Goal: Task Accomplishment & Management: Use online tool/utility

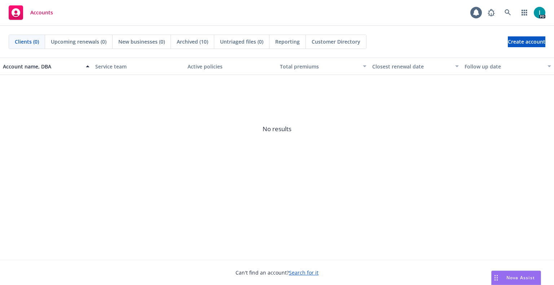
click at [246, 13] on div "Accounts 1 PD" at bounding box center [277, 13] width 554 height 26
click at [505, 12] on icon at bounding box center [508, 12] width 6 height 6
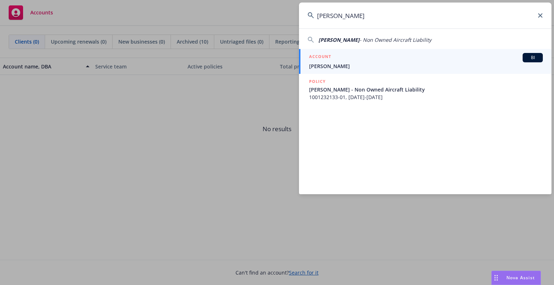
type input "Hayden Holbrook"
click at [340, 58] on div "ACCOUNT BI" at bounding box center [426, 57] width 234 height 9
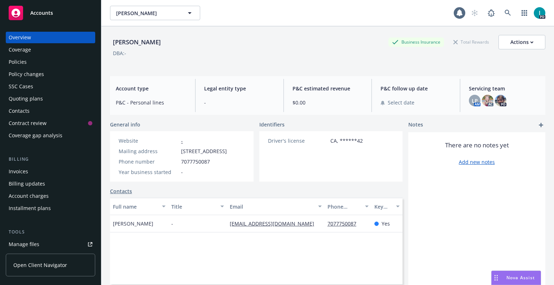
click at [13, 63] on div "Policies" at bounding box center [18, 62] width 18 height 12
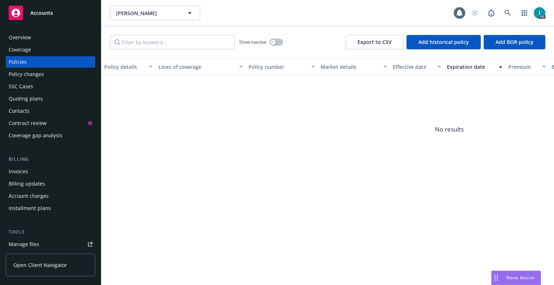
click at [174, 106] on span "No results" at bounding box center [449, 129] width 696 height 108
click at [274, 47] on div "Show inactive" at bounding box center [261, 42] width 44 height 14
click at [275, 45] on button "button" at bounding box center [276, 42] width 14 height 7
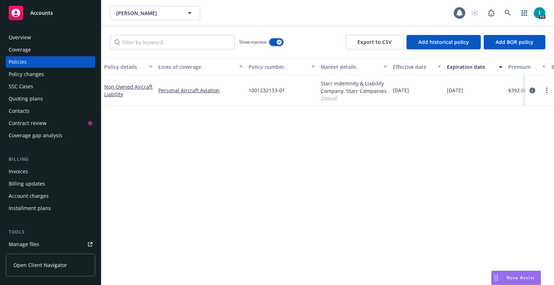
click at [276, 39] on button "button" at bounding box center [276, 42] width 14 height 7
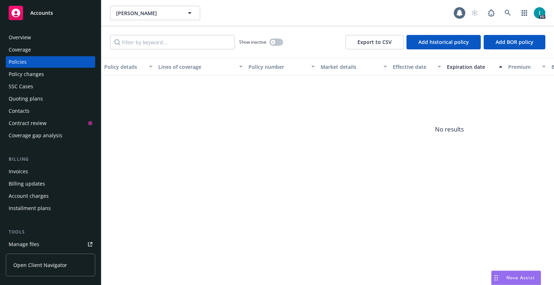
click at [38, 39] on div "Overview" at bounding box center [51, 38] width 84 height 12
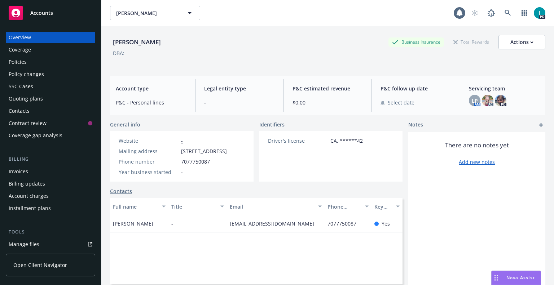
click at [32, 99] on div "Quoting plans" at bounding box center [26, 99] width 34 height 12
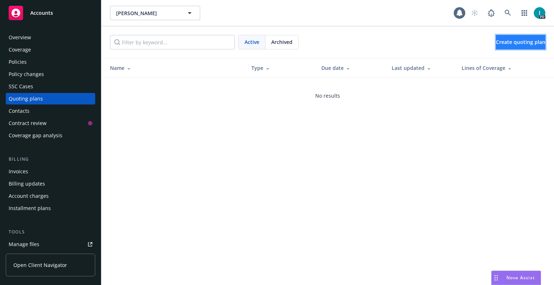
click at [512, 38] on link "Create quoting plan" at bounding box center [520, 42] width 49 height 14
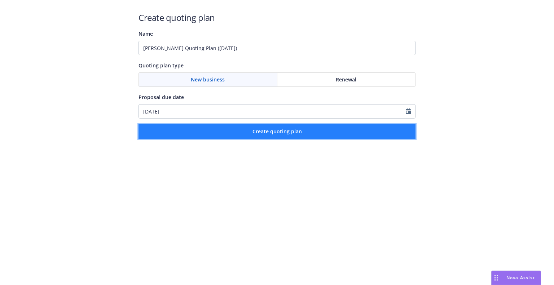
click at [196, 137] on button "Create quoting plan" at bounding box center [277, 131] width 277 height 14
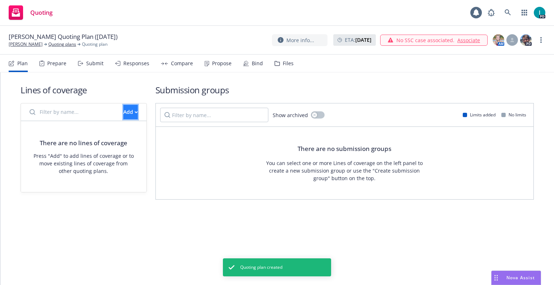
click at [123, 113] on button "Add" at bounding box center [130, 112] width 14 height 14
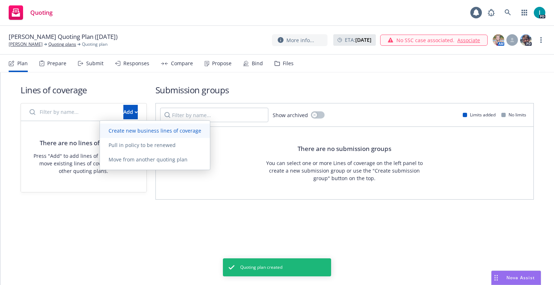
click at [148, 131] on span "Create new business lines of coverage" at bounding box center [155, 130] width 110 height 7
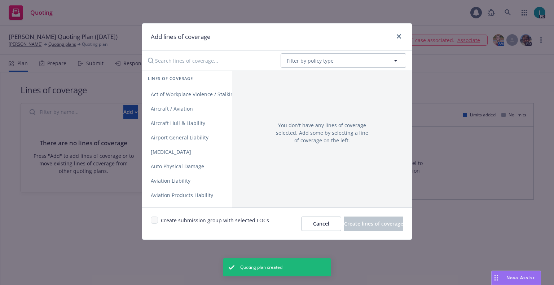
click at [162, 63] on input "Search lines of coverage..." at bounding box center [209, 60] width 131 height 14
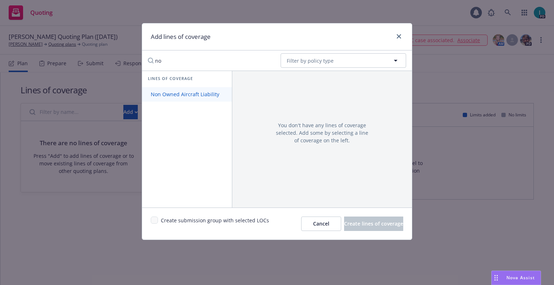
type input "no"
click at [179, 92] on span "Non Owned Aircraft Liability" at bounding box center [185, 94] width 86 height 7
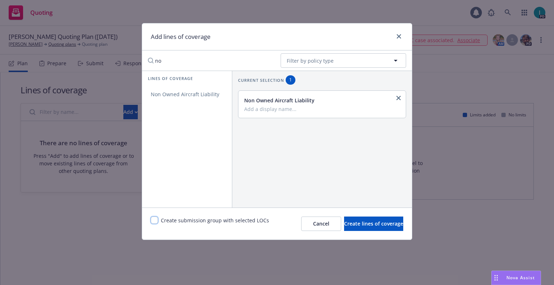
click at [152, 223] on input "checkbox" at bounding box center [154, 220] width 7 height 7
checkbox input "true"
click at [344, 221] on span "Create lines of coverage" at bounding box center [373, 223] width 59 height 7
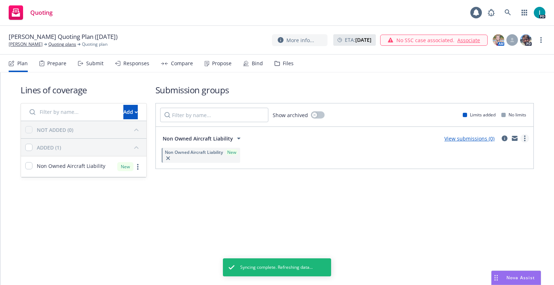
click at [525, 137] on icon "more" at bounding box center [524, 139] width 1 height 6
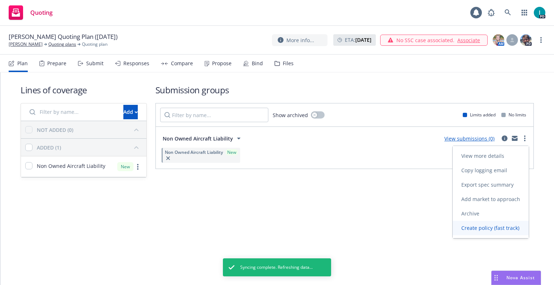
click at [492, 226] on span "Create policy (fast track)" at bounding box center [490, 228] width 75 height 7
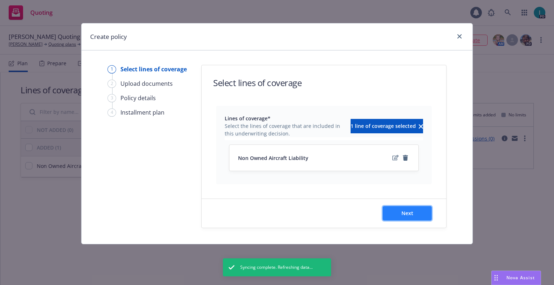
click at [396, 212] on button "Next" at bounding box center [407, 213] width 49 height 14
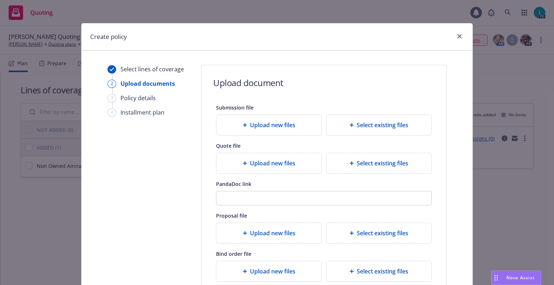
scroll to position [80, 0]
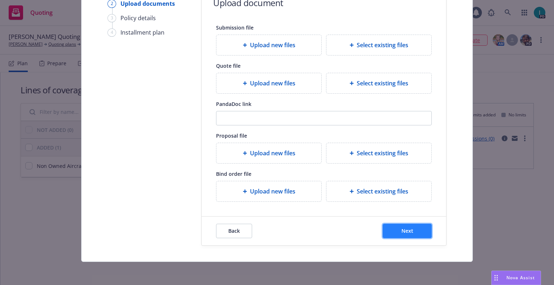
click at [398, 230] on button "Next" at bounding box center [407, 231] width 49 height 14
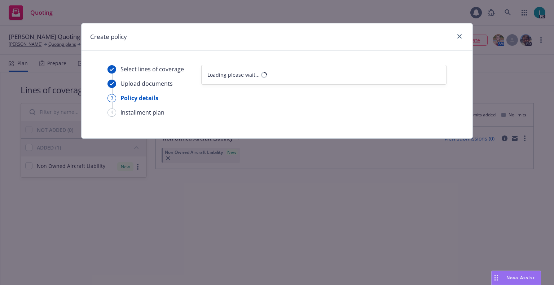
scroll to position [0, 0]
select select "12"
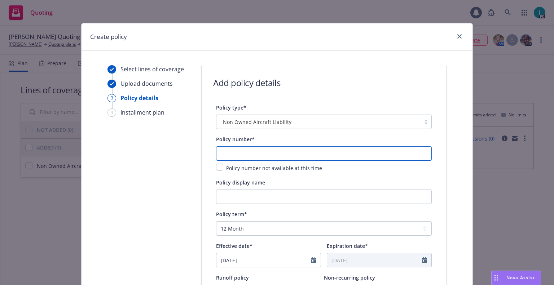
click at [235, 152] on input "text" at bounding box center [324, 153] width 216 height 14
paste input "1001298772-01"
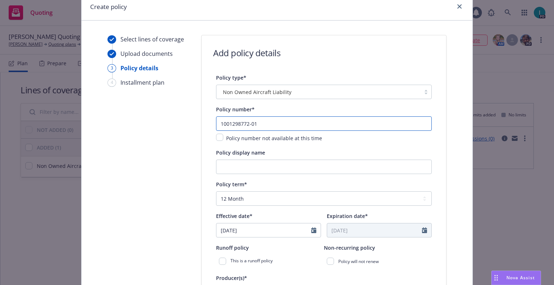
scroll to position [303, 0]
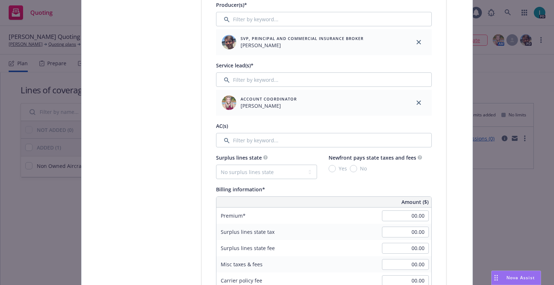
type input "1001298772-01"
click at [394, 219] on input "00.00" at bounding box center [405, 216] width 47 height 11
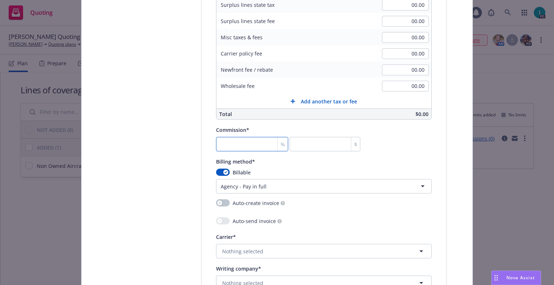
type input "370.00"
click at [246, 149] on input "number" at bounding box center [252, 144] width 72 height 14
type input "2"
type input "7.4"
type input "20"
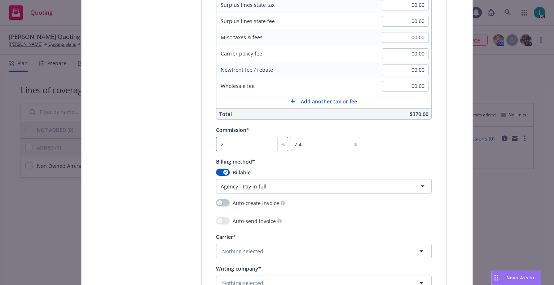
type input "74"
type input "20"
click at [270, 183] on html "Quoting 1 PD Hayden Holbrook Quoting Plan (2025-08-13) Hayden Holbrook Quoting …" at bounding box center [277, 142] width 554 height 285
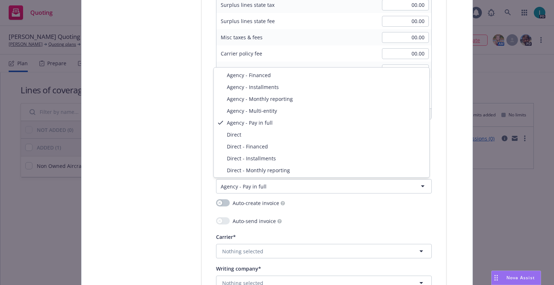
select select "DIRECT"
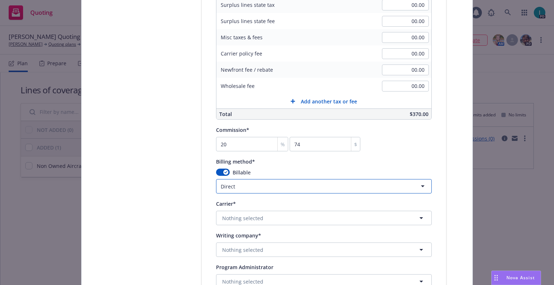
scroll to position [591, 0]
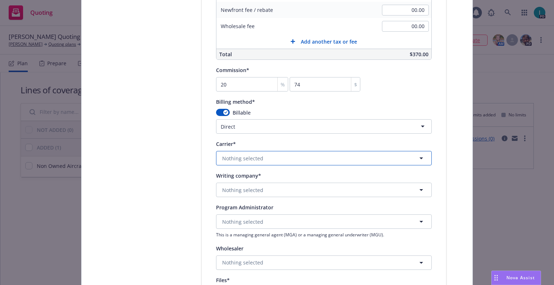
click at [254, 159] on span "Nothing selected" at bounding box center [242, 159] width 41 height 8
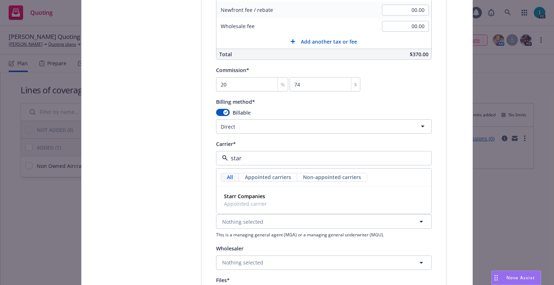
type input "starr"
click at [256, 196] on strong "Starr Companies" at bounding box center [244, 196] width 41 height 7
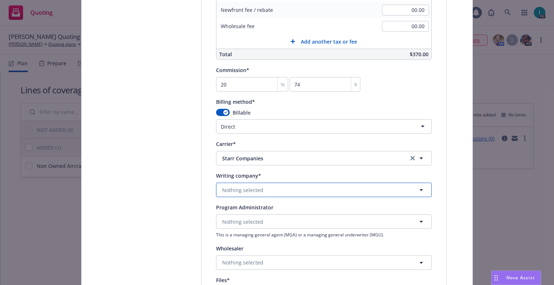
click at [249, 192] on span "Nothing selected" at bounding box center [242, 190] width 41 height 8
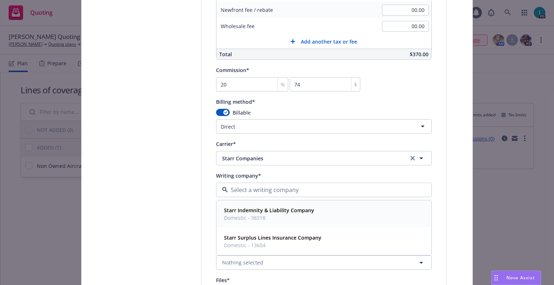
click at [255, 206] on div "Starr Indemnity & Liability Company Domestic - 38318" at bounding box center [268, 214] width 95 height 18
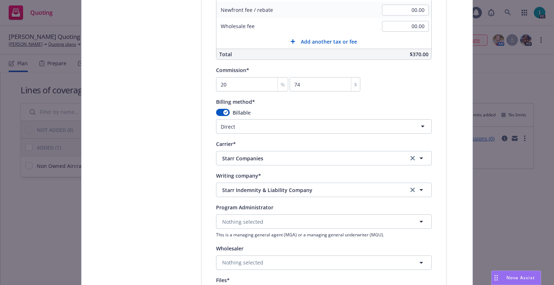
scroll to position [782, 0]
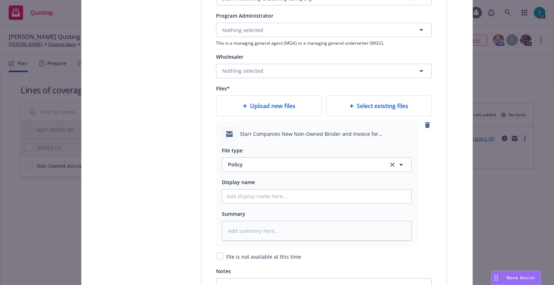
type textarea "x"
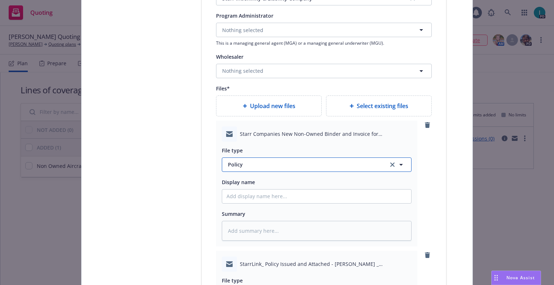
click at [240, 168] on span "Policy" at bounding box center [304, 165] width 152 height 8
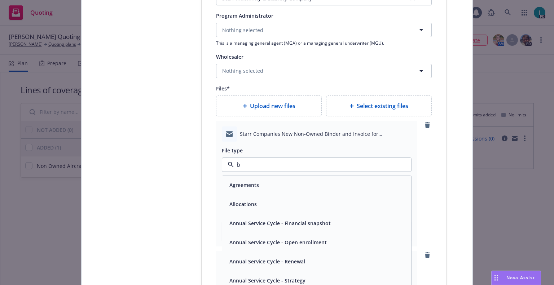
type input "bi"
click at [246, 186] on div "Binder" at bounding box center [317, 185] width 180 height 10
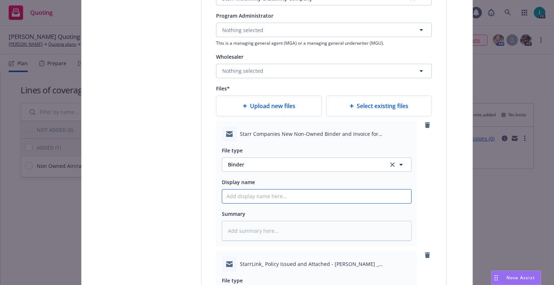
click at [247, 196] on input "Policy display name" at bounding box center [316, 197] width 189 height 14
type textarea "x"
type input "2"
type textarea "x"
type input "25"
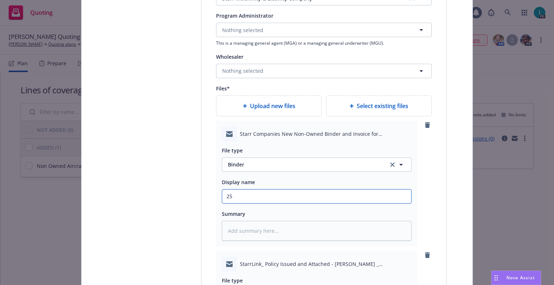
type textarea "x"
type input "25 NOWN CVS Binder and Bill"
drag, startPoint x: 255, startPoint y: 193, endPoint x: 175, endPoint y: 193, distance: 80.8
drag, startPoint x: 257, startPoint y: 193, endPoint x: 154, endPoint y: 191, distance: 102.8
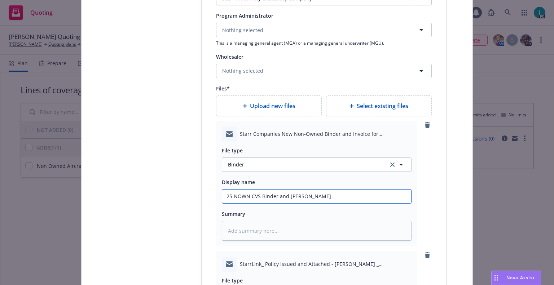
type textarea "x"
type input "c Binder and Bill"
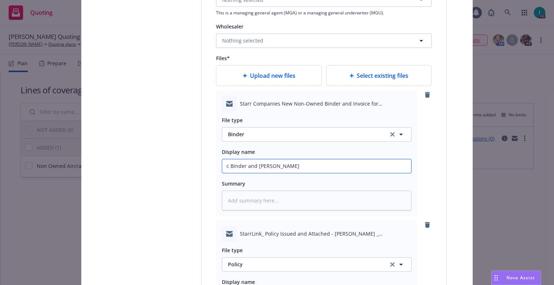
scroll to position [903, 0]
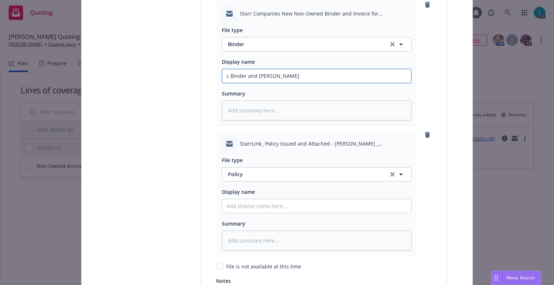
type textarea "x"
type input "25 NOWN CVS Binder and Bill"
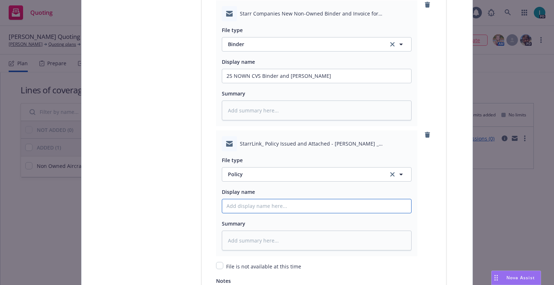
click at [275, 83] on input "Policy display name" at bounding box center [316, 76] width 189 height 14
paste input "25 NOWN CVS"
type textarea "x"
type input "25 NOWN CVS Policy"
type textarea "x"
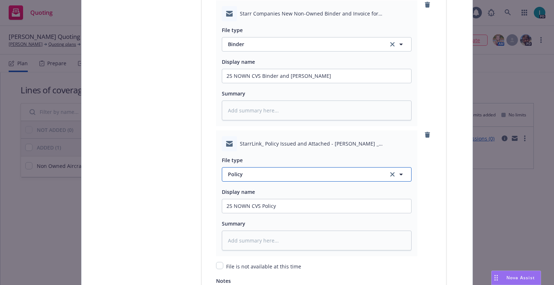
click at [248, 179] on button "Policy" at bounding box center [317, 174] width 190 height 14
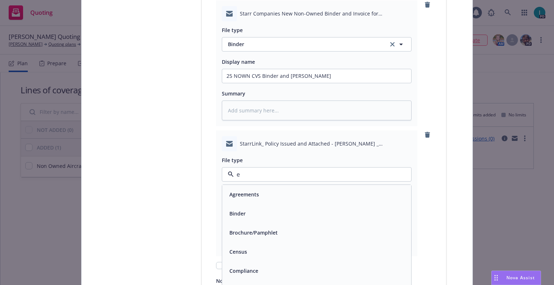
type input "em"
click at [263, 209] on div "Email" at bounding box center [317, 214] width 180 height 10
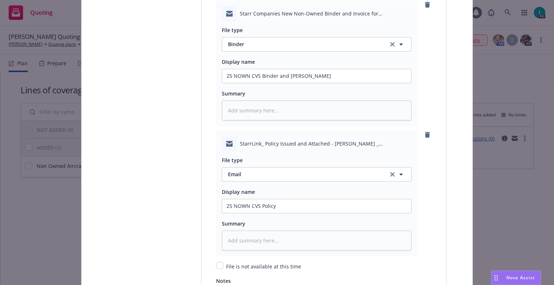
scroll to position [1043, 0]
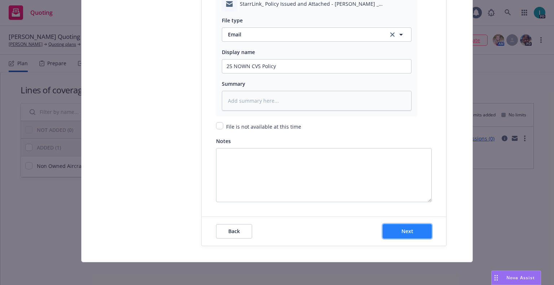
click at [406, 228] on span "Next" at bounding box center [407, 231] width 12 height 7
type textarea "x"
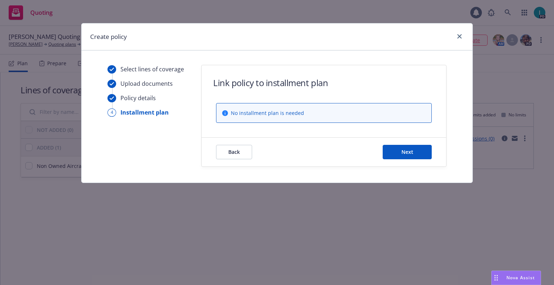
scroll to position [0, 0]
click at [402, 148] on button "Next" at bounding box center [407, 152] width 49 height 14
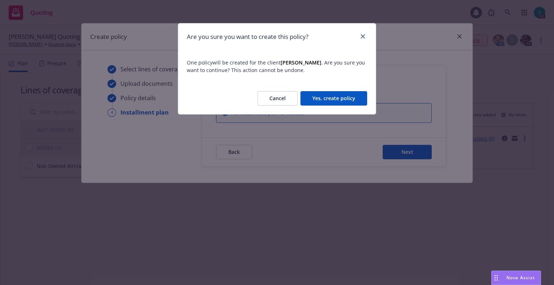
click at [331, 101] on button "Yes, create policy" at bounding box center [333, 98] width 67 height 14
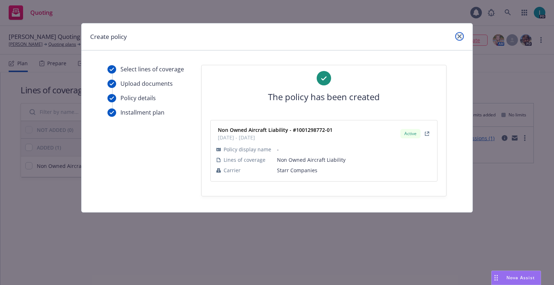
click at [457, 40] on link "close" at bounding box center [459, 36] width 9 height 9
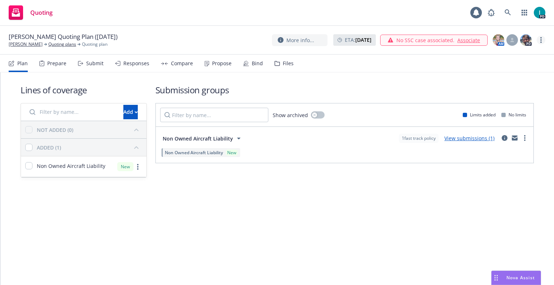
click at [541, 43] on link "more" at bounding box center [541, 40] width 9 height 9
click at [498, 99] on link "Archive quoting plan" at bounding box center [505, 98] width 80 height 14
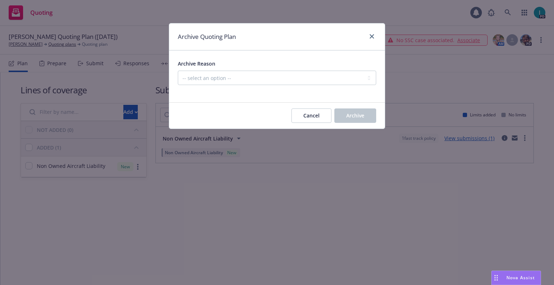
click at [245, 85] on div at bounding box center [277, 89] width 198 height 9
click at [245, 84] on select "-- select an option -- Created by error Duplicate New business opportunity lost…" at bounding box center [277, 78] width 198 height 14
select select "ARCHIVED_NEW_BUSINESS_COMPLETED"
click at [178, 71] on select "-- select an option -- Created by error Duplicate New business opportunity lost…" at bounding box center [277, 78] width 198 height 14
click at [348, 117] on span "Archive" at bounding box center [355, 115] width 18 height 7
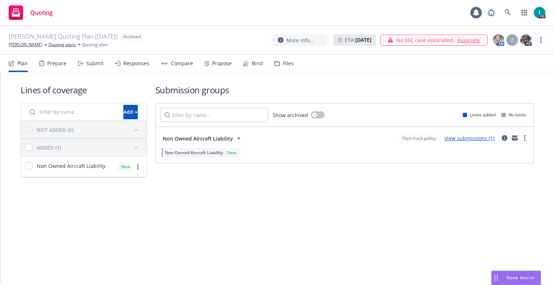
click at [543, 39] on link "more" at bounding box center [541, 40] width 9 height 9
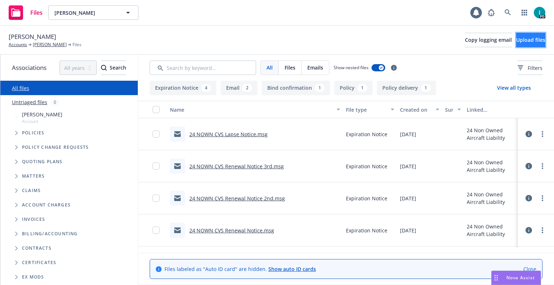
click at [534, 46] on button "Upload files" at bounding box center [530, 40] width 29 height 14
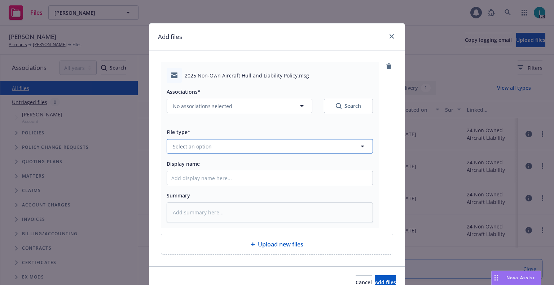
click at [252, 141] on button "Select an option" at bounding box center [270, 146] width 206 height 14
type input "pol"
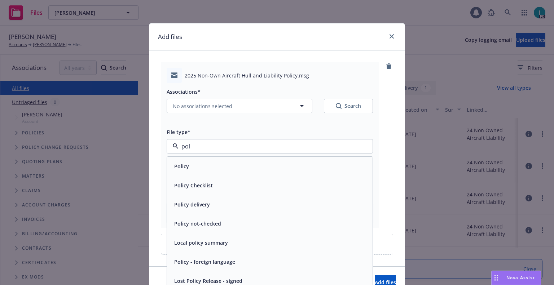
click at [201, 201] on div "Policy delivery" at bounding box center [191, 204] width 40 height 10
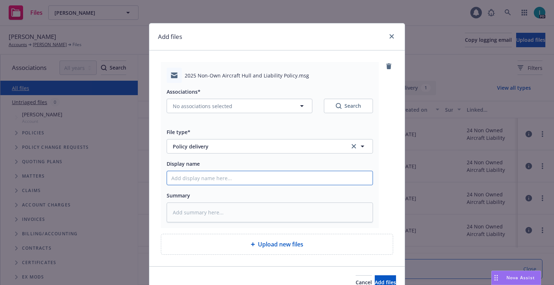
click at [201, 176] on input "Display name" at bounding box center [270, 178] width 206 height 14
type textarea "x"
type input "2"
type textarea "x"
type input "25"
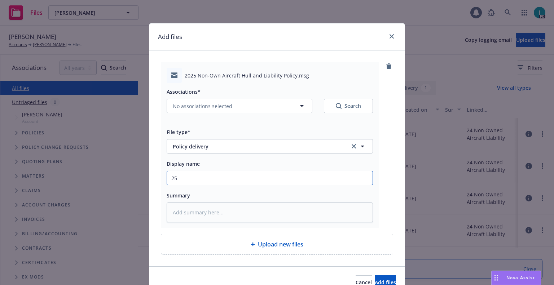
type textarea "x"
type input "25 NOWN CVS Policy to Insured"
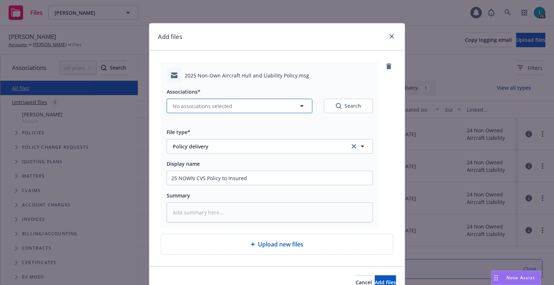
click at [202, 107] on span "No associations selected" at bounding box center [203, 106] width 60 height 8
type textarea "x"
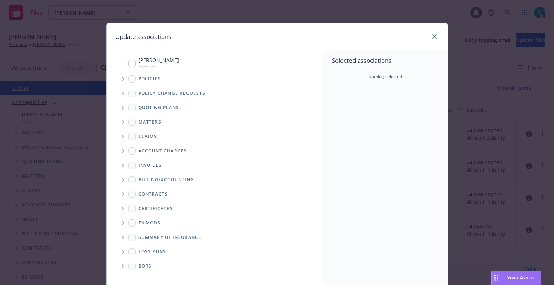
click at [121, 75] on span "Tree Example" at bounding box center [123, 79] width 12 height 12
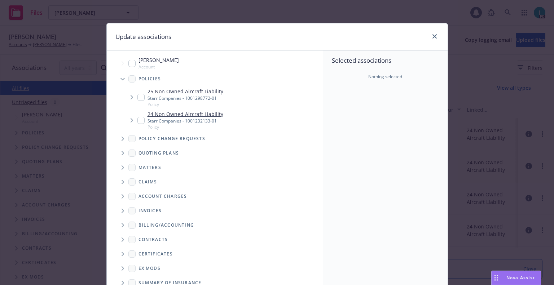
click at [140, 96] on input "Tree Example" at bounding box center [140, 97] width 7 height 7
checkbox input "true"
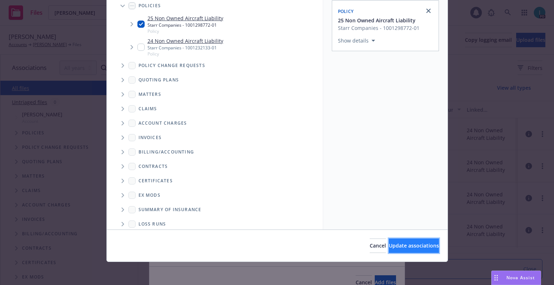
click at [400, 251] on button "Update associations" at bounding box center [414, 246] width 50 height 14
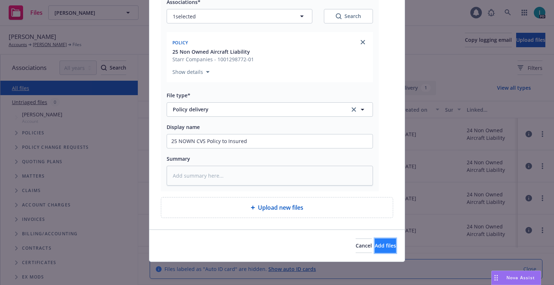
click at [375, 243] on button "Add files" at bounding box center [385, 246] width 21 height 14
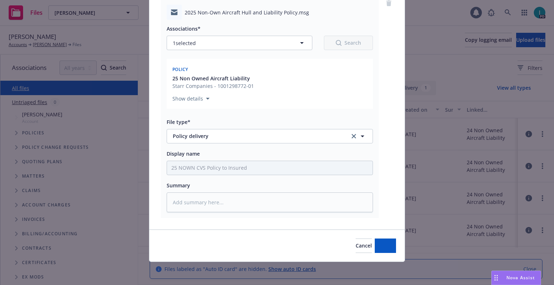
scroll to position [63, 0]
type textarea "x"
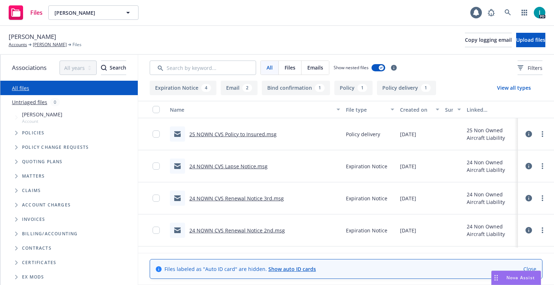
click at [217, 43] on div "Hayden Holbrook Accounts Hayden Holbrook Files Copy logging email Upload files" at bounding box center [277, 40] width 537 height 16
click at [509, 13] on icon at bounding box center [508, 12] width 6 height 6
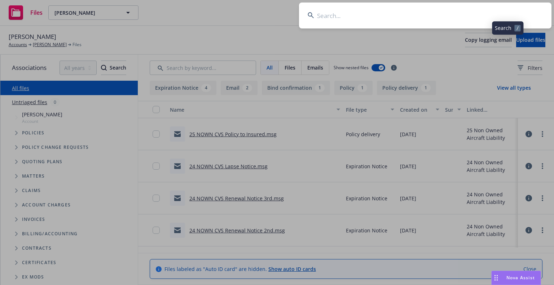
type input "[PERSON_NAME]"
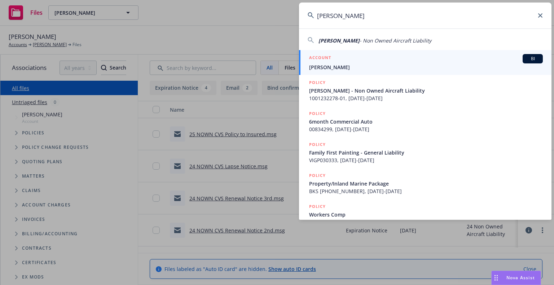
click at [328, 63] on div "ACCOUNT BI" at bounding box center [426, 58] width 234 height 9
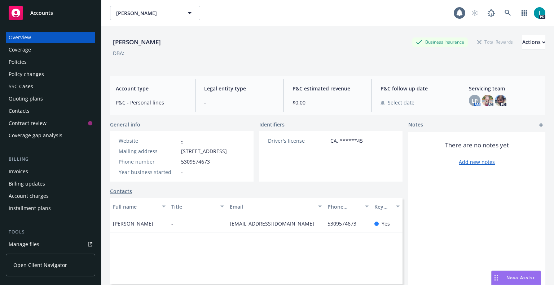
click at [30, 66] on div "Policies" at bounding box center [51, 62] width 84 height 12
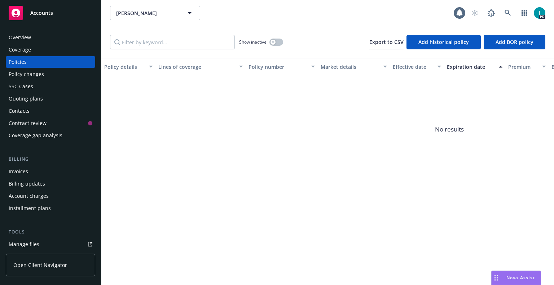
click at [48, 40] on div "Overview" at bounding box center [51, 38] width 84 height 12
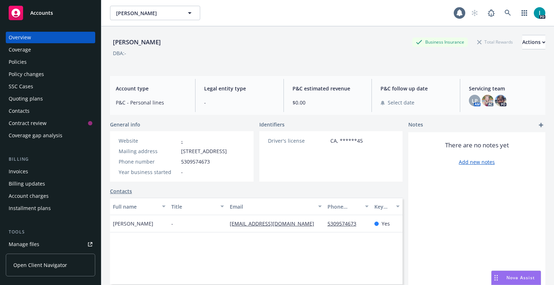
click at [34, 95] on div "Quoting plans" at bounding box center [26, 99] width 34 height 12
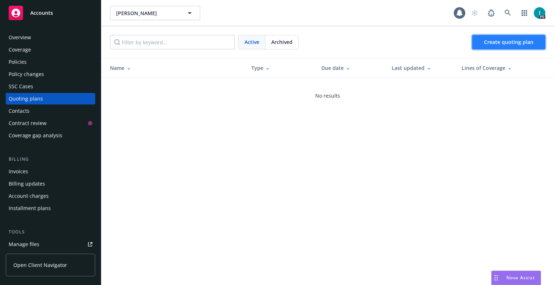
click at [527, 35] on link "Create quoting plan" at bounding box center [508, 42] width 73 height 14
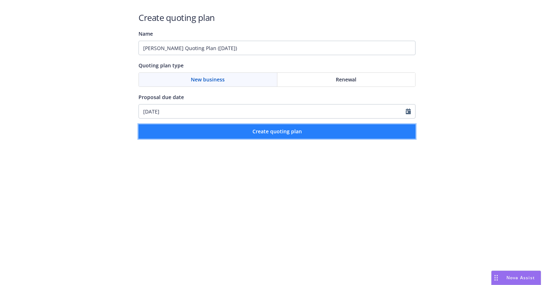
click at [237, 126] on button "Create quoting plan" at bounding box center [277, 131] width 277 height 14
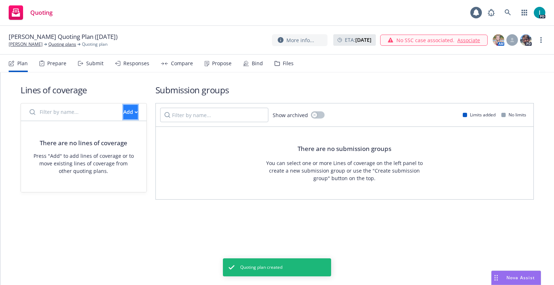
click at [123, 111] on div "Add" at bounding box center [130, 112] width 14 height 14
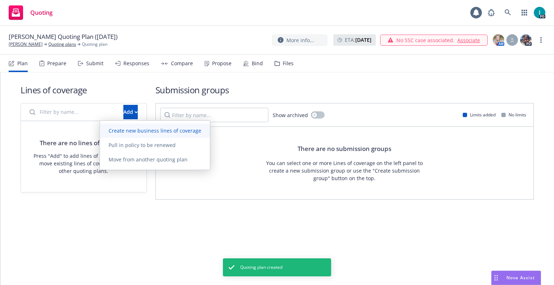
click at [141, 127] on link "Create new business lines of coverage" at bounding box center [155, 131] width 110 height 14
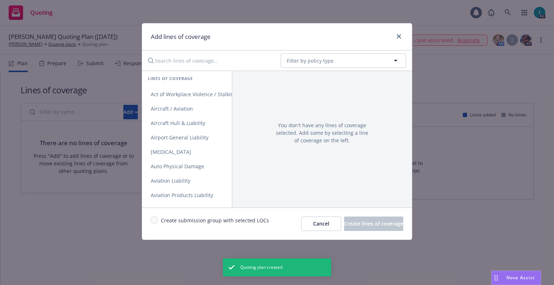
click at [177, 61] on input "Search lines of coverage..." at bounding box center [209, 60] width 131 height 14
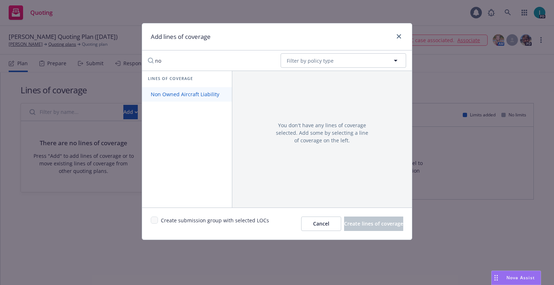
type input "no"
click at [190, 92] on span "Non Owned Aircraft Liability" at bounding box center [185, 94] width 86 height 7
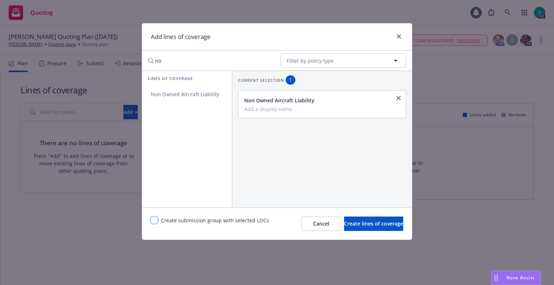
click at [154, 224] on input "checkbox" at bounding box center [154, 220] width 7 height 7
checkbox input "true"
click at [344, 220] on button "Create lines of coverage" at bounding box center [373, 224] width 59 height 14
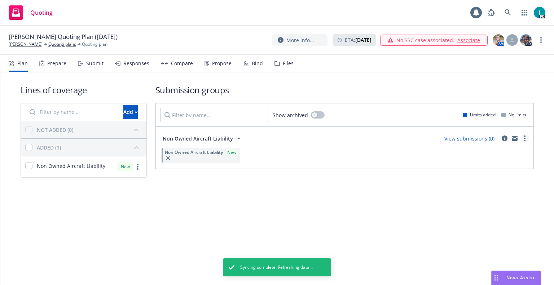
click at [524, 140] on link "more" at bounding box center [525, 138] width 9 height 9
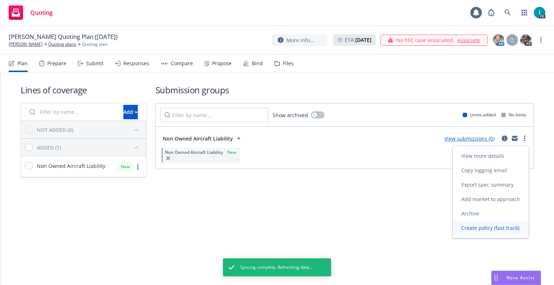
click at [490, 230] on span "Create policy (fast track)" at bounding box center [490, 228] width 75 height 7
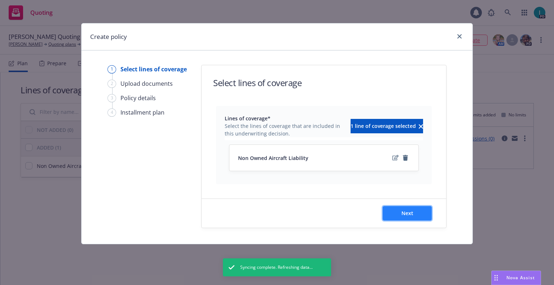
click at [398, 216] on button "Next" at bounding box center [407, 213] width 49 height 14
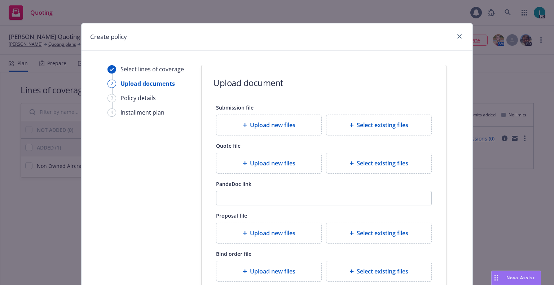
scroll to position [80, 0]
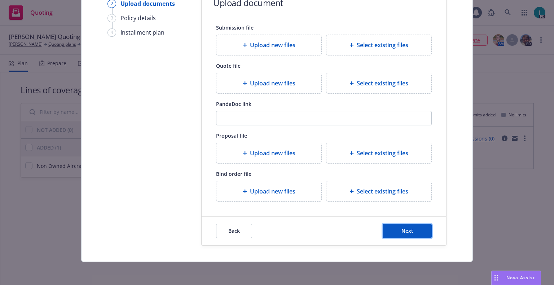
click at [401, 229] on span "Next" at bounding box center [407, 231] width 12 height 7
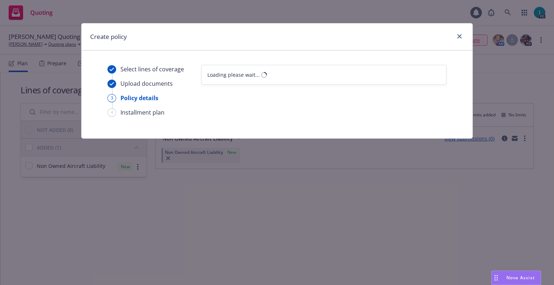
scroll to position [0, 0]
select select "12"
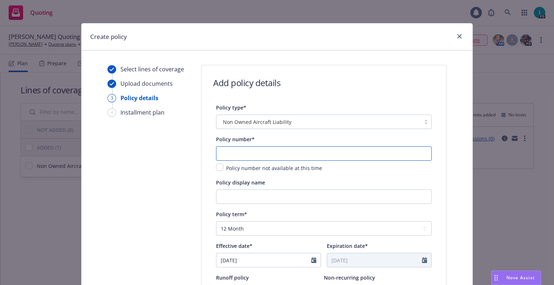
drag, startPoint x: 238, startPoint y: 155, endPoint x: 237, endPoint y: 162, distance: 6.5
click at [238, 155] on input "text" at bounding box center [324, 153] width 216 height 14
select select "8"
click at [246, 255] on input "[DATE]" at bounding box center [263, 261] width 95 height 14
click at [324, 148] on input "text" at bounding box center [324, 153] width 216 height 14
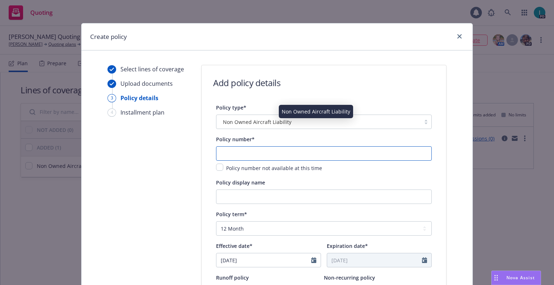
paste input "1001298773-01"
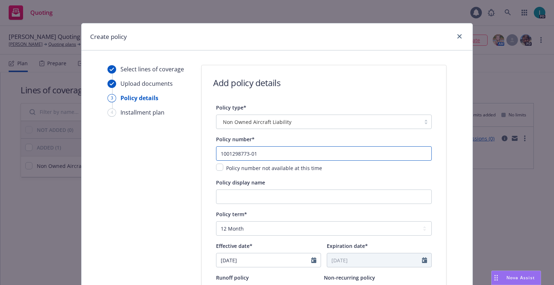
click at [329, 158] on input "1001298773-01" at bounding box center [324, 153] width 216 height 14
type input "1001298773-01"
click at [241, 261] on input "08/13/2025" at bounding box center [263, 261] width 95 height 14
select select "8"
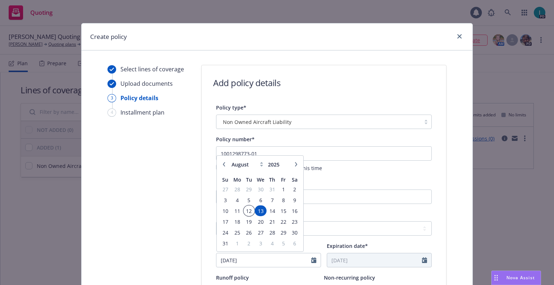
click at [246, 209] on span "12" at bounding box center [249, 211] width 10 height 9
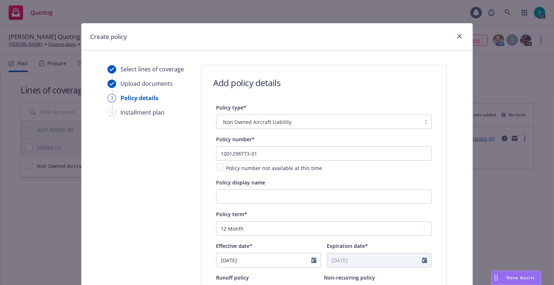
type input "08/12/2025"
type input "08/12/2026"
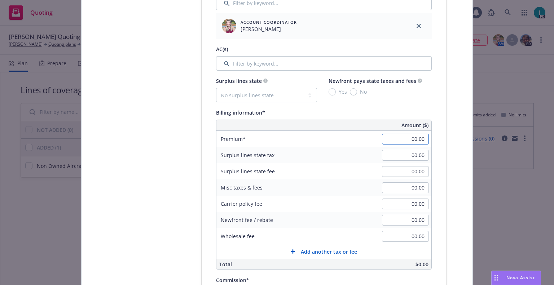
click at [405, 139] on input "00.00" at bounding box center [405, 139] width 47 height 11
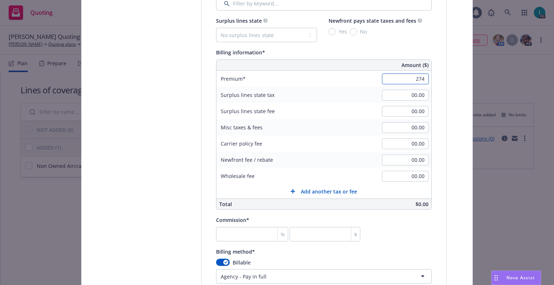
scroll to position [591, 0]
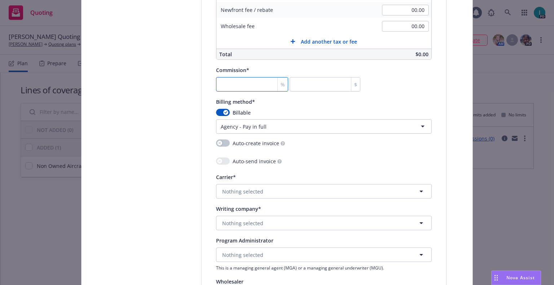
type input "274.00"
click at [238, 81] on input "number" at bounding box center [252, 84] width 72 height 14
type input "2"
type input "5.48"
type input "20"
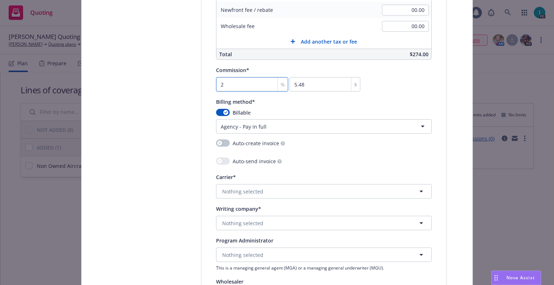
type input "54.8"
type input "20"
click at [294, 119] on div "Billable Agency - Pay in full Agency - Financed Agency - Installments Agency - …" at bounding box center [324, 121] width 216 height 25
click at [241, 123] on html "Quoting 1 PD Brandon Keith Quoting Plan (2025-08-13) Brandon Keith Quoting plan…" at bounding box center [277, 142] width 554 height 285
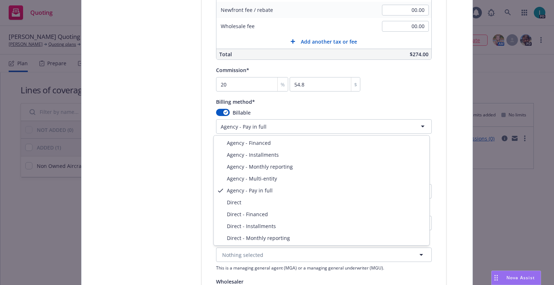
select select "DIRECT"
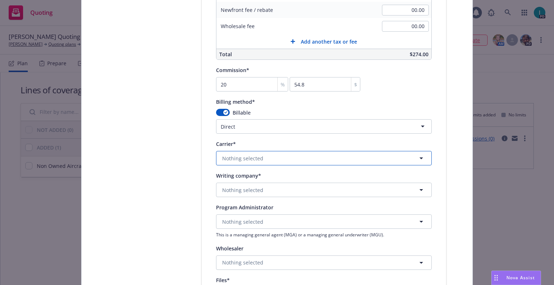
click at [235, 160] on span "Nothing selected" at bounding box center [242, 159] width 41 height 8
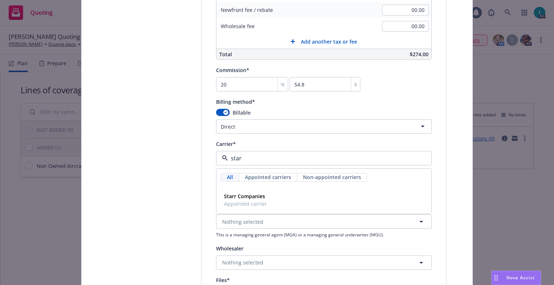
type input "starr"
click at [264, 195] on div "Starr Companies Appointed carrier" at bounding box center [324, 200] width 206 height 18
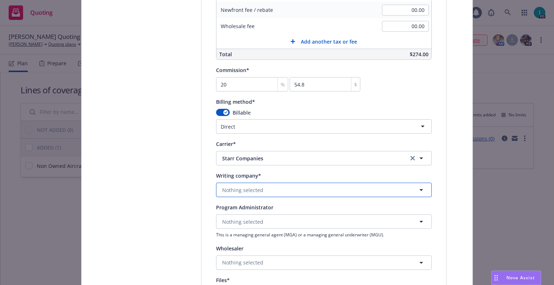
click at [263, 194] on button "Nothing selected" at bounding box center [324, 190] width 216 height 14
click at [271, 210] on strong "Starr Indemnity & Liability Company" at bounding box center [269, 210] width 90 height 7
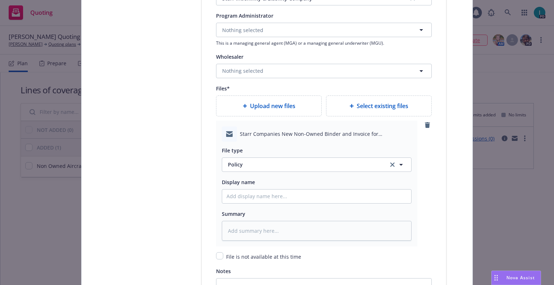
type textarea "x"
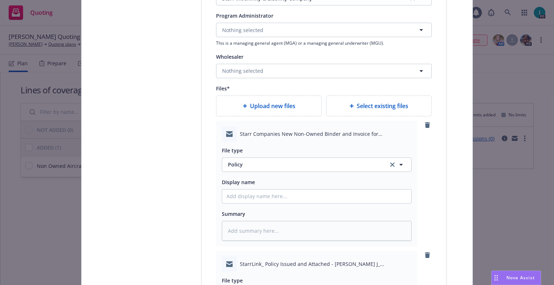
scroll to position [843, 0]
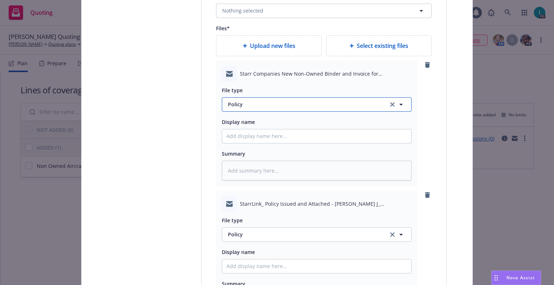
click at [273, 99] on button "Policy" at bounding box center [317, 104] width 190 height 14
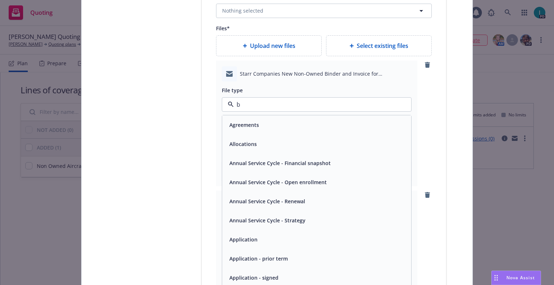
type input "bi"
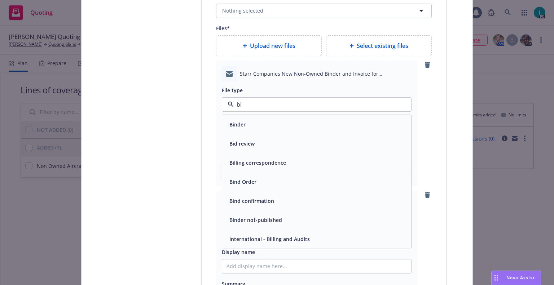
click at [263, 126] on div "Binder" at bounding box center [317, 124] width 180 height 10
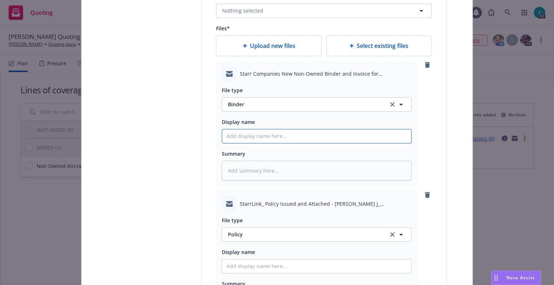
click at [259, 141] on input "Policy display name" at bounding box center [316, 137] width 189 height 14
type textarea "x"
type input "2"
type textarea "x"
type input "25"
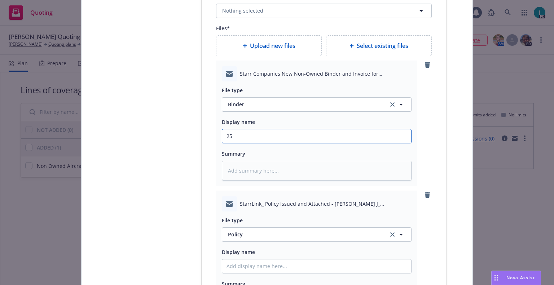
type textarea "x"
type input "25 NOWN CVS Binder and [PERSON_NAME]"
drag, startPoint x: 255, startPoint y: 137, endPoint x: 77, endPoint y: 131, distance: 178.3
click at [78, 131] on div "Create policy Select lines of coverage Upload documents 3 Policy details 4 Inst…" at bounding box center [277, 142] width 554 height 285
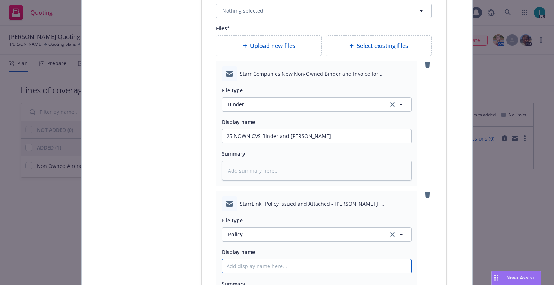
click at [243, 143] on input "Policy display name" at bounding box center [316, 137] width 189 height 14
paste input "25 NOWN CVS"
type textarea "x"
type input "25 NOWN CVS Policy"
type textarea "x"
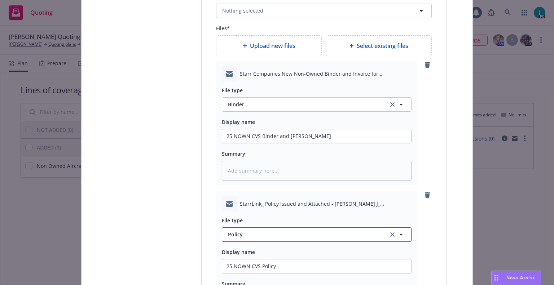
click at [255, 236] on span "Policy" at bounding box center [304, 235] width 152 height 8
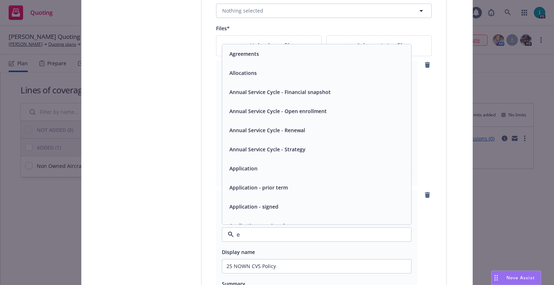
type input "em"
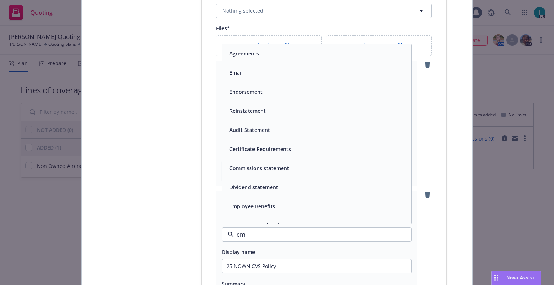
click at [256, 73] on div "Email" at bounding box center [317, 72] width 180 height 10
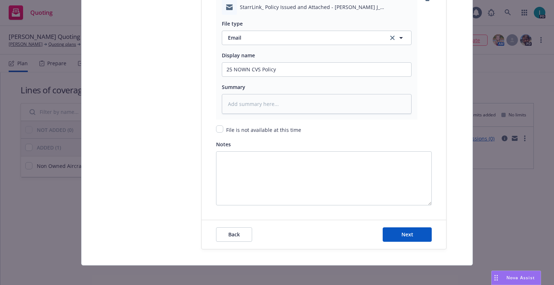
scroll to position [1043, 0]
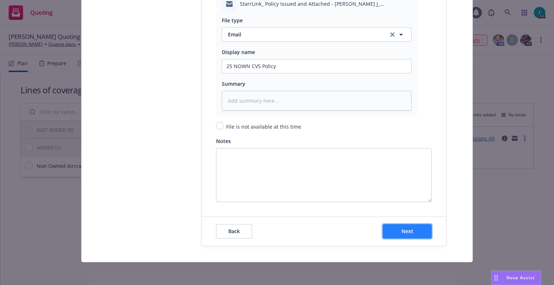
click at [405, 228] on span "Next" at bounding box center [407, 231] width 12 height 7
type textarea "x"
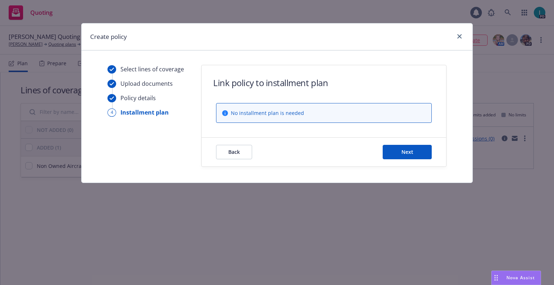
scroll to position [0, 0]
click at [395, 157] on button "Next" at bounding box center [407, 152] width 49 height 14
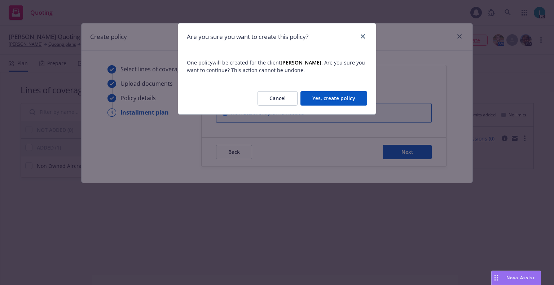
click at [345, 101] on button "Yes, create policy" at bounding box center [333, 98] width 67 height 14
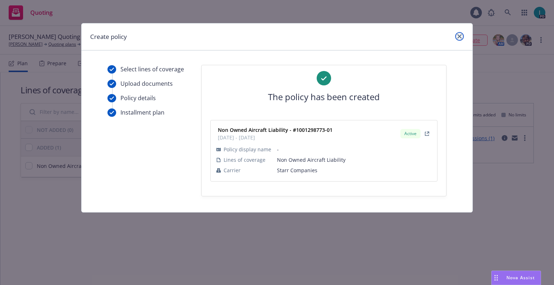
click at [461, 36] on icon "close" at bounding box center [459, 36] width 4 height 4
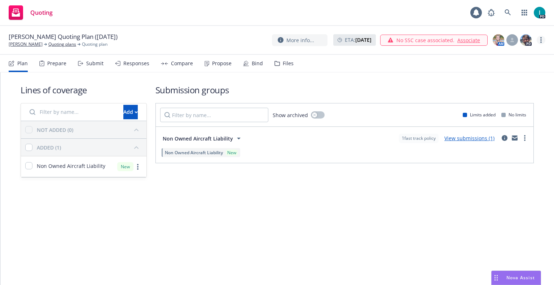
click at [543, 36] on link "more" at bounding box center [541, 40] width 9 height 9
click at [498, 98] on link "Archive quoting plan" at bounding box center [505, 98] width 80 height 14
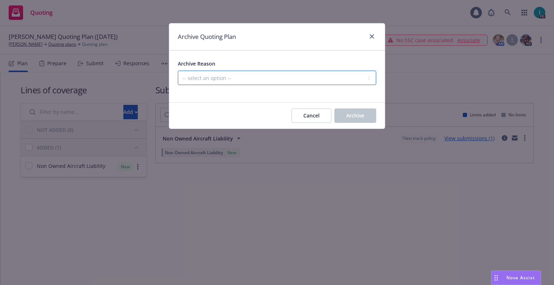
click at [197, 79] on select "-- select an option -- Created by error Duplicate New business opportunity lost…" at bounding box center [277, 78] width 198 height 14
select select "ARCHIVED_NEW_BUSINESS_COMPLETED"
click at [178, 71] on select "-- select an option -- Created by error Duplicate New business opportunity lost…" at bounding box center [277, 78] width 198 height 14
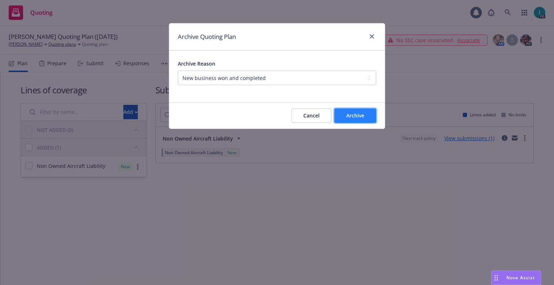
click at [367, 114] on button "Archive" at bounding box center [355, 116] width 42 height 14
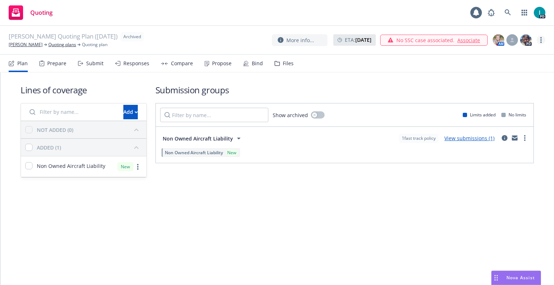
click at [540, 42] on circle "more" at bounding box center [540, 41] width 1 height 1
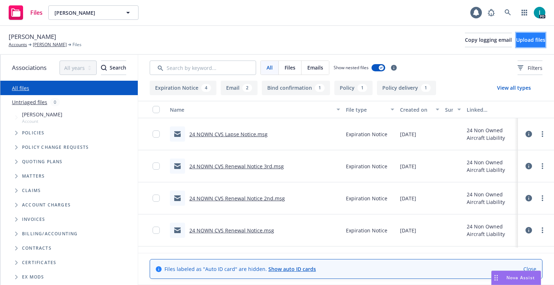
click at [522, 43] on span "Upload files" at bounding box center [530, 39] width 29 height 7
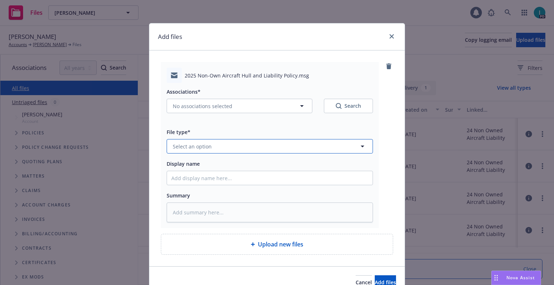
click at [243, 141] on button "Select an option" at bounding box center [270, 146] width 206 height 14
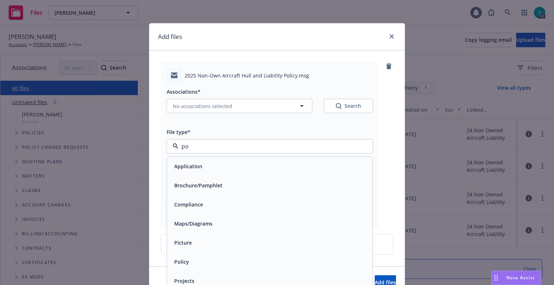
type input "pol"
click at [189, 190] on div "Policy Checklist" at bounding box center [192, 185] width 43 height 10
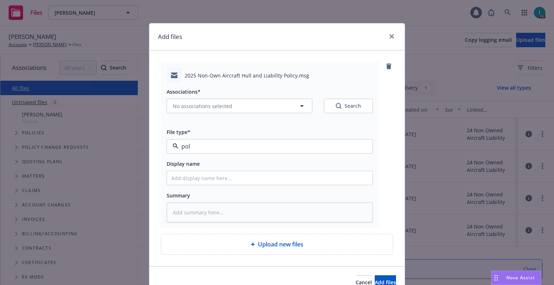
type textarea "x"
type input "Policy Checklist"
click at [199, 147] on span "Policy Checklist" at bounding box center [256, 147] width 167 height 8
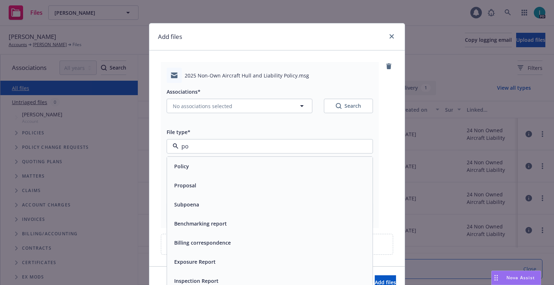
type input "pol"
click at [195, 199] on div "Policy delivery" at bounding box center [270, 204] width 206 height 19
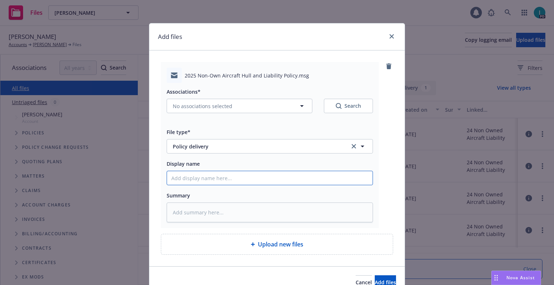
click at [194, 181] on input "Display name" at bounding box center [270, 178] width 206 height 14
type textarea "x"
type input "2"
type textarea "x"
type input "25"
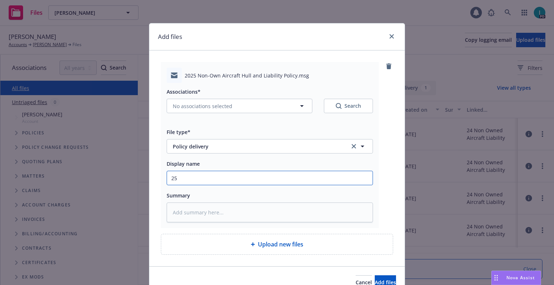
type textarea "x"
type input "25 NOWN CVS Policy to Insured"
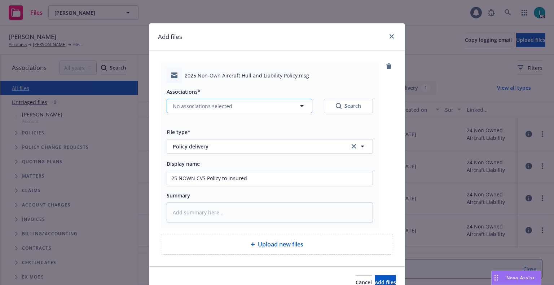
click at [192, 110] on button "No associations selected" at bounding box center [240, 106] width 146 height 14
type textarea "x"
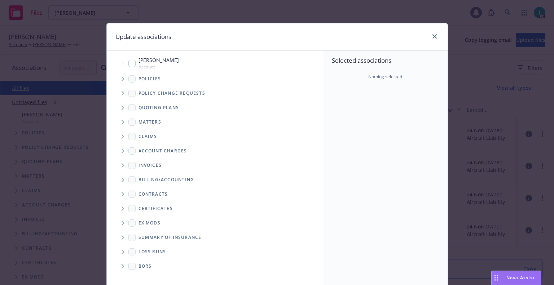
click at [118, 81] on span "Tree Example" at bounding box center [123, 79] width 12 height 12
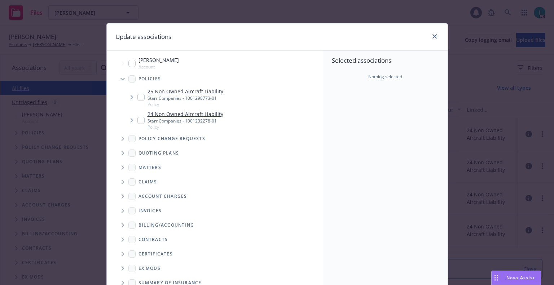
click at [137, 96] on input "Tree Example" at bounding box center [140, 97] width 7 height 7
checkbox input "true"
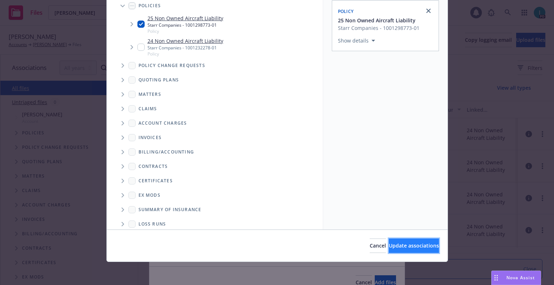
click at [389, 243] on span "Update associations" at bounding box center [414, 245] width 50 height 7
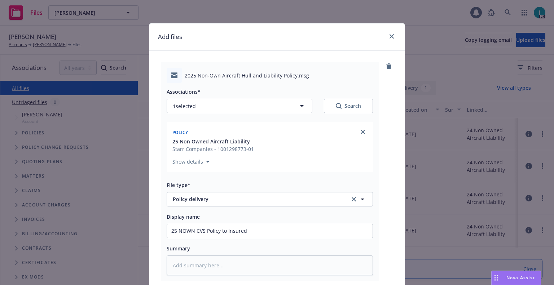
scroll to position [90, 0]
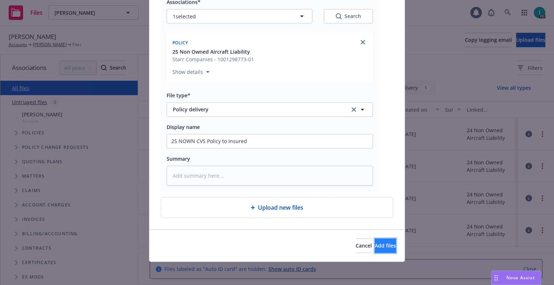
click at [375, 248] on span "Add files" at bounding box center [385, 245] width 21 height 7
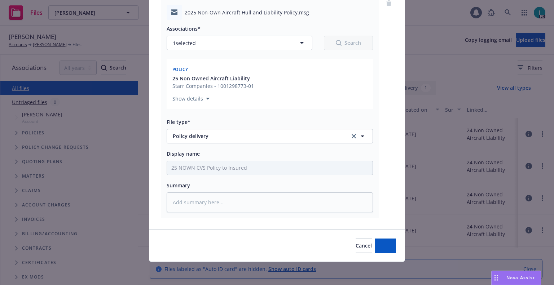
scroll to position [63, 0]
type textarea "x"
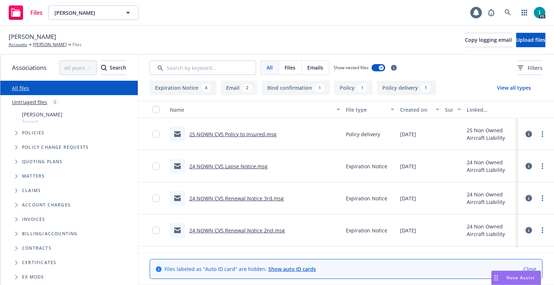
click at [235, 50] on div "Brandon Keith Accounts Brandon Keith Files Copy logging email Upload files" at bounding box center [277, 40] width 554 height 29
click at [510, 9] on link at bounding box center [508, 12] width 14 height 14
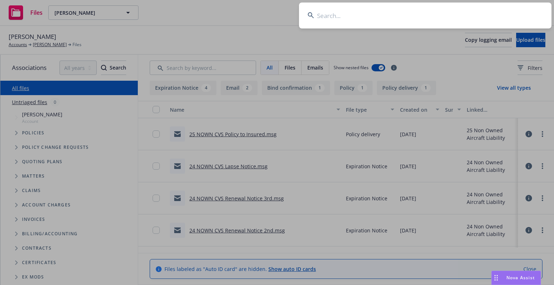
type input "[PERSON_NAME]"
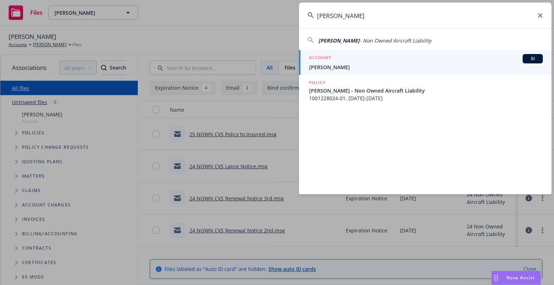
click at [344, 65] on span "[PERSON_NAME]" at bounding box center [426, 67] width 234 height 8
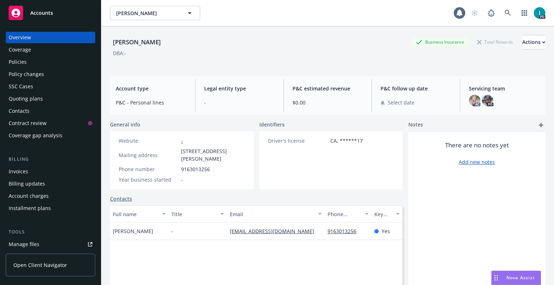
click at [244, 58] on div "[PERSON_NAME] Business Insurance Total Rewards Actions DBA: -" at bounding box center [327, 50] width 435 height 30
click at [522, 43] on div "Actions" at bounding box center [533, 42] width 23 height 14
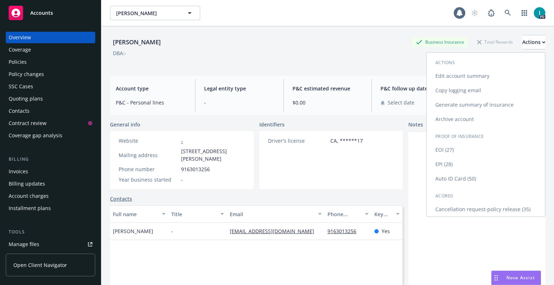
click at [458, 80] on link "Edit account summary" at bounding box center [486, 76] width 118 height 14
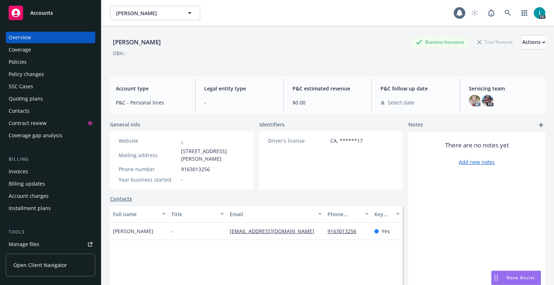
select select "US"
select select "DRIVERS_LICENSE"
select select "CA"
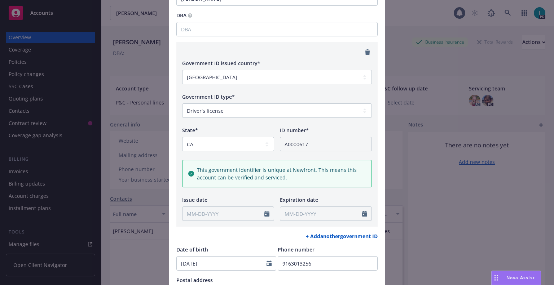
scroll to position [231, 0]
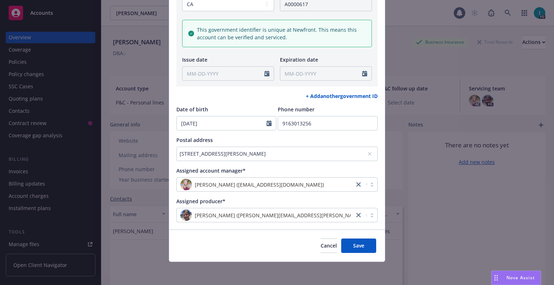
click at [369, 154] on div "[STREET_ADDRESS][PERSON_NAME]" at bounding box center [276, 154] width 201 height 14
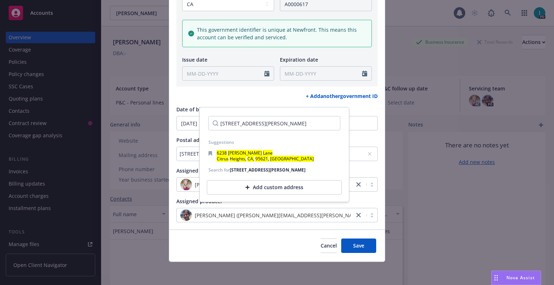
click at [368, 152] on icon at bounding box center [370, 154] width 4 height 4
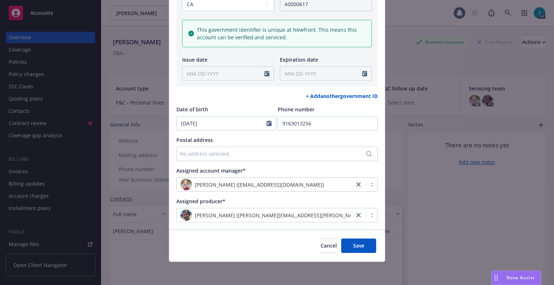
click at [338, 155] on div "No address selected" at bounding box center [274, 154] width 188 height 8
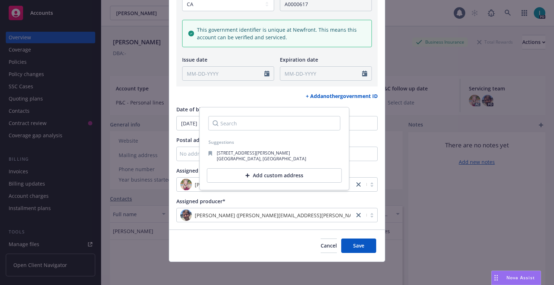
click at [248, 172] on div "Add custom address" at bounding box center [274, 175] width 135 height 14
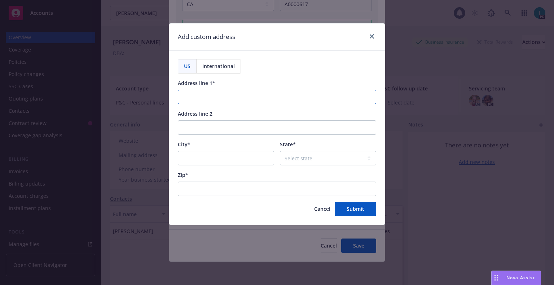
click at [231, 98] on input "Address line 1*" at bounding box center [277, 97] width 198 height 14
paste input "[STREET_ADDRESS]"
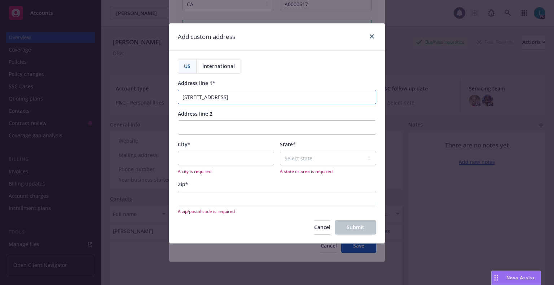
type input "[STREET_ADDRESS]"
click at [200, 157] on input "City*" at bounding box center [226, 158] width 96 height 14
paste input "Rocklin"
type input "Rocklin"
click at [300, 158] on select "Select state [US_STATE] [US_STATE] [US_STATE] [US_STATE] [US_STATE] [PERSON_NAM…" at bounding box center [328, 158] width 96 height 14
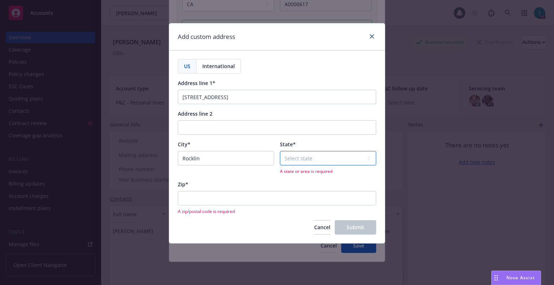
select select "CA"
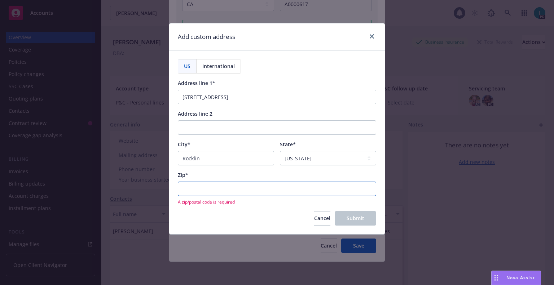
click at [218, 189] on input "Zip*" at bounding box center [277, 189] width 198 height 14
paste input "95765"
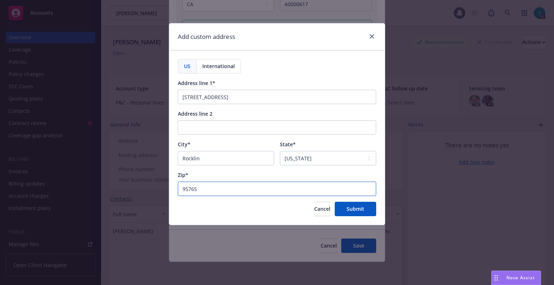
type input "95765"
click at [355, 217] on div "US International Address line 1* [GEOGRAPHIC_DATA] Dr Address line 2 City* [GEO…" at bounding box center [277, 138] width 216 height 175
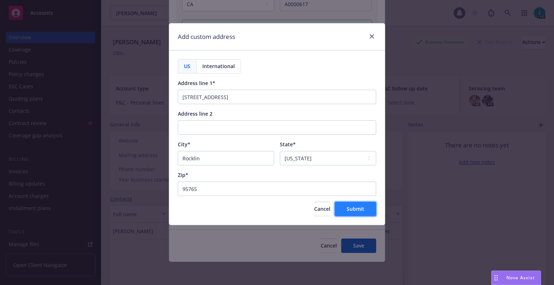
click at [356, 215] on button "Submit" at bounding box center [355, 209] width 41 height 14
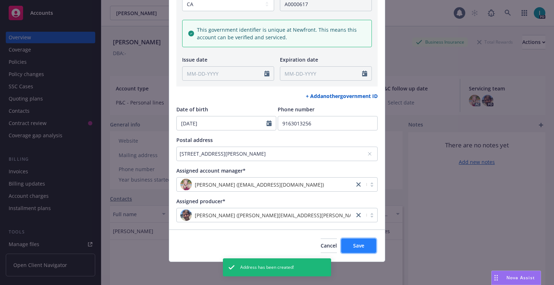
click at [361, 242] on button "Save" at bounding box center [358, 246] width 35 height 14
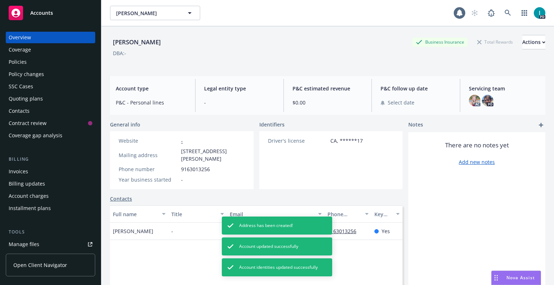
scroll to position [89, 0]
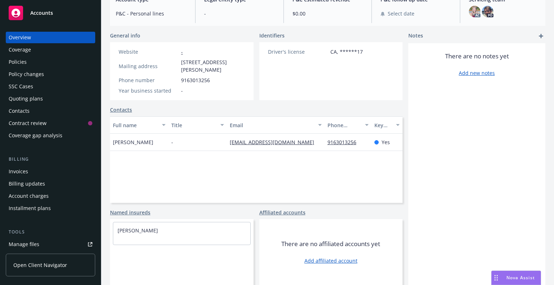
click at [30, 100] on div "Quoting plans" at bounding box center [26, 99] width 34 height 12
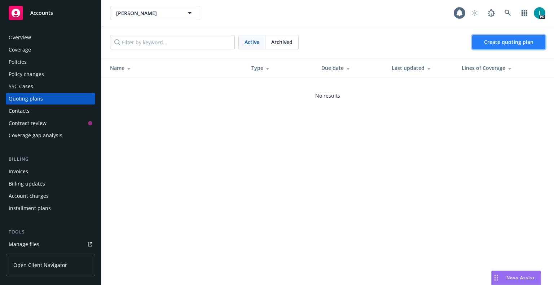
click at [504, 40] on span "Create quoting plan" at bounding box center [508, 42] width 49 height 7
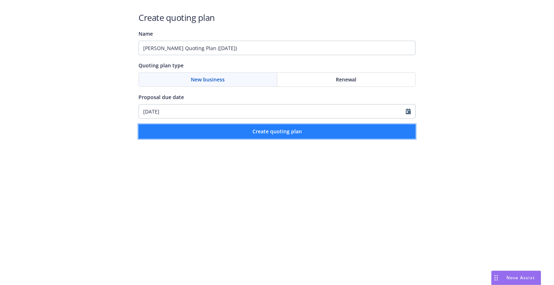
click at [219, 128] on button "Create quoting plan" at bounding box center [277, 131] width 277 height 14
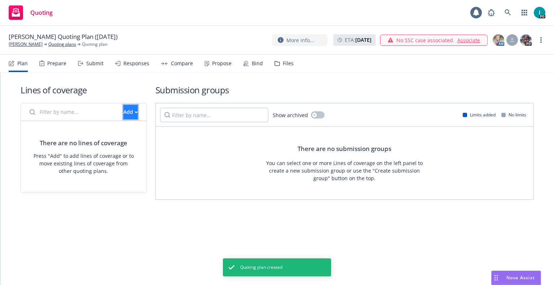
click at [123, 112] on button "Add" at bounding box center [130, 112] width 14 height 14
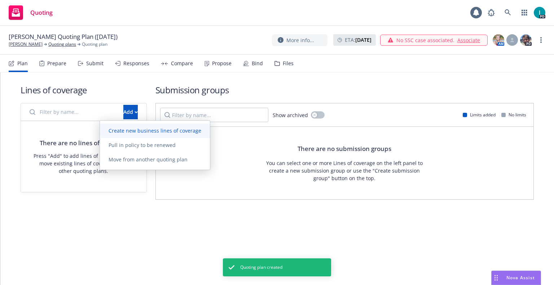
click at [142, 131] on span "Create new business lines of coverage" at bounding box center [155, 130] width 110 height 7
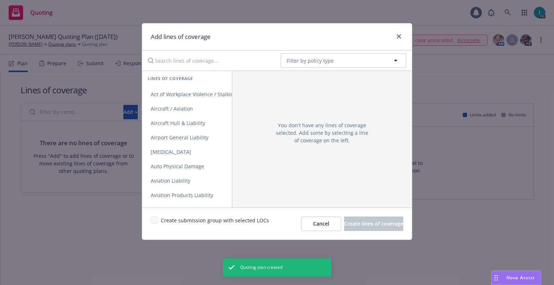
click at [174, 59] on input "Search lines of coverage..." at bounding box center [209, 60] width 131 height 14
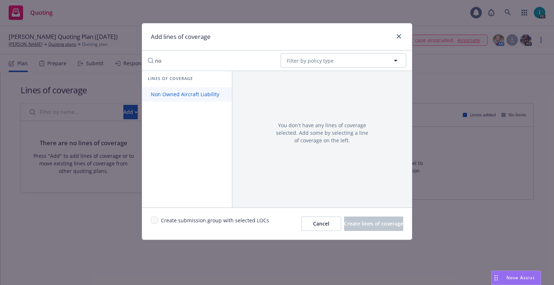
type input "no"
click at [190, 93] on span "Non Owned Aircraft Liability" at bounding box center [185, 94] width 86 height 7
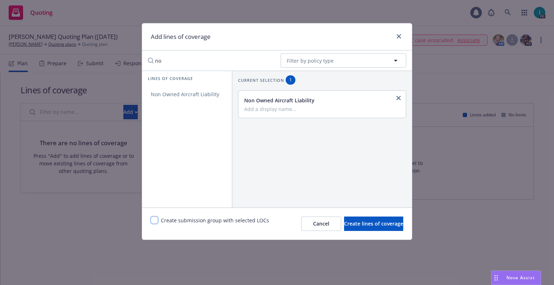
click at [154, 220] on input "checkbox" at bounding box center [154, 220] width 7 height 7
checkbox input "true"
click at [377, 230] on button "Create lines of coverage" at bounding box center [373, 224] width 59 height 14
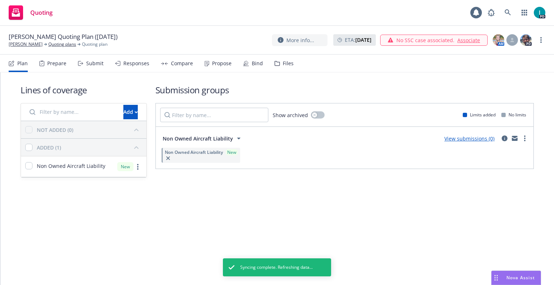
click at [530, 136] on div "Non Owned Aircraft Liability View submissions (0) Non Owned Aircraft Liability …" at bounding box center [345, 148] width 378 height 42
click at [525, 136] on circle "more" at bounding box center [524, 136] width 1 height 1
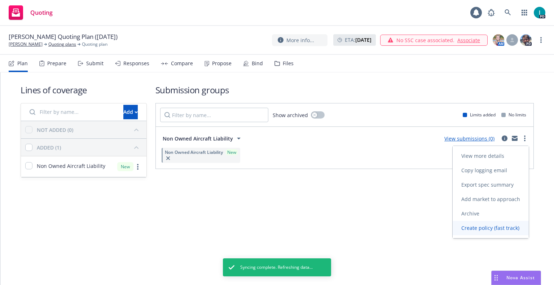
click at [483, 231] on span "Create policy (fast track)" at bounding box center [490, 228] width 75 height 7
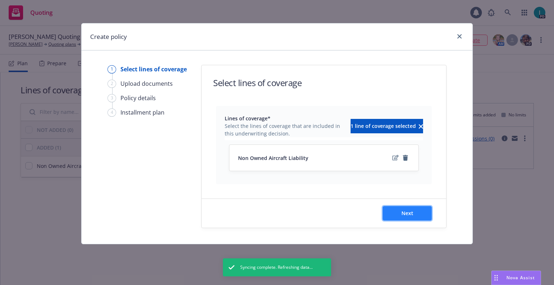
click at [424, 214] on button "Next" at bounding box center [407, 213] width 49 height 14
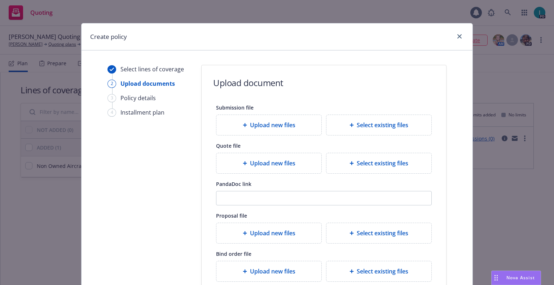
scroll to position [80, 0]
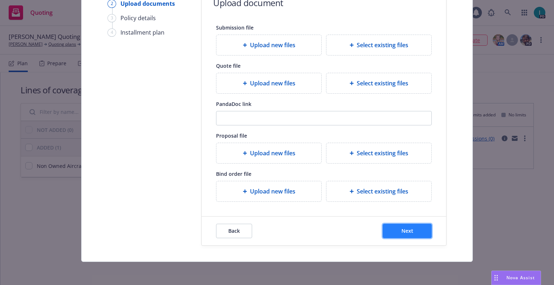
click at [396, 228] on button "Next" at bounding box center [407, 231] width 49 height 14
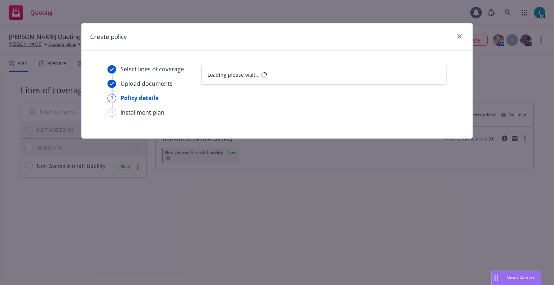
scroll to position [0, 0]
select select "12"
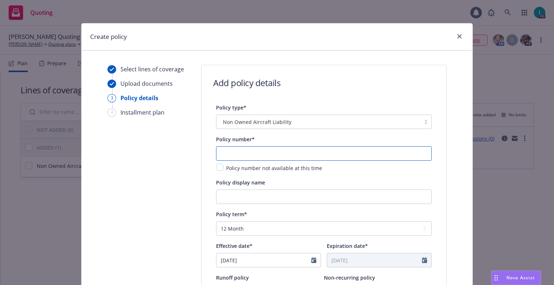
click at [232, 152] on input "text" at bounding box center [324, 153] width 216 height 14
paste input "1001298780-01"
type input "1001298780-01"
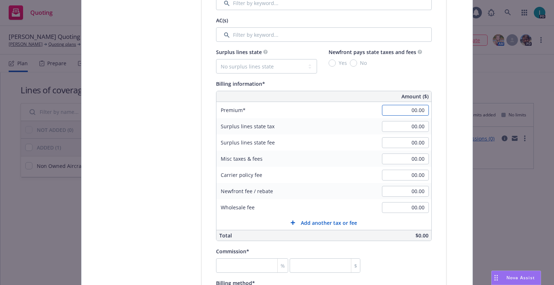
click at [403, 105] on input "00.00" at bounding box center [405, 110] width 47 height 11
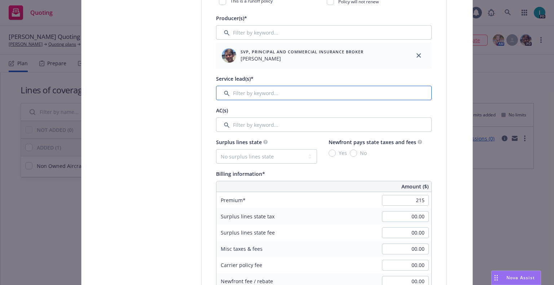
type input "215.00"
click at [283, 94] on input "Filter by keyword..." at bounding box center [324, 93] width 216 height 14
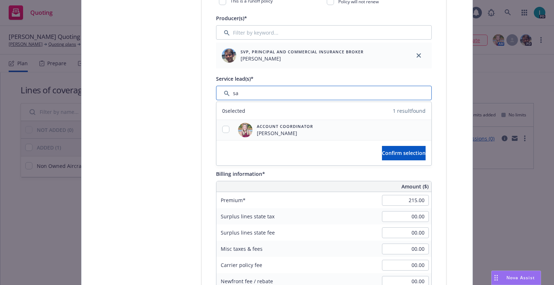
type input "sa"
click at [226, 129] on input "checkbox" at bounding box center [225, 129] width 7 height 7
checkbox input "true"
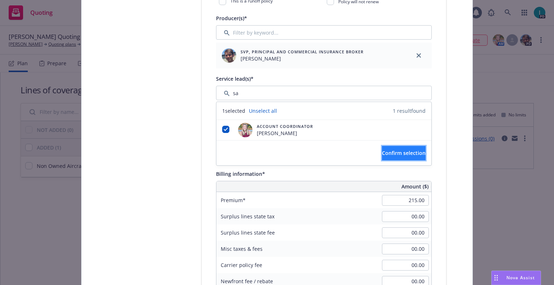
click at [388, 148] on button "Confirm selection" at bounding box center [404, 153] width 44 height 14
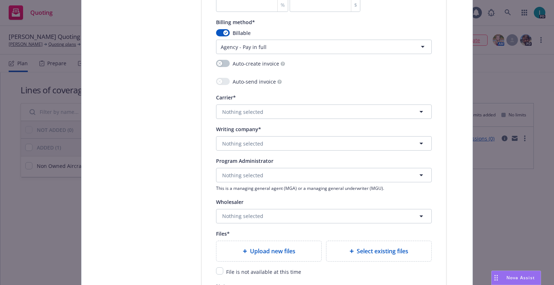
scroll to position [580, 0]
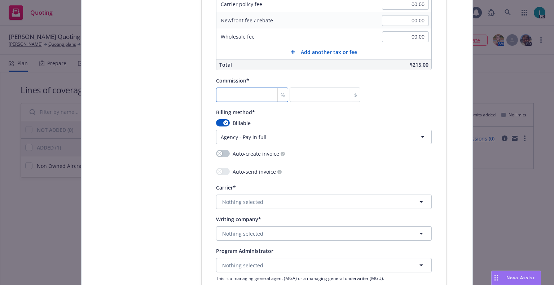
click at [248, 93] on input "number" at bounding box center [252, 95] width 72 height 14
type input "2"
type input "4.3"
type input "20"
type input "43"
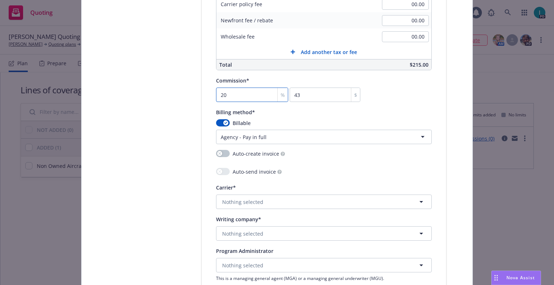
type input "20"
click at [254, 131] on html "Quoting 1 PD Anthony Duma Quoting Plan (2025-08-13) Anthony Duma Quoting plans …" at bounding box center [277, 142] width 554 height 285
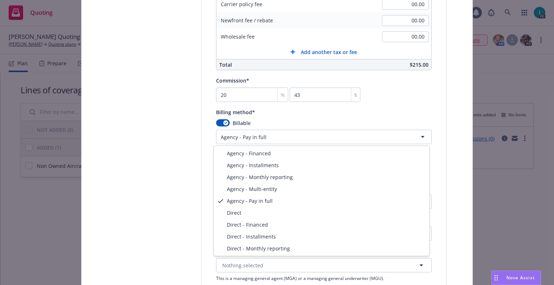
select select "DIRECT"
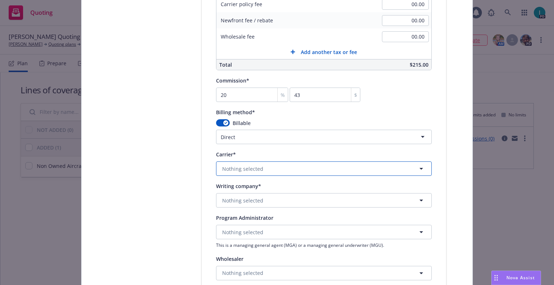
click at [225, 166] on span "Nothing selected" at bounding box center [242, 169] width 41 height 8
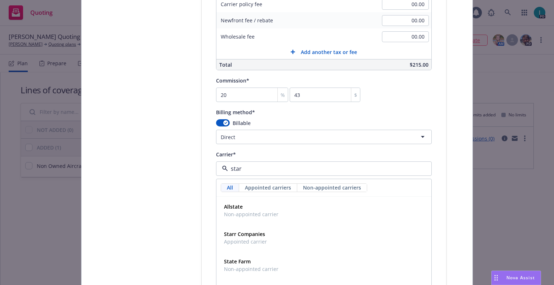
type input "starr"
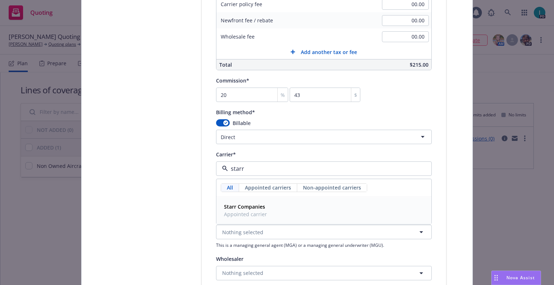
click at [243, 210] on span "Starr Companies" at bounding box center [245, 207] width 43 height 8
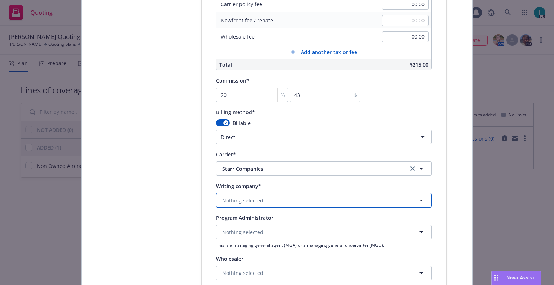
click at [236, 194] on button "Nothing selected" at bounding box center [324, 200] width 216 height 14
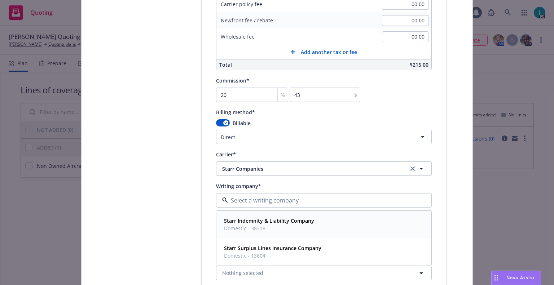
click at [257, 212] on div "Starr Indemnity & Liability Company Domestic - 38318" at bounding box center [324, 224] width 214 height 27
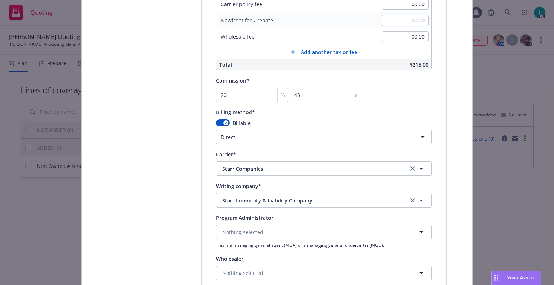
scroll to position [782, 0]
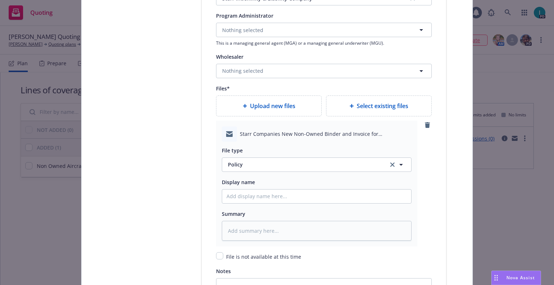
type textarea "x"
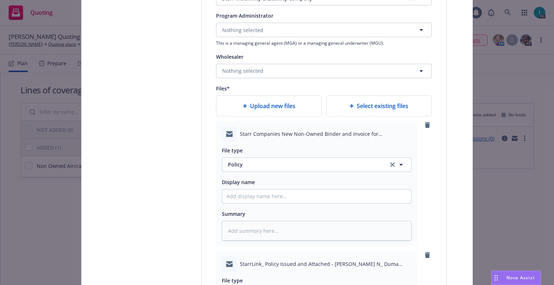
scroll to position [873, 0]
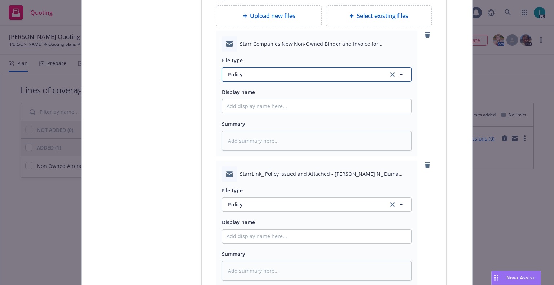
click at [250, 78] on span "Policy" at bounding box center [304, 75] width 152 height 8
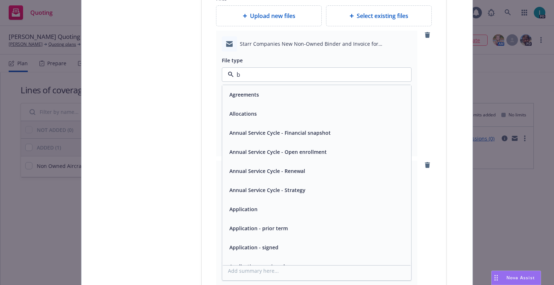
type input "bi"
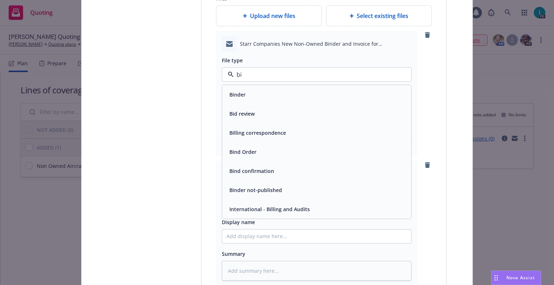
click at [249, 93] on div "Binder" at bounding box center [317, 94] width 180 height 10
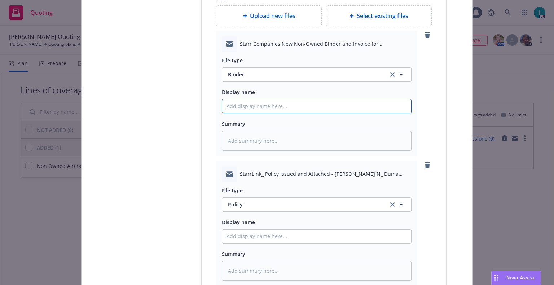
click at [251, 104] on input "Policy display name" at bounding box center [316, 107] width 189 height 14
type textarea "x"
type input "2"
type textarea "x"
type input "25"
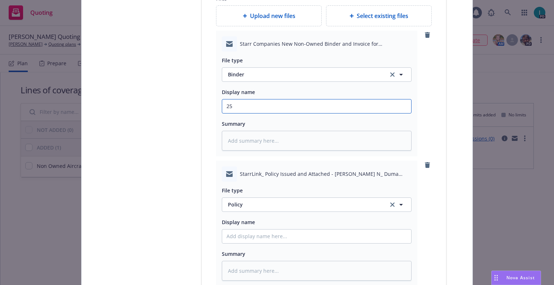
type textarea "x"
type input "25 NOWN CVS Binder and [PERSON_NAME]"
drag, startPoint x: 257, startPoint y: 109, endPoint x: 177, endPoint y: 117, distance: 80.4
type textarea "x"
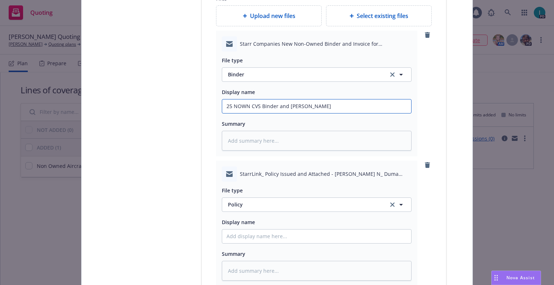
type input "c Binder and Bill"
type textarea "x"
type input "25 NOWN CVS Binder and [PERSON_NAME]"
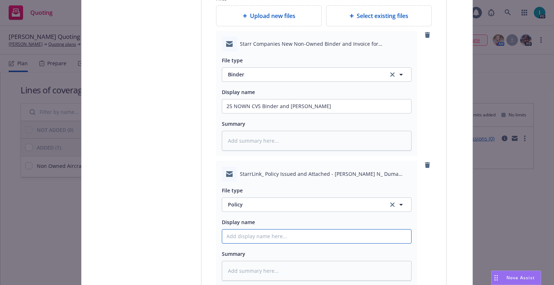
click at [260, 113] on input "Policy display name" at bounding box center [316, 107] width 189 height 14
paste input "25 NOWN CVS"
type textarea "x"
type input "25 NOWN CVS Policy"
type textarea "x"
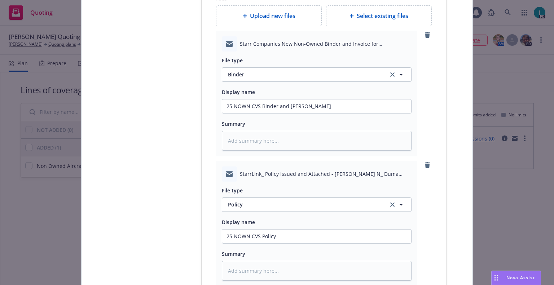
click at [239, 194] on span "File type" at bounding box center [232, 190] width 21 height 7
click at [248, 204] on span "Policy" at bounding box center [304, 205] width 152 height 8
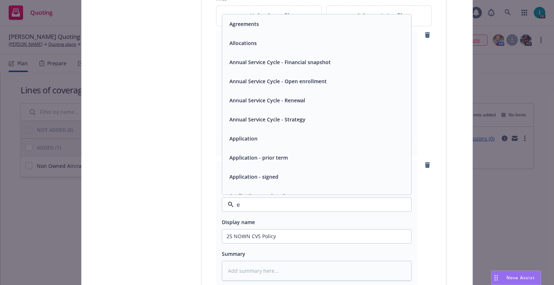
type input "em"
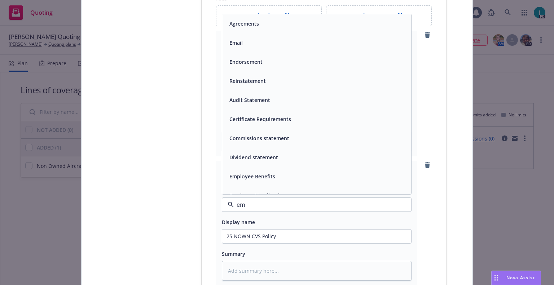
click at [256, 45] on div "Email" at bounding box center [317, 43] width 180 height 10
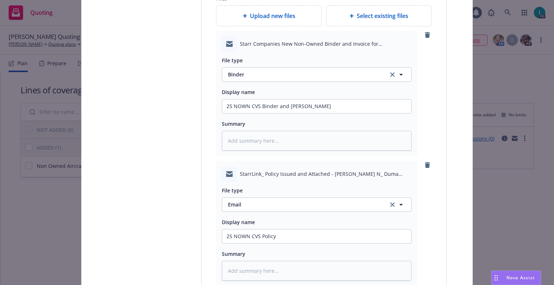
scroll to position [1043, 0]
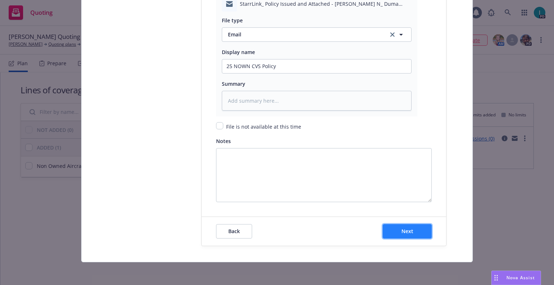
click at [406, 228] on span "Next" at bounding box center [407, 231] width 12 height 7
type textarea "x"
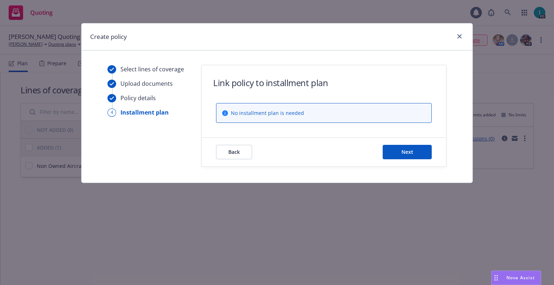
scroll to position [0, 0]
click at [409, 150] on span "Next" at bounding box center [407, 152] width 12 height 7
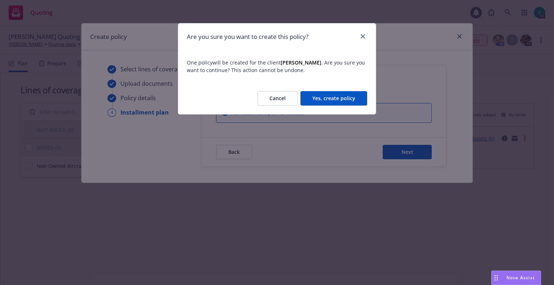
click at [338, 97] on button "Yes, create policy" at bounding box center [333, 98] width 67 height 14
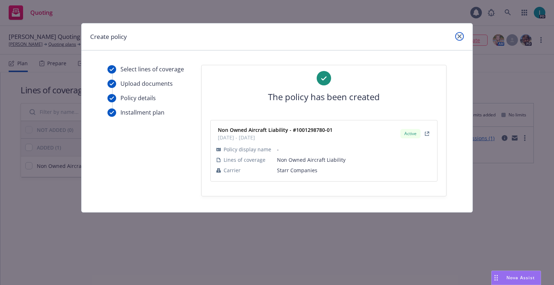
click at [457, 38] on link "close" at bounding box center [459, 36] width 9 height 9
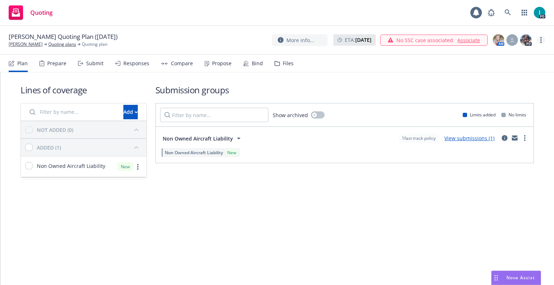
click at [542, 36] on link "more" at bounding box center [541, 40] width 9 height 9
click at [481, 99] on link "Archive quoting plan" at bounding box center [505, 98] width 80 height 14
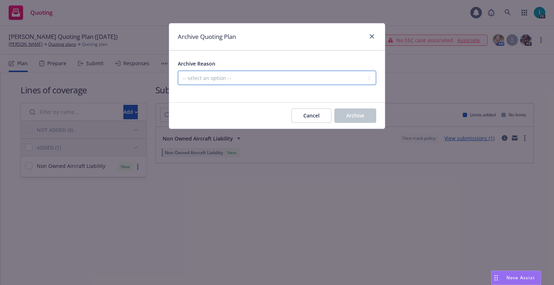
click at [221, 79] on select "-- select an option -- Created by error Duplicate New business opportunity lost…" at bounding box center [277, 78] width 198 height 14
select select "ARCHIVED_NEW_BUSINESS_COMPLETED"
click at [178, 71] on select "-- select an option -- Created by error Duplicate New business opportunity lost…" at bounding box center [277, 78] width 198 height 14
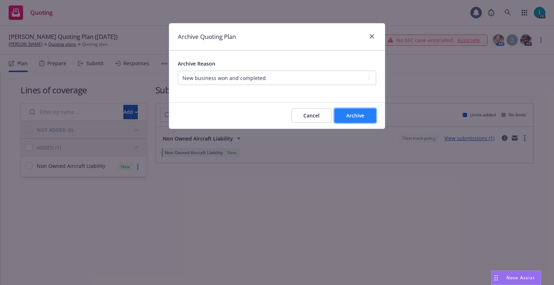
click at [360, 115] on span "Archive" at bounding box center [355, 115] width 18 height 7
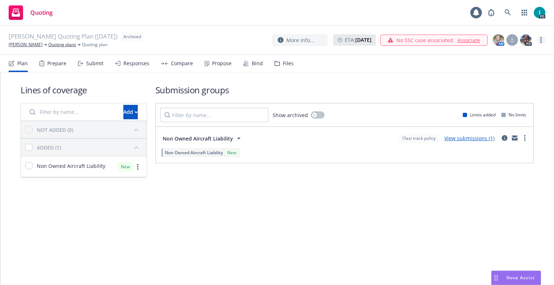
click at [540, 37] on link "more" at bounding box center [541, 40] width 9 height 9
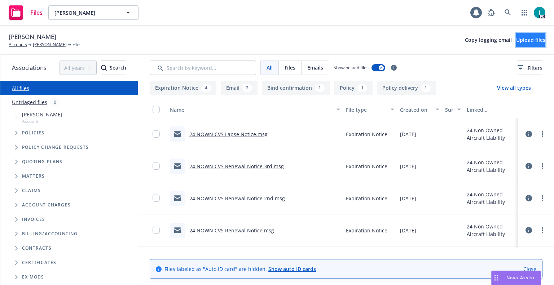
click at [516, 38] on span "Upload files" at bounding box center [530, 39] width 29 height 7
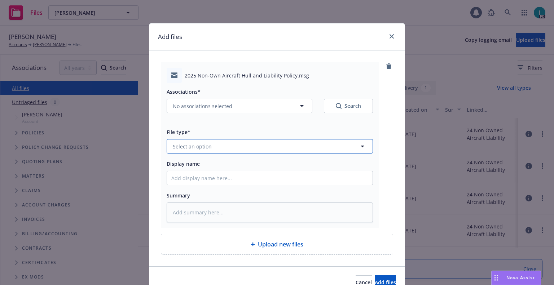
click at [264, 141] on button "Select an option" at bounding box center [270, 146] width 206 height 14
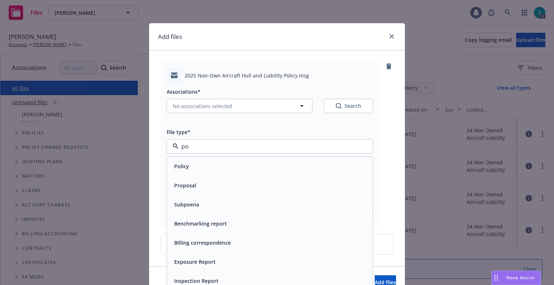
type input "pol"
click at [192, 202] on span "Policy delivery" at bounding box center [192, 205] width 36 height 8
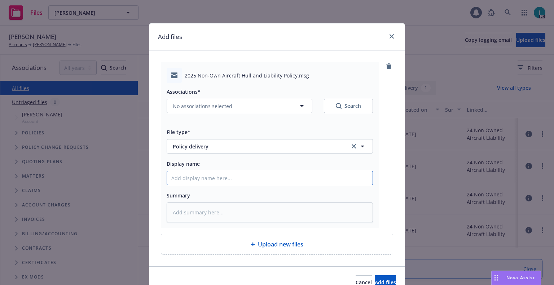
click at [201, 184] on input "Display name" at bounding box center [270, 178] width 206 height 14
type textarea "x"
type input "2"
type textarea "x"
type input "25"
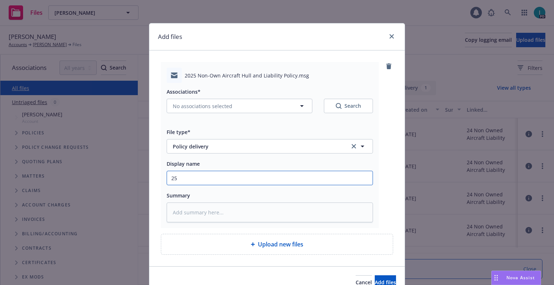
type textarea "x"
type input "25 NOWN CVS Policy to Insured"
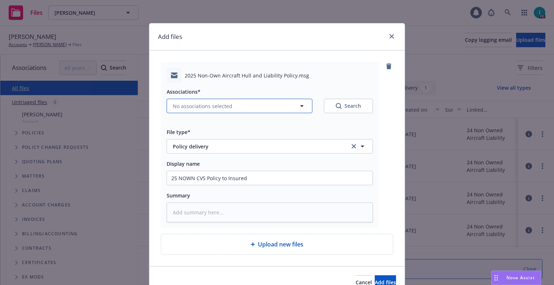
click at [189, 109] on span "No associations selected" at bounding box center [203, 106] width 60 height 8
type textarea "x"
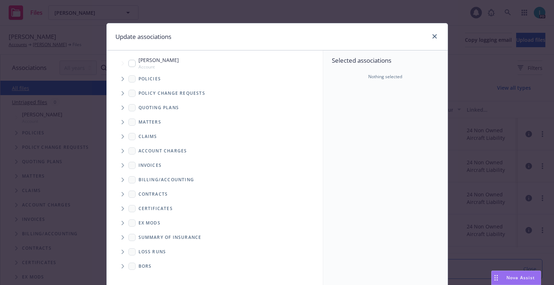
click at [122, 74] on span "Tree Example" at bounding box center [123, 79] width 12 height 12
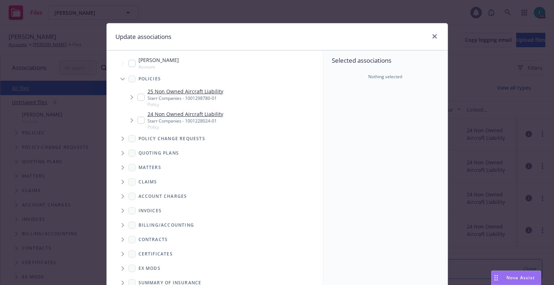
click at [139, 98] on input "Tree Example" at bounding box center [140, 97] width 7 height 7
checkbox input "true"
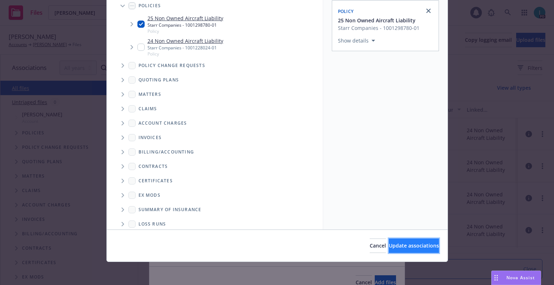
click at [407, 242] on button "Update associations" at bounding box center [414, 246] width 50 height 14
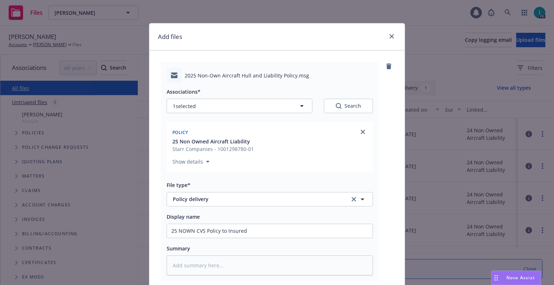
scroll to position [90, 0]
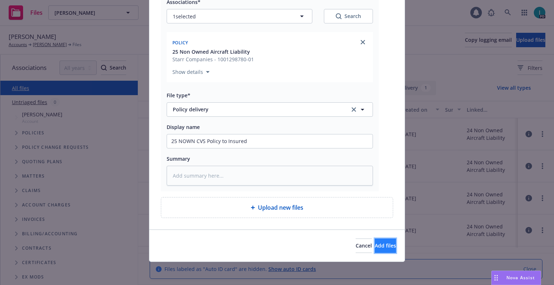
click at [375, 245] on span "Add files" at bounding box center [385, 245] width 21 height 7
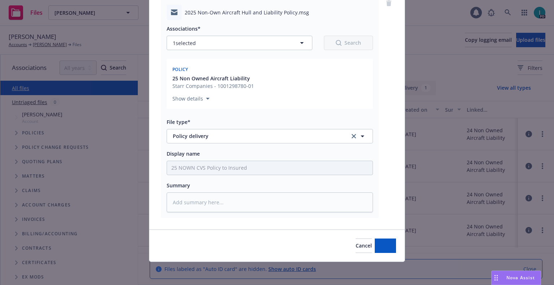
scroll to position [63, 0]
type textarea "x"
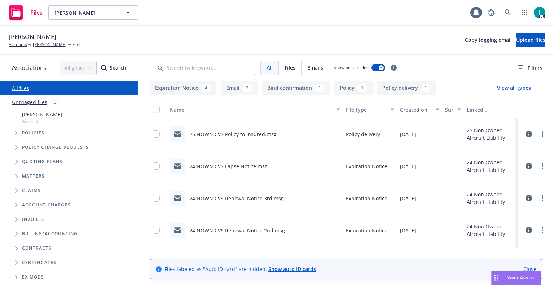
click at [193, 36] on div "Anthony Duma Accounts Anthony Duma Files Copy logging email Upload files" at bounding box center [277, 40] width 537 height 16
click at [505, 8] on link at bounding box center [508, 12] width 14 height 14
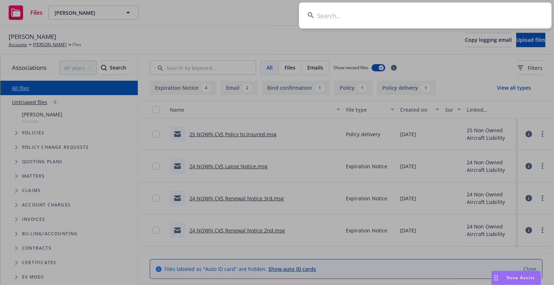
type input "Koki Terui"
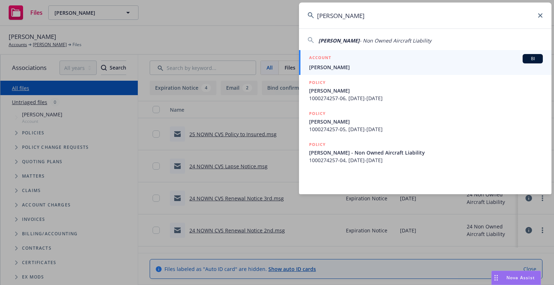
click at [331, 66] on span "Koki Terui" at bounding box center [426, 67] width 234 height 8
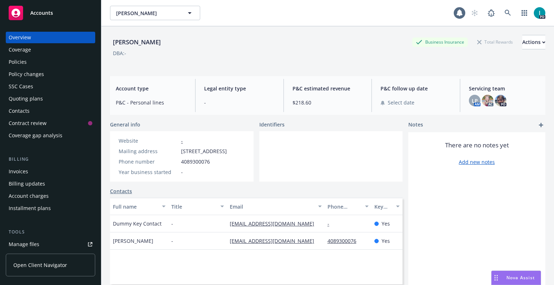
click at [29, 95] on div "Quoting plans" at bounding box center [26, 99] width 34 height 12
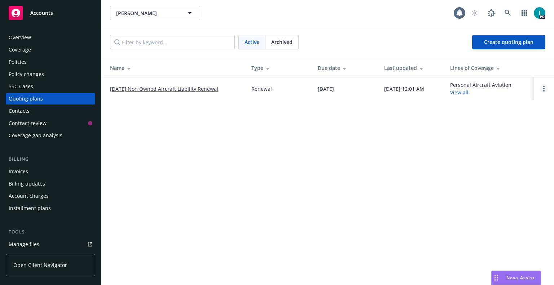
click at [547, 91] on link "Open options" at bounding box center [544, 88] width 9 height 9
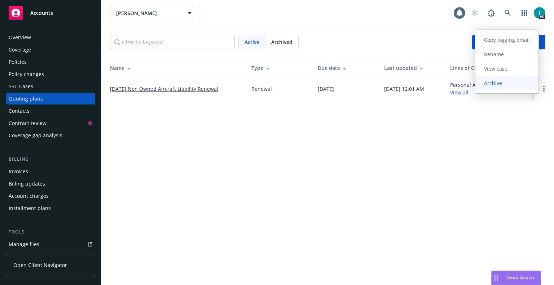
click at [531, 87] on link "Archive" at bounding box center [506, 83] width 63 height 14
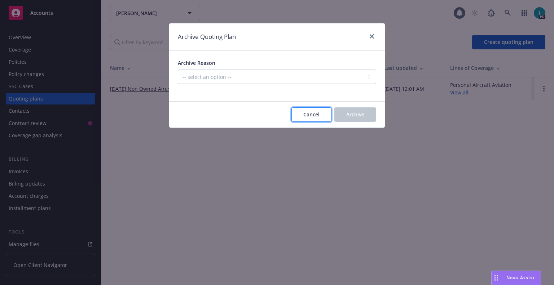
click at [307, 117] on span "Cancel" at bounding box center [311, 114] width 16 height 7
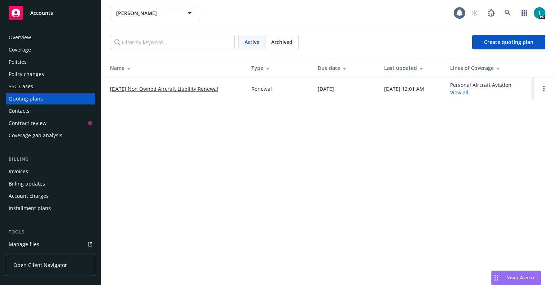
click at [224, 204] on div "[PERSON_NAME] [PERSON_NAME] 1 PD Active Archived Create quoting plan Name Type …" at bounding box center [327, 142] width 453 height 285
click at [545, 84] on div at bounding box center [544, 88] width 9 height 9
click at [545, 87] on link "Open options" at bounding box center [544, 88] width 9 height 9
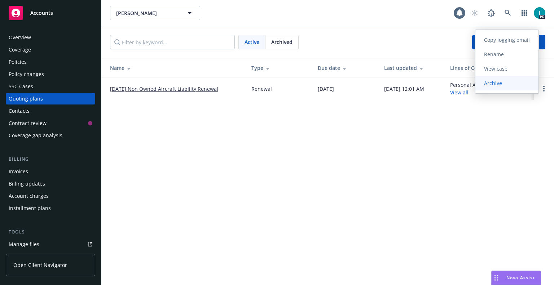
click at [493, 85] on span "Archive" at bounding box center [492, 83] width 35 height 7
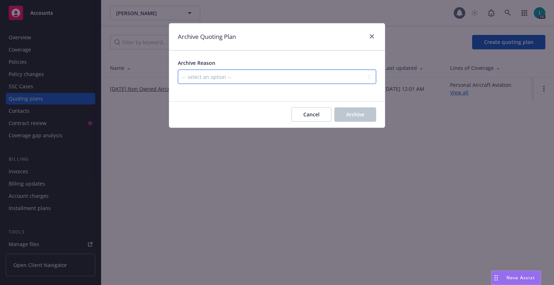
click at [190, 72] on select "-- select an option -- All policies in this renewal plan are auto-renewed Creat…" at bounding box center [277, 77] width 198 height 14
select select "ARCHIVED_RENEWAL_POLICY_AUTO_RENEWED"
click at [178, 70] on select "-- select an option -- All policies in this renewal plan are auto-renewed Creat…" at bounding box center [277, 77] width 198 height 14
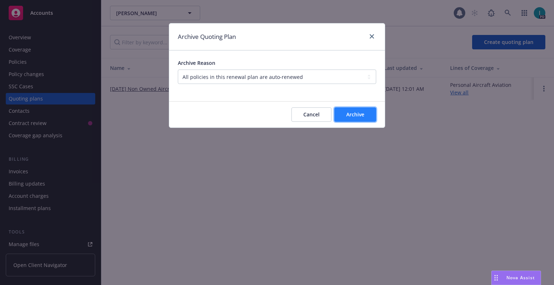
click at [350, 110] on button "Archive" at bounding box center [355, 114] width 42 height 14
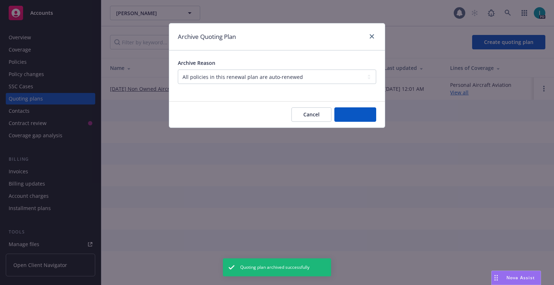
click at [19, 64] on div "Archive Quoting Plan Archive Reason -- select an option -- All policies in this…" at bounding box center [277, 142] width 554 height 285
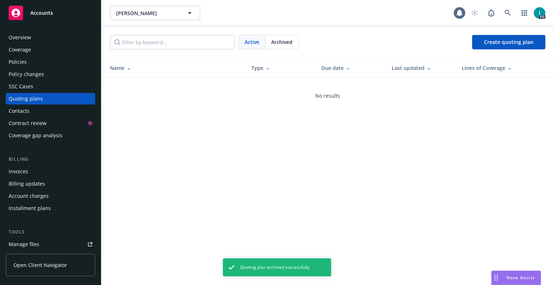
click at [27, 58] on div "Policies" at bounding box center [51, 62] width 84 height 12
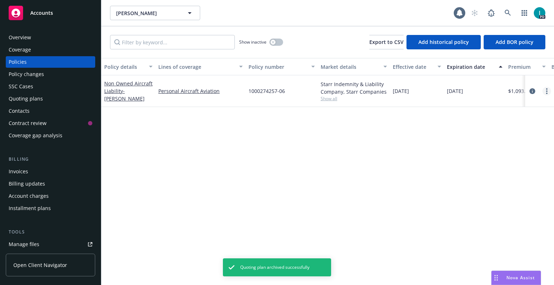
click at [549, 90] on link "more" at bounding box center [547, 91] width 9 height 9
click at [504, 119] on link "Renew with incumbent" at bounding box center [508, 120] width 85 height 14
select select "12"
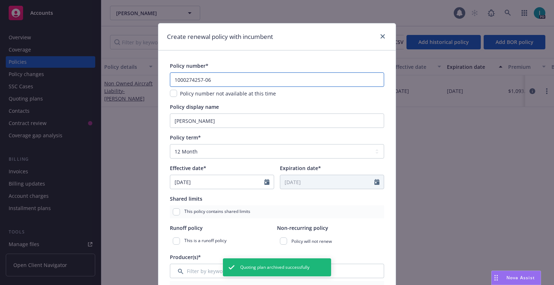
click at [258, 77] on input "1000274257-06" at bounding box center [277, 80] width 214 height 14
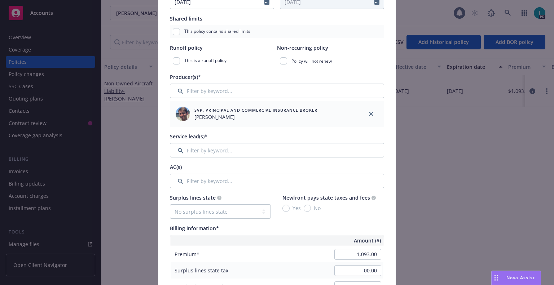
scroll to position [271, 0]
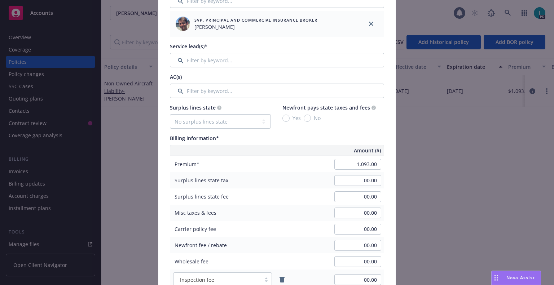
type input "1000274257-07"
click at [206, 61] on input "Filter by keyword..." at bounding box center [277, 60] width 214 height 14
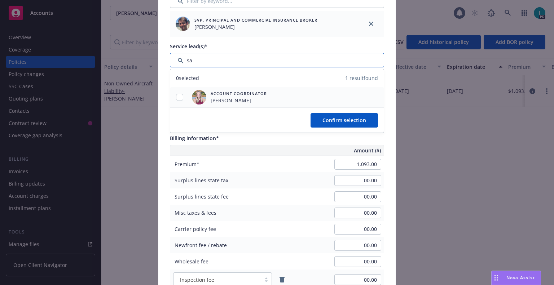
type input "sa"
click at [176, 96] on input "checkbox" at bounding box center [179, 97] width 7 height 7
checkbox input "true"
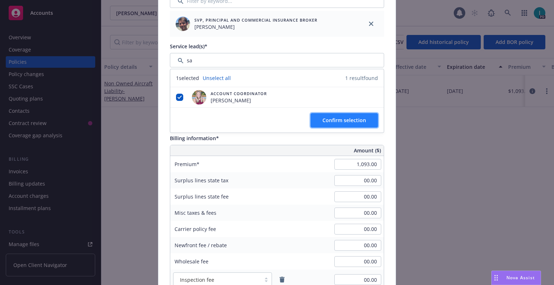
click at [340, 122] on span "Confirm selection" at bounding box center [344, 120] width 44 height 7
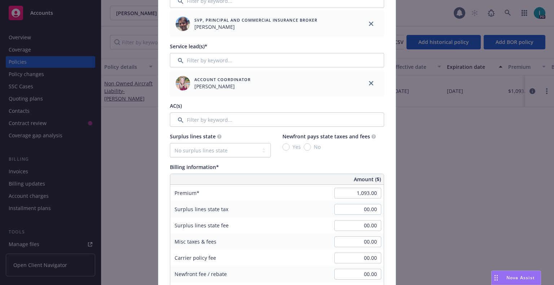
click at [231, 169] on div "Billing information*" at bounding box center [277, 167] width 214 height 8
click at [350, 188] on input "1,093.00" at bounding box center [357, 193] width 47 height 11
type input "1,033.00"
type input "206.6"
click at [351, 177] on div "Amount ($)" at bounding box center [367, 179] width 33 height 10
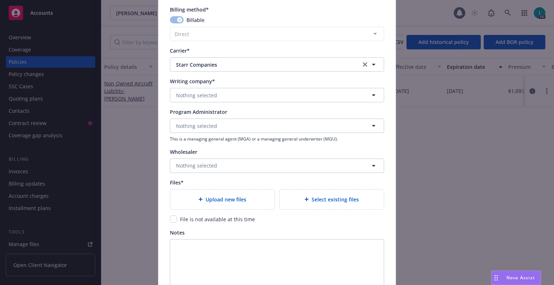
scroll to position [706, 0]
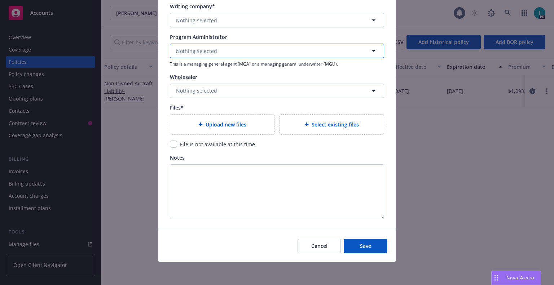
click at [192, 44] on button "Nothing selected" at bounding box center [277, 51] width 214 height 14
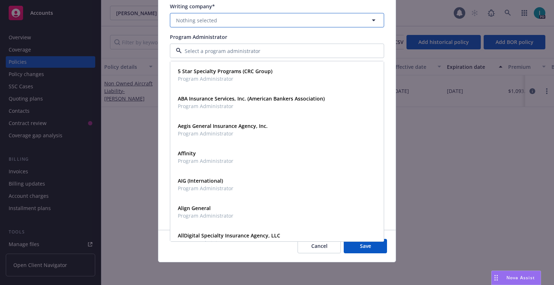
click at [193, 23] on span "Nothing selected" at bounding box center [196, 21] width 41 height 8
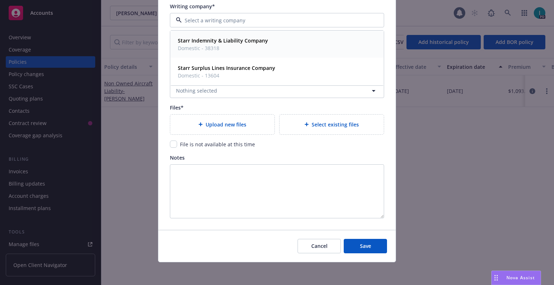
click at [209, 34] on div "Starr Indemnity & Liability Company Domestic - 38318" at bounding box center [277, 44] width 213 height 27
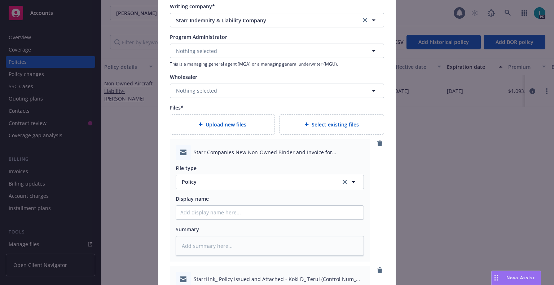
type textarea "x"
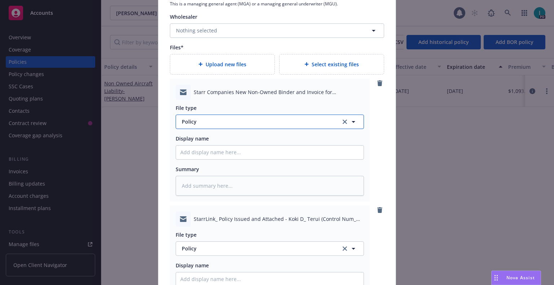
click at [227, 123] on span "Policy" at bounding box center [257, 122] width 151 height 8
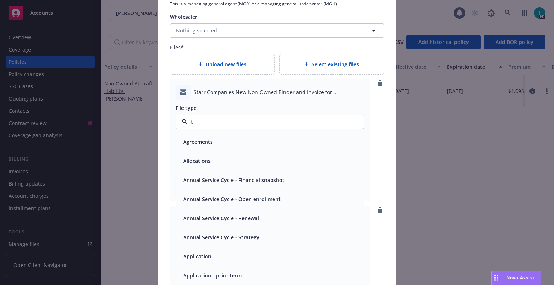
type input "bi"
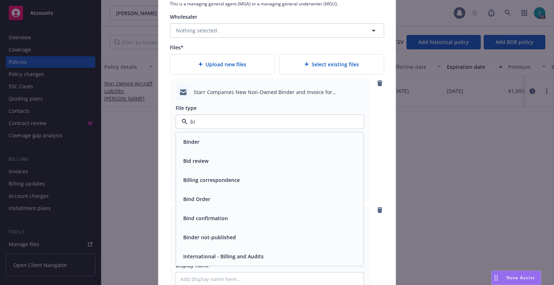
click at [204, 140] on div "Binder" at bounding box center [269, 142] width 179 height 10
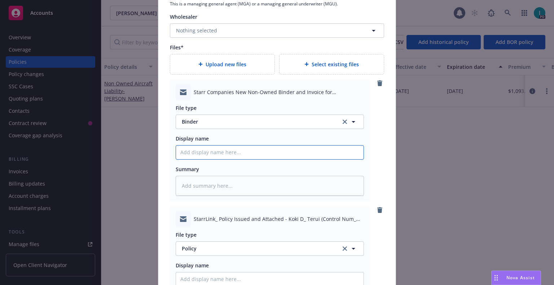
click at [200, 155] on input "Policy display name" at bounding box center [270, 153] width 188 height 14
type textarea "x"
type input "2"
type textarea "x"
type input "25"
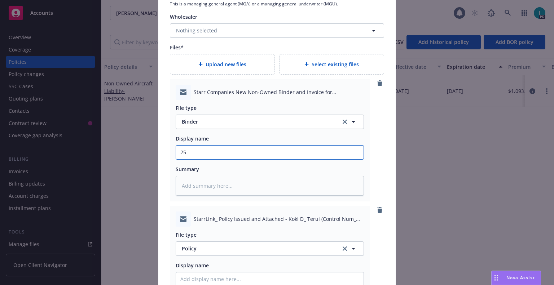
type textarea "x"
type input "25 NOWN CVS Binder and [PERSON_NAME]"
drag, startPoint x: 211, startPoint y: 151, endPoint x: 108, endPoint y: 149, distance: 102.8
click at [108, 149] on div "Create renewal policy with incumbent Policy number* 1000274257-07 Policy number…" at bounding box center [277, 142] width 554 height 285
click at [206, 159] on input "Policy display name" at bounding box center [270, 153] width 188 height 14
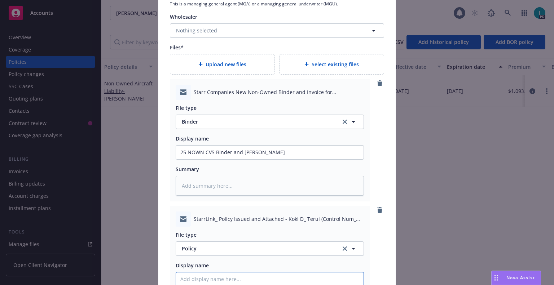
paste input "25 NOWN CVS"
type textarea "x"
type input "25 NOWN CVS Policy"
type textarea "x"
click at [188, 245] on span "Policy" at bounding box center [257, 249] width 151 height 8
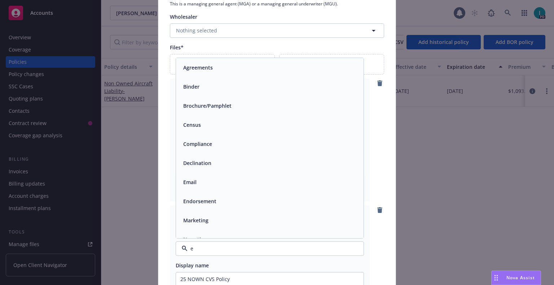
type input "em"
click at [198, 84] on div "Email" at bounding box center [269, 87] width 179 height 10
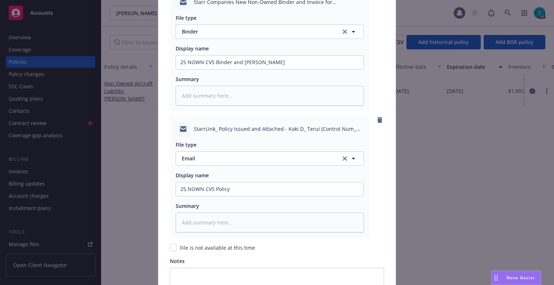
scroll to position [960, 0]
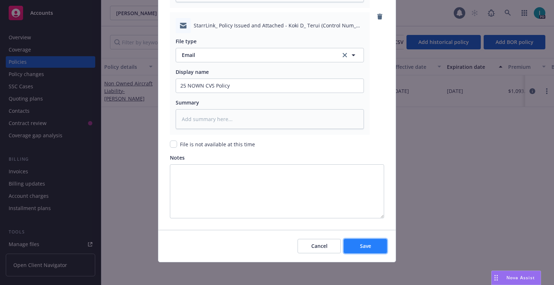
click at [362, 251] on button "Save" at bounding box center [365, 246] width 43 height 14
type textarea "x"
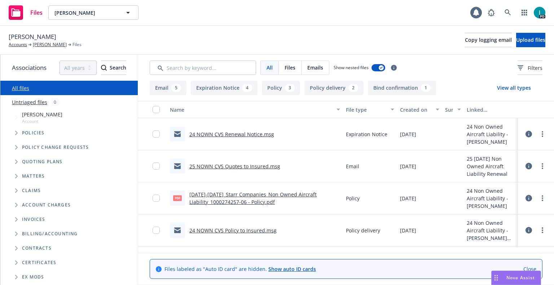
click at [240, 28] on div "Koki Terui Accounts Koki Terui Files Copy logging email Upload files" at bounding box center [277, 40] width 554 height 29
click at [516, 34] on button "Upload files" at bounding box center [530, 40] width 29 height 14
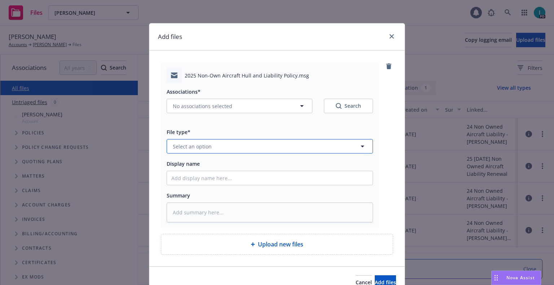
click at [250, 146] on button "Select an option" at bounding box center [270, 146] width 206 height 14
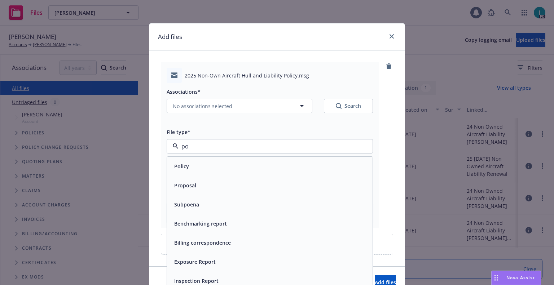
type input "pol"
click at [195, 208] on span "Policy delivery" at bounding box center [192, 205] width 36 height 8
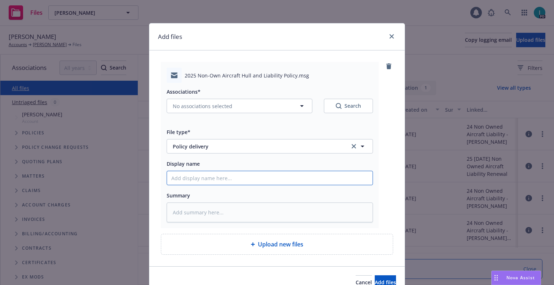
click at [189, 183] on input "Display name" at bounding box center [270, 178] width 206 height 14
type textarea "x"
type input "2"
type textarea "x"
type input "25"
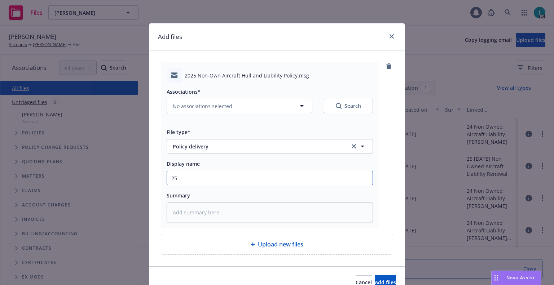
type textarea "x"
type input "25 NOWN CVS Policy to Insured"
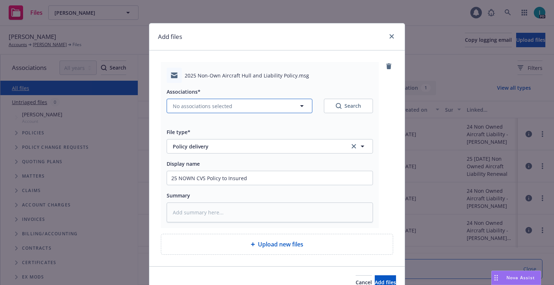
click at [197, 106] on span "No associations selected" at bounding box center [203, 106] width 60 height 8
type textarea "x"
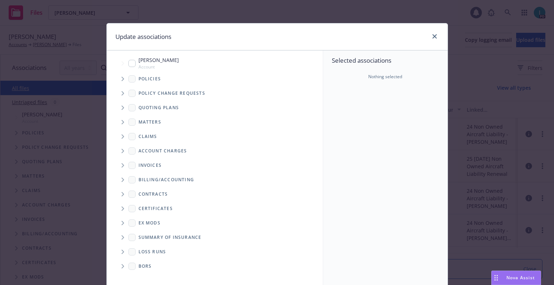
click at [122, 80] on icon "Tree Example" at bounding box center [123, 79] width 3 height 4
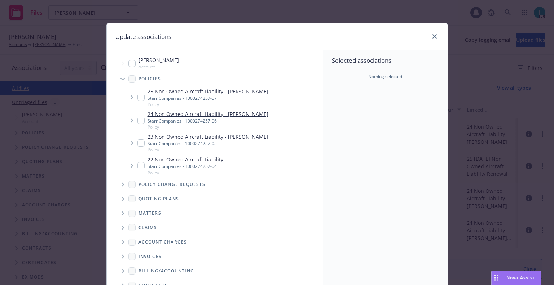
click at [139, 96] on input "Tree Example" at bounding box center [140, 97] width 7 height 7
checkbox input "true"
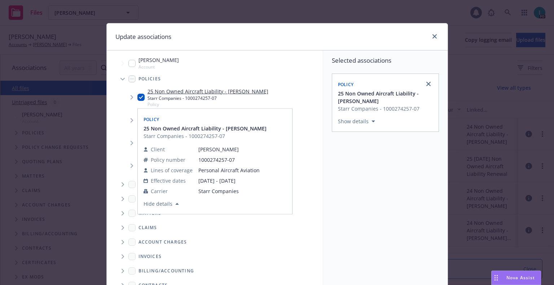
scroll to position [73, 0]
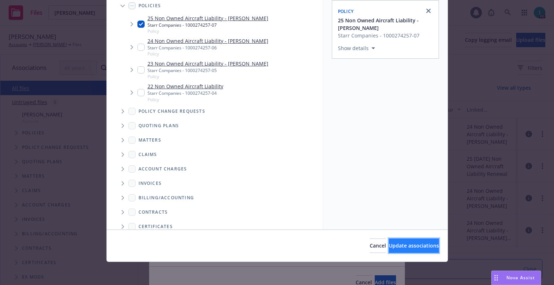
click at [389, 241] on button "Update associations" at bounding box center [414, 246] width 50 height 14
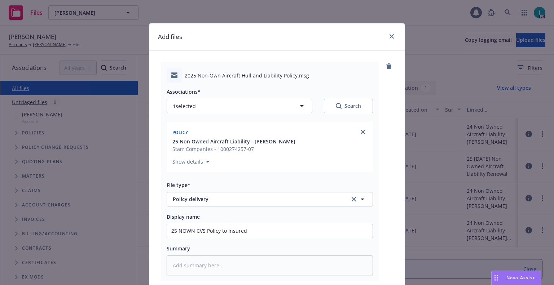
scroll to position [90, 0]
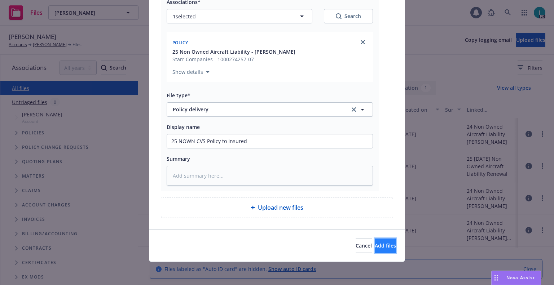
click at [375, 239] on button "Add files" at bounding box center [385, 246] width 21 height 14
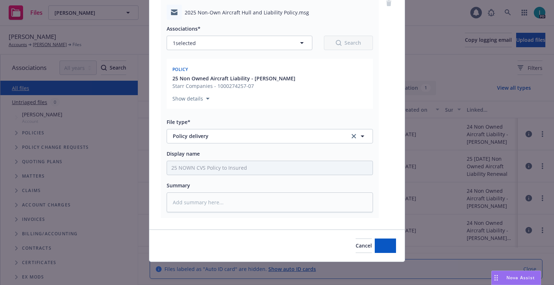
type textarea "x"
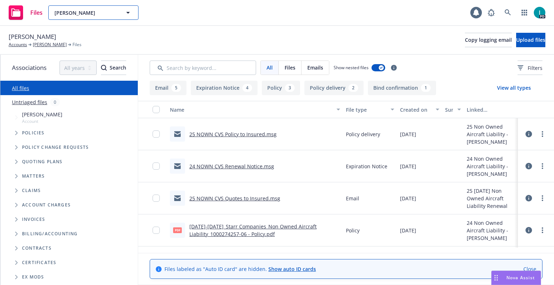
click at [68, 10] on span "Koki Terui" at bounding box center [85, 13] width 62 height 8
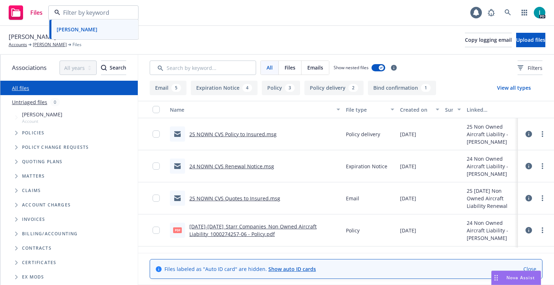
paste input "Mark Stone"
type input "Mark Stone"
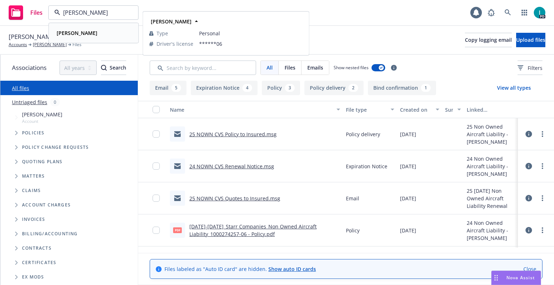
click at [83, 29] on div "Mark Stone" at bounding box center [76, 33] width 45 height 10
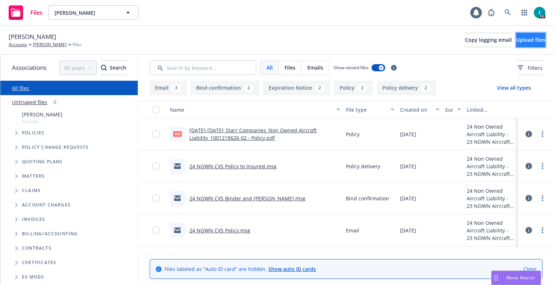
click at [516, 41] on button "Upload files" at bounding box center [530, 40] width 29 height 14
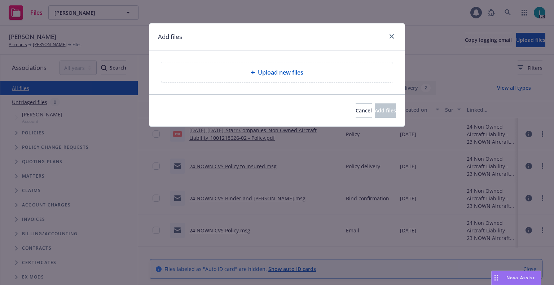
type textarea "x"
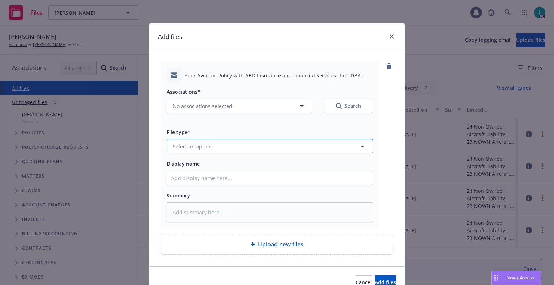
click at [215, 146] on button "Select an option" at bounding box center [270, 146] width 206 height 14
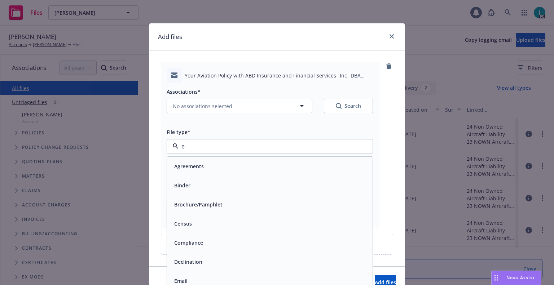
type input "em"
click at [182, 187] on span "Email" at bounding box center [180, 186] width 13 height 8
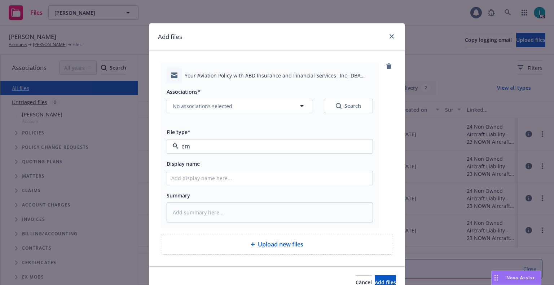
type textarea "x"
click at [199, 181] on input "Display name" at bounding box center [270, 178] width 206 height 14
type input "25 NOWN CVS Quotes to Insured"
click at [200, 106] on span "No associations selected" at bounding box center [203, 106] width 60 height 8
type textarea "x"
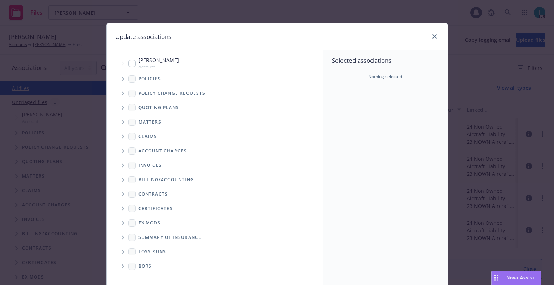
click at [123, 79] on span "Tree Example" at bounding box center [123, 79] width 12 height 12
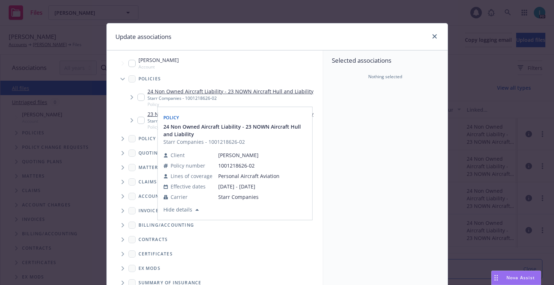
click at [122, 151] on span "Tree Example" at bounding box center [123, 154] width 12 height 12
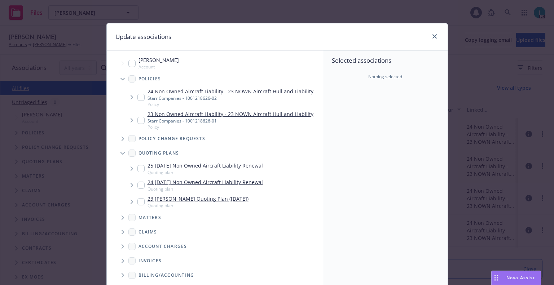
click at [137, 169] on input "Tree Example" at bounding box center [140, 168] width 7 height 7
checkbox input "true"
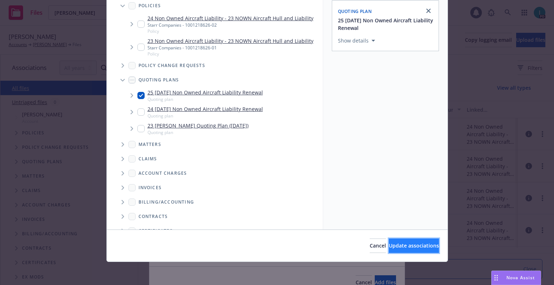
click at [393, 245] on span "Update associations" at bounding box center [414, 245] width 50 height 7
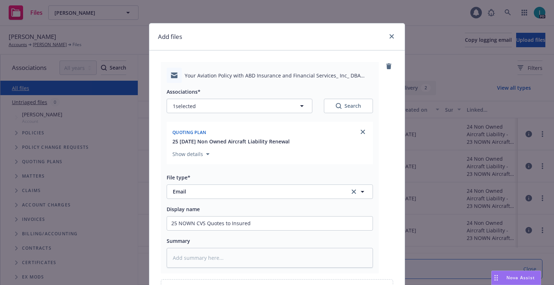
scroll to position [82, 0]
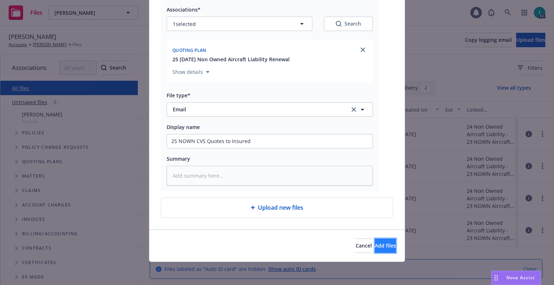
click at [375, 244] on span "Add files" at bounding box center [385, 245] width 21 height 7
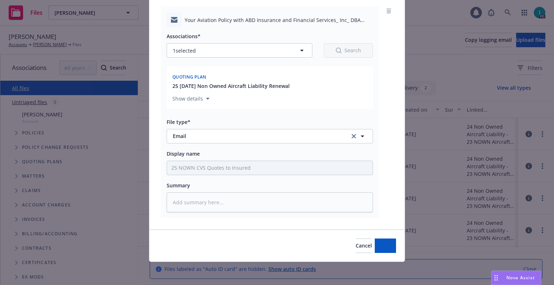
scroll to position [56, 0]
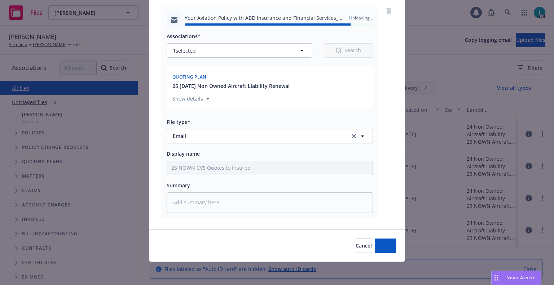
type textarea "x"
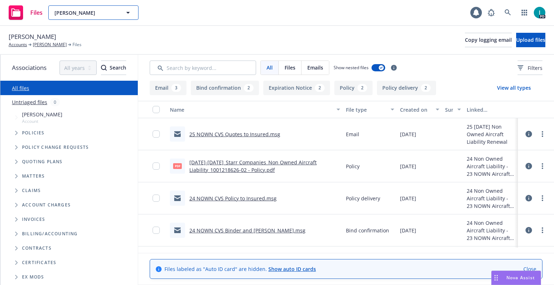
click at [76, 14] on span "Mark Stone" at bounding box center [85, 13] width 62 height 8
paste input "Samir Jreij"
type input "Samir Jreij"
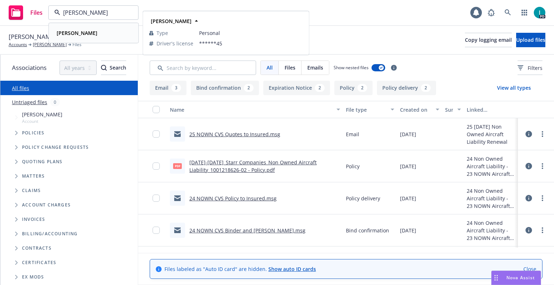
click at [82, 31] on div "Samir Jreij" at bounding box center [76, 33] width 45 height 10
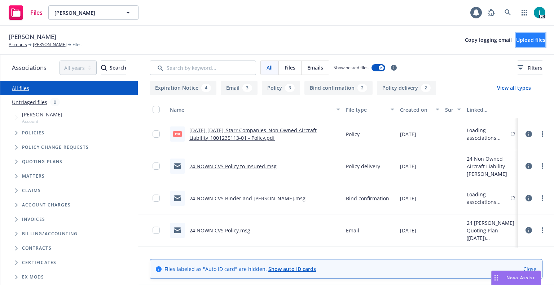
click at [516, 40] on button "Upload files" at bounding box center [530, 40] width 29 height 14
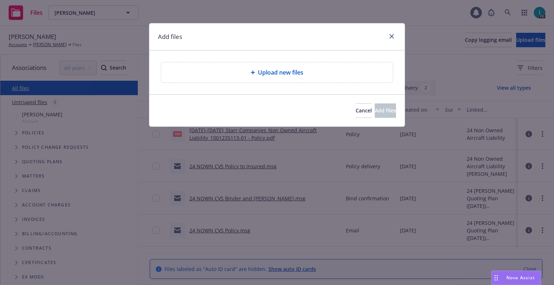
type textarea "x"
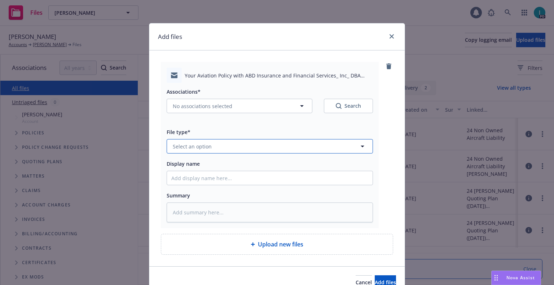
click at [194, 146] on span "Select an option" at bounding box center [192, 147] width 39 height 8
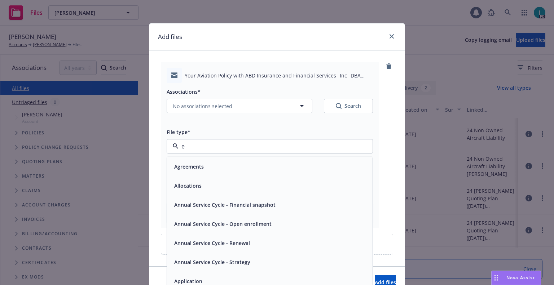
type input "em"
click at [189, 186] on div "Email" at bounding box center [269, 185] width 197 height 10
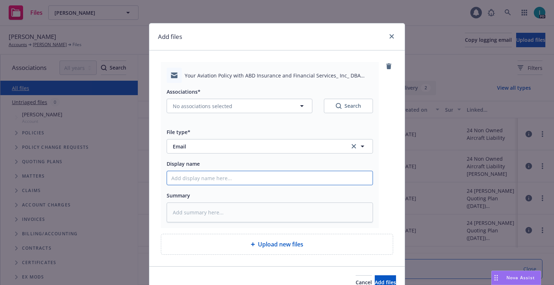
click at [196, 182] on input "Display name" at bounding box center [270, 178] width 206 height 14
type textarea "x"
type input "2"
type textarea "x"
type input "25"
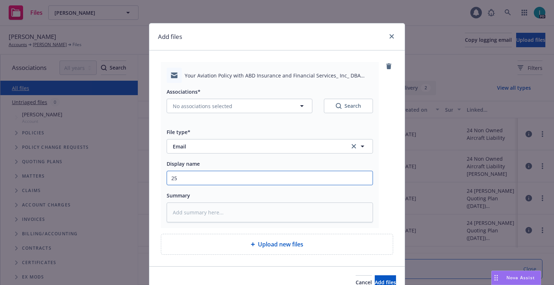
type textarea "x"
type input "25 NOWN CVS Quotes to Insured"
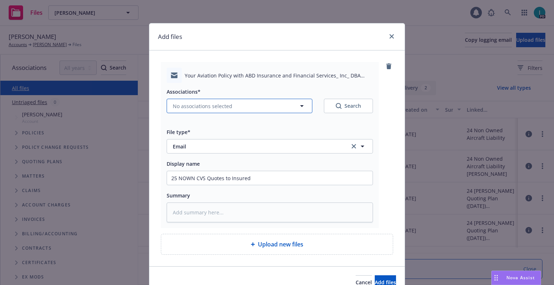
click at [184, 109] on span "No associations selected" at bounding box center [203, 106] width 60 height 8
type textarea "x"
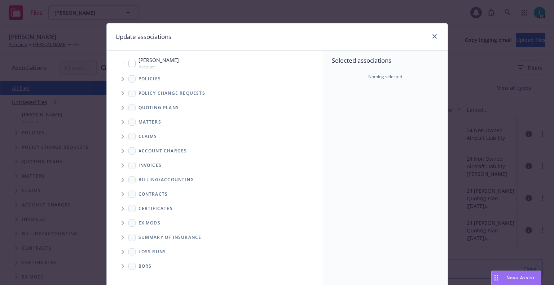
click at [122, 107] on span "Tree Example" at bounding box center [123, 108] width 12 height 12
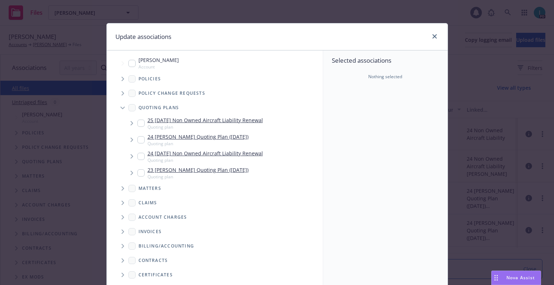
click at [138, 121] on input "Tree Example" at bounding box center [140, 123] width 7 height 7
checkbox input "true"
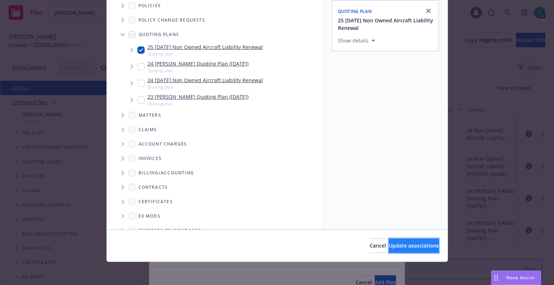
click at [408, 249] on span "Update associations" at bounding box center [414, 245] width 50 height 7
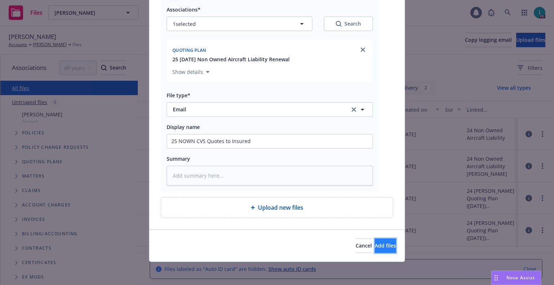
click at [375, 245] on span "Add files" at bounding box center [385, 245] width 21 height 7
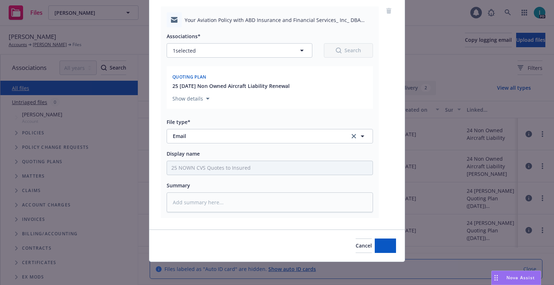
scroll to position [56, 0]
type textarea "x"
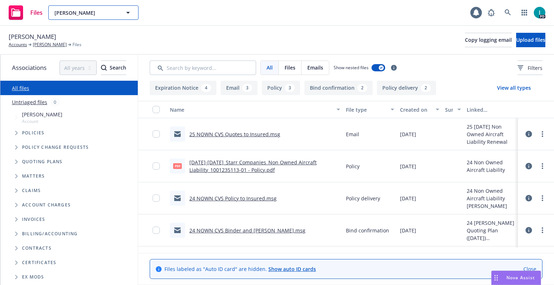
click at [69, 12] on span "Samir Jreij" at bounding box center [85, 13] width 62 height 8
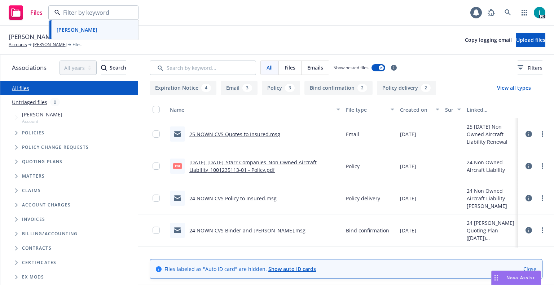
paste input "VINAY SHIVA"
type input "VINAY SHIVA"
click at [87, 32] on div "Vinay Shiva" at bounding box center [94, 33] width 80 height 10
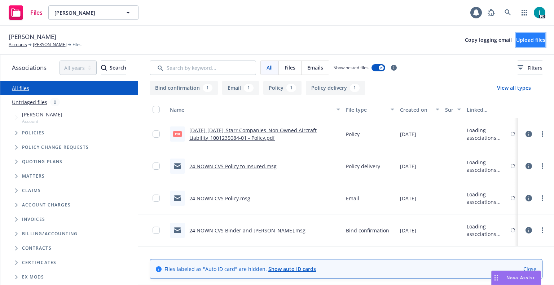
click at [516, 40] on button "Upload files" at bounding box center [530, 40] width 29 height 14
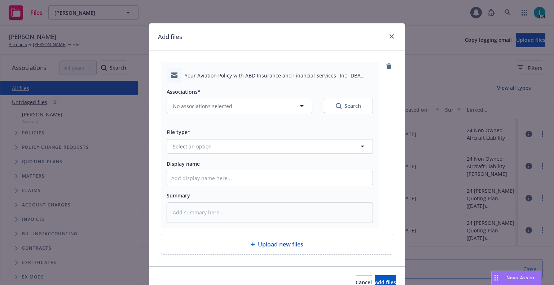
type textarea "x"
click at [180, 153] on button "Select an option" at bounding box center [270, 146] width 206 height 14
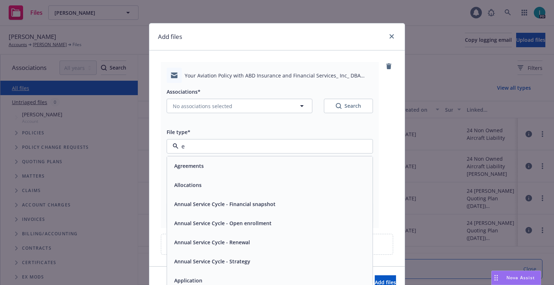
type input "em"
click at [178, 191] on div "Email" at bounding box center [270, 185] width 206 height 19
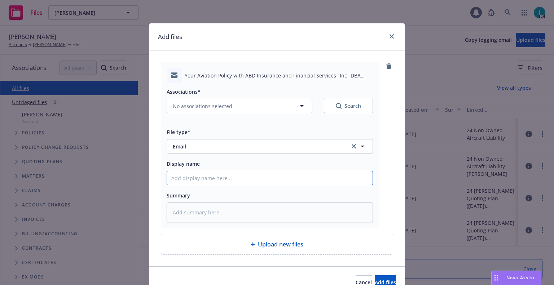
click at [201, 175] on input "Display name" at bounding box center [270, 178] width 206 height 14
type textarea "x"
type input "2"
type textarea "x"
type input "25"
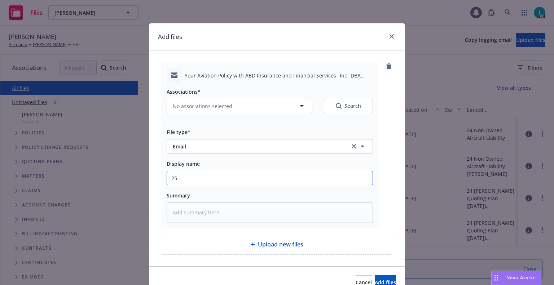
type textarea "x"
type input "25 NOWN CVS Quotes to Insured"
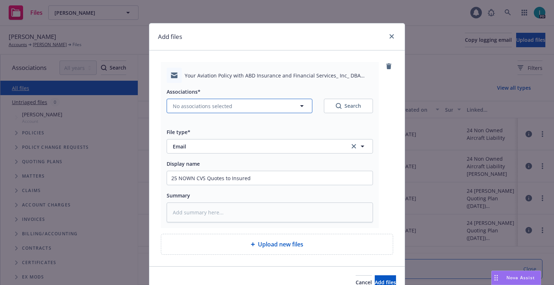
click at [214, 106] on span "No associations selected" at bounding box center [203, 106] width 60 height 8
type textarea "x"
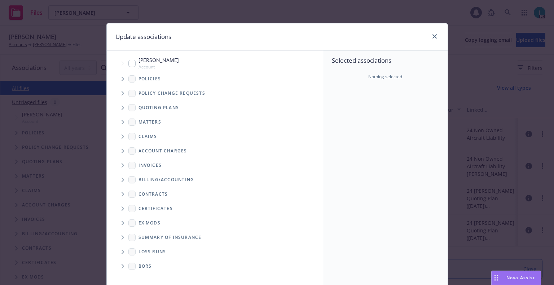
click at [122, 77] on icon "Tree Example" at bounding box center [123, 79] width 3 height 4
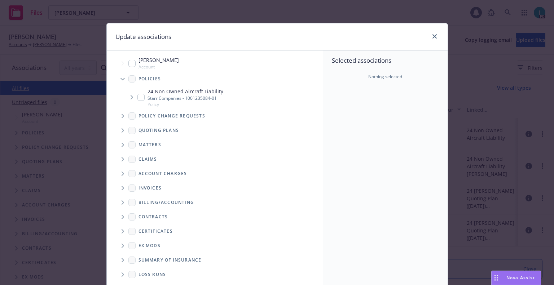
click at [122, 135] on span "Tree Example" at bounding box center [123, 131] width 12 height 12
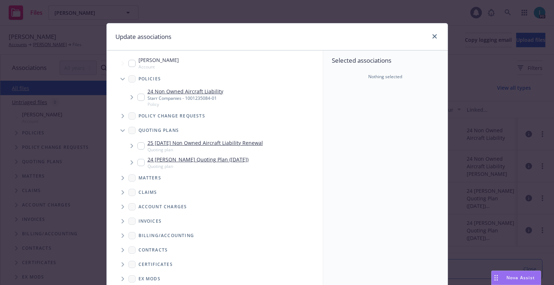
click at [140, 144] on input "Tree Example" at bounding box center [140, 145] width 7 height 7
checkbox input "true"
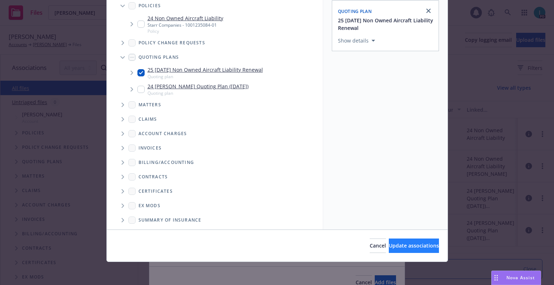
click at [397, 240] on div "Cancel Update associations" at bounding box center [277, 246] width 341 height 32
click at [397, 240] on button "Update associations" at bounding box center [414, 246] width 50 height 14
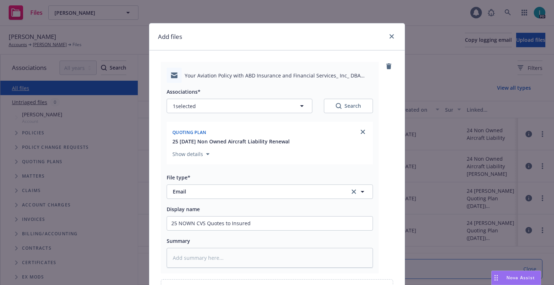
scroll to position [82, 0]
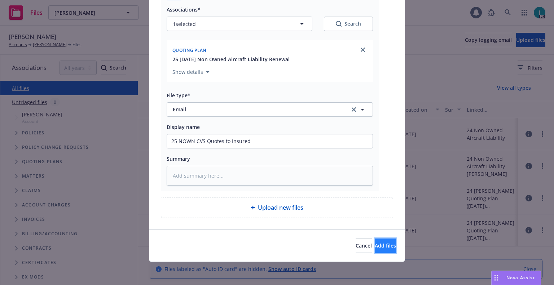
click at [375, 243] on span "Add files" at bounding box center [385, 245] width 21 height 7
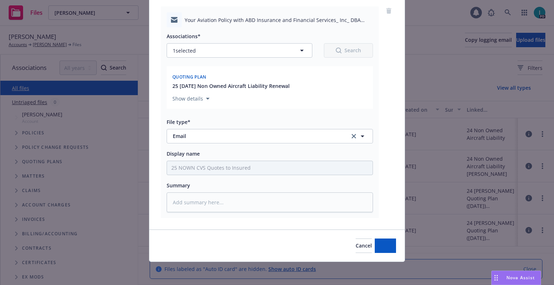
scroll to position [56, 0]
type textarea "x"
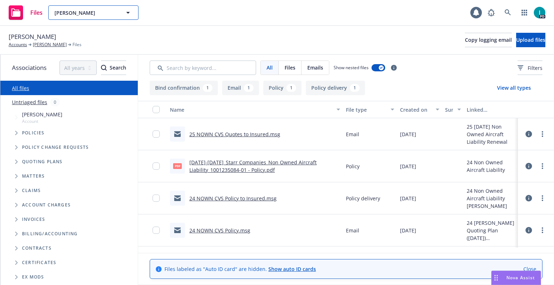
click at [96, 13] on span "Vinay Shiva" at bounding box center [85, 13] width 62 height 8
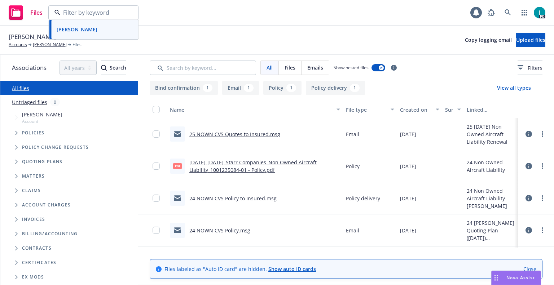
paste input "James Rotondi"
type input "James Rotondi"
click at [111, 30] on span "No results" at bounding box center [93, 34] width 89 height 22
click at [109, 12] on input "James Rotondi" at bounding box center [91, 12] width 63 height 9
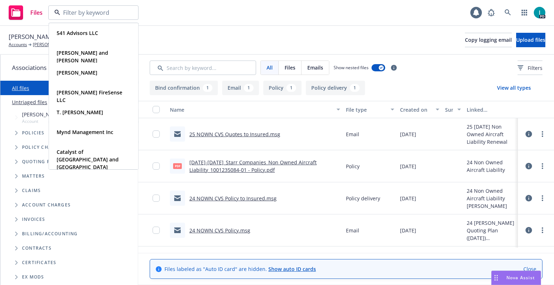
paste input "James Rotondi"
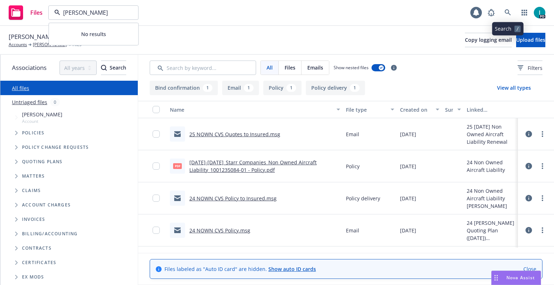
type input "James Rotondi"
click at [504, 10] on link at bounding box center [508, 12] width 14 height 14
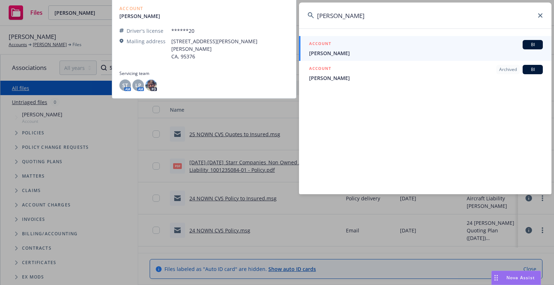
type input "James Rotondi"
click at [334, 48] on div "ACCOUNT BI" at bounding box center [426, 44] width 234 height 9
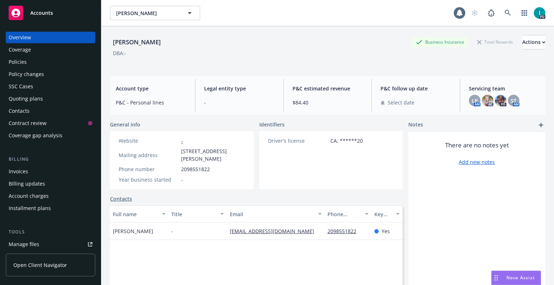
click at [44, 62] on div "Policies" at bounding box center [51, 62] width 84 height 12
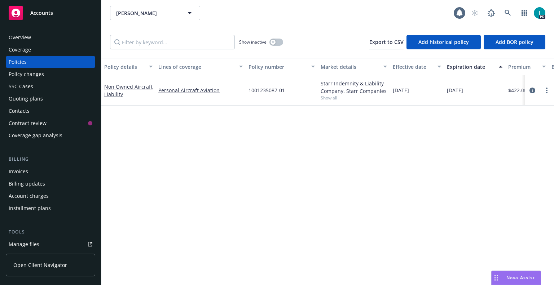
click at [164, 148] on div "Policy details Lines of coverage Policy number Market details Effective date Ex…" at bounding box center [327, 171] width 453 height 227
click at [44, 241] on link "Manage files" at bounding box center [50, 245] width 89 height 12
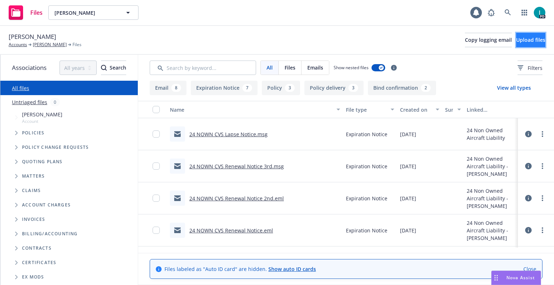
click at [516, 41] on span "Upload files" at bounding box center [530, 39] width 29 height 7
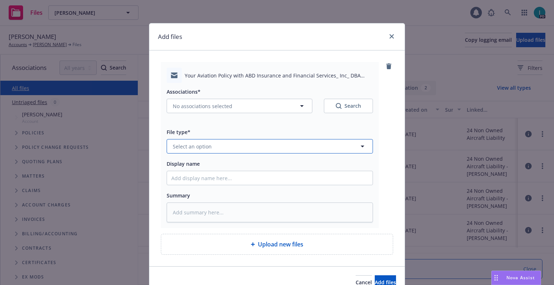
click at [201, 142] on button "Select an option" at bounding box center [270, 146] width 206 height 14
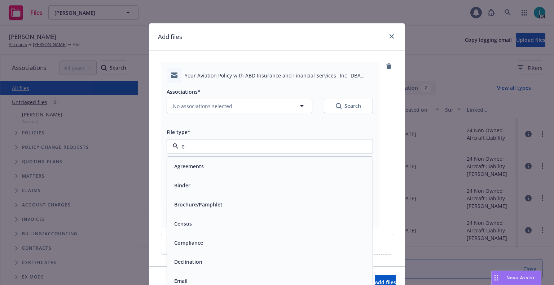
type input "em"
click at [202, 186] on div "Email" at bounding box center [269, 185] width 197 height 10
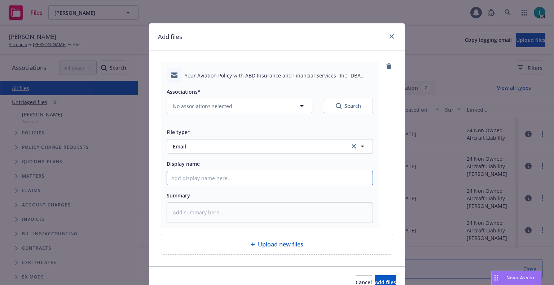
click at [207, 178] on input "Display name" at bounding box center [270, 178] width 206 height 14
type textarea "x"
type input "2"
type textarea "x"
type input "25"
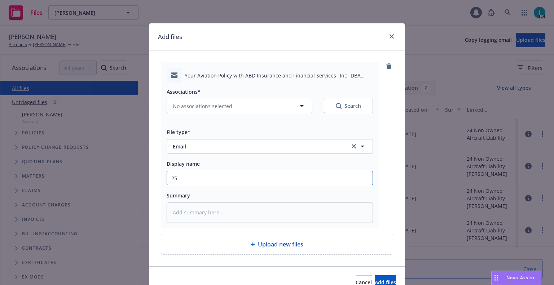
type textarea "x"
type input "25 NOWN CVS Quotes to Insured"
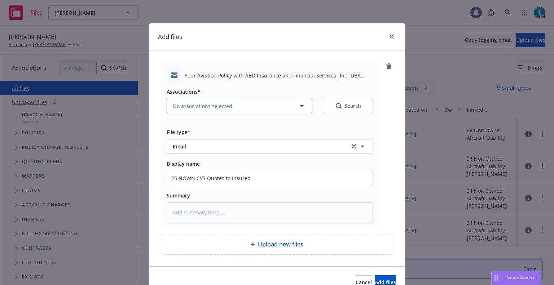
click at [217, 109] on span "No associations selected" at bounding box center [203, 106] width 60 height 8
type textarea "x"
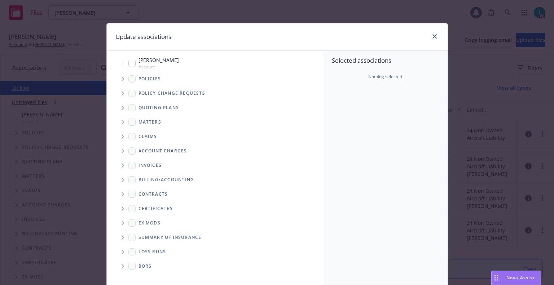
click at [123, 78] on span "Tree Example" at bounding box center [123, 79] width 12 height 12
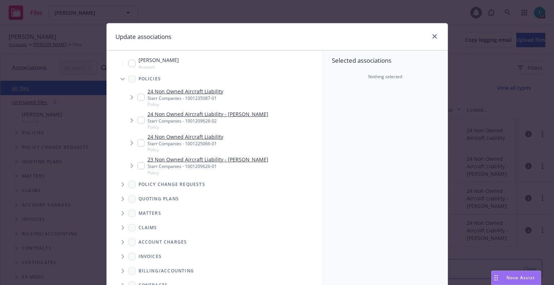
click at [138, 99] on input "Tree Example" at bounding box center [140, 97] width 7 height 7
click at [137, 96] on input "Tree Example" at bounding box center [140, 97] width 7 height 7
checkbox input "false"
click at [117, 184] on span "Tree Example" at bounding box center [123, 185] width 12 height 12
click at [123, 215] on span "Tree Example" at bounding box center [123, 216] width 12 height 12
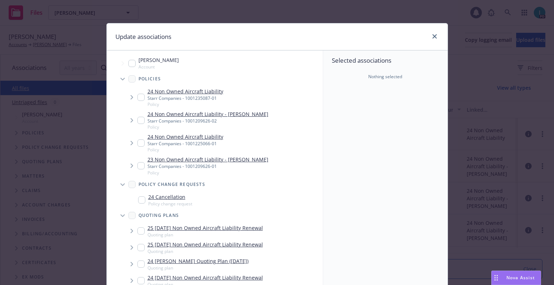
click at [141, 233] on input "Tree Example" at bounding box center [140, 231] width 7 height 7
checkbox input "true"
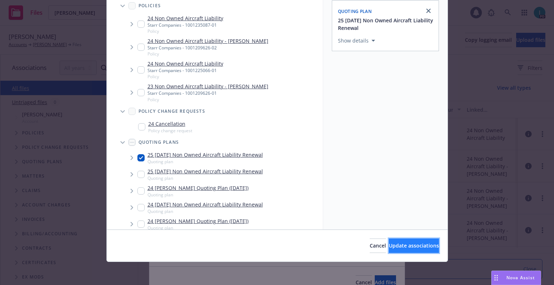
click at [389, 247] on span "Update associations" at bounding box center [414, 245] width 50 height 7
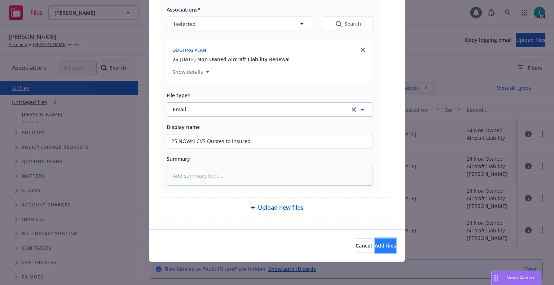
click at [375, 240] on button "Add files" at bounding box center [385, 246] width 21 height 14
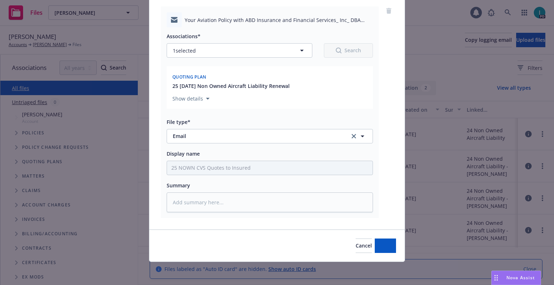
scroll to position [56, 0]
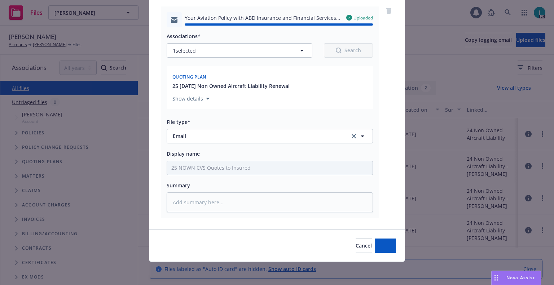
type textarea "x"
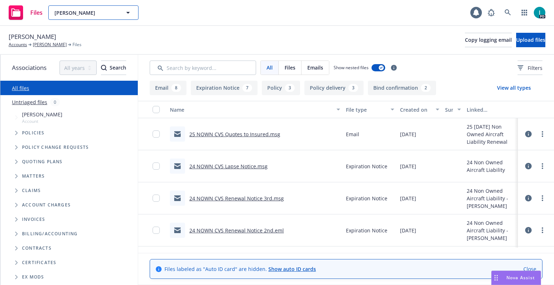
click at [95, 13] on span "Francis Rotondi" at bounding box center [85, 13] width 62 height 8
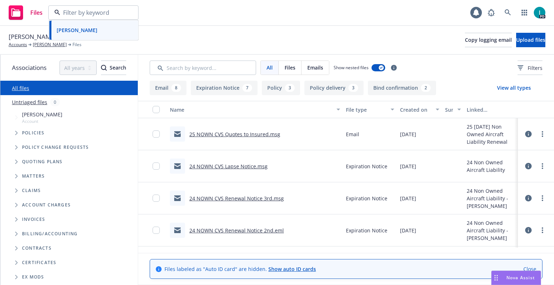
paste input "Aina Silva"
type input "Aina Silva"
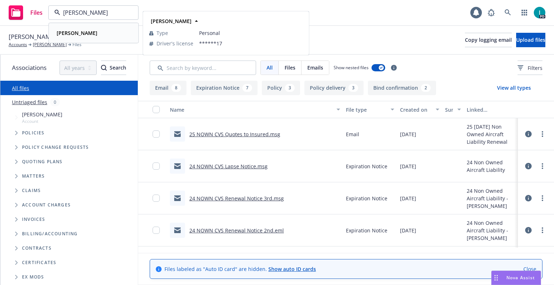
click at [89, 32] on div "Aina Silva" at bounding box center [94, 33] width 80 height 10
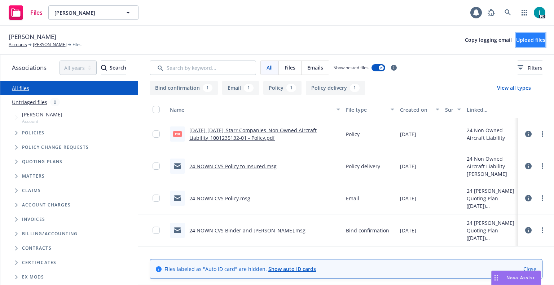
click at [533, 37] on span "Upload files" at bounding box center [530, 39] width 29 height 7
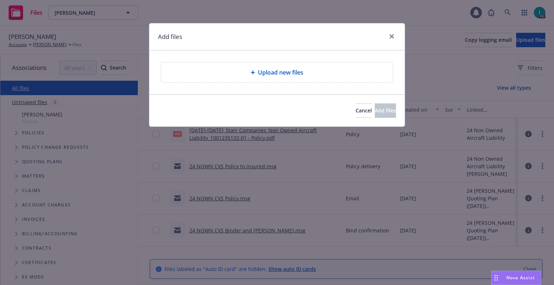
type textarea "x"
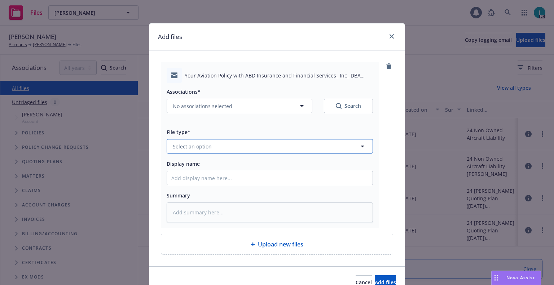
click at [197, 144] on span "Select an option" at bounding box center [192, 147] width 39 height 8
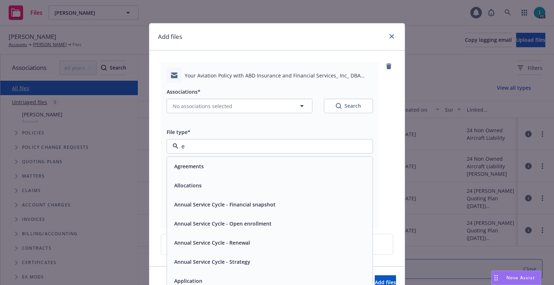
type input "ex"
click at [203, 167] on span "Expiration Notice" at bounding box center [195, 167] width 43 height 8
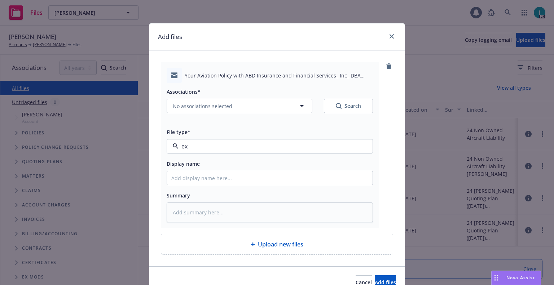
type textarea "x"
click at [197, 131] on div "File type*" at bounding box center [270, 132] width 206 height 9
click at [203, 141] on button "Expiration Notice" at bounding box center [270, 146] width 206 height 14
type input ",m"
type textarea "x"
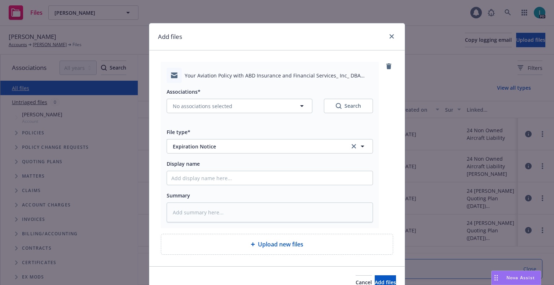
click at [0, 0] on input ",m" at bounding box center [0, 0] width 0 height 0
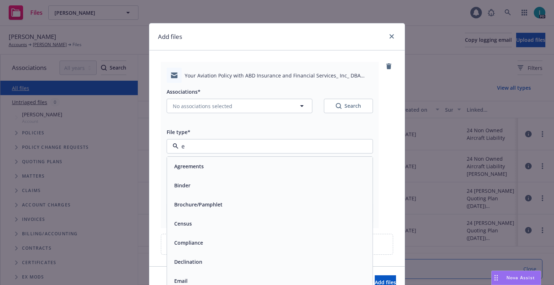
type input "em"
click at [182, 191] on div "Email" at bounding box center [270, 185] width 206 height 19
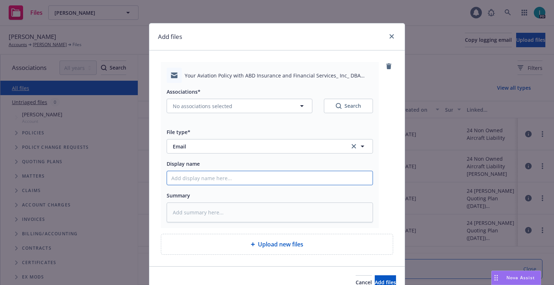
click at [188, 180] on input "Display name" at bounding box center [270, 178] width 206 height 14
type textarea "x"
type input "2"
type textarea "x"
type input "25"
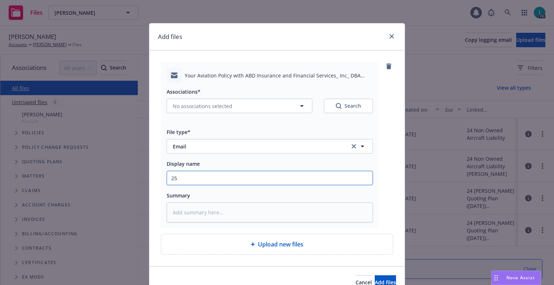
type textarea "x"
type input "25 NOWN CVS Quotes to Insured"
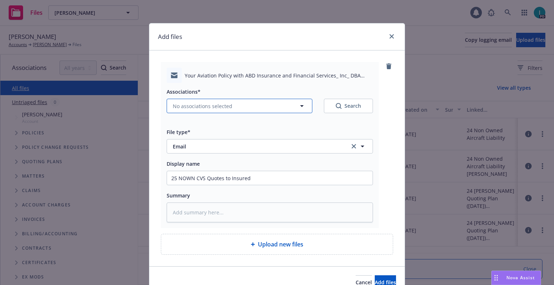
click at [201, 102] on span "No associations selected" at bounding box center [203, 106] width 60 height 8
type textarea "x"
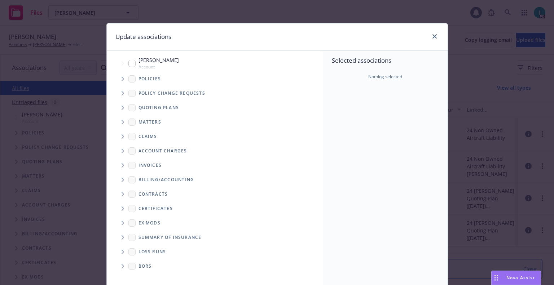
click at [123, 78] on span "Tree Example" at bounding box center [123, 79] width 12 height 12
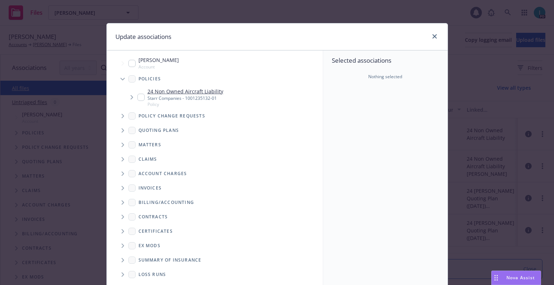
click at [138, 98] on input "Tree Example" at bounding box center [140, 97] width 7 height 7
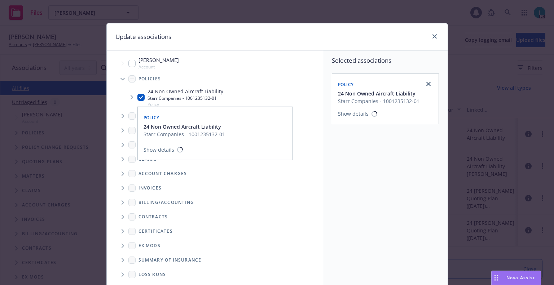
click at [137, 98] on input "Tree Example" at bounding box center [140, 97] width 7 height 7
checkbox input "false"
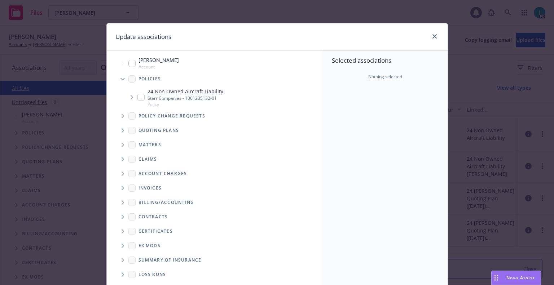
click at [122, 131] on icon "Tree Example" at bounding box center [123, 130] width 3 height 4
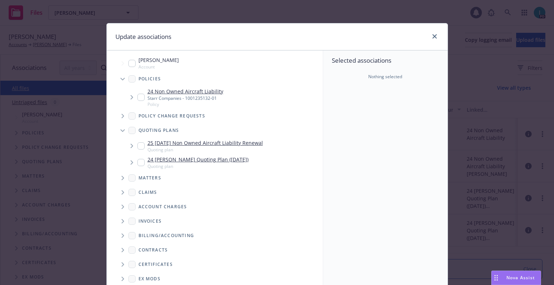
click at [137, 142] on input "Tree Example" at bounding box center [140, 145] width 7 height 7
checkbox input "true"
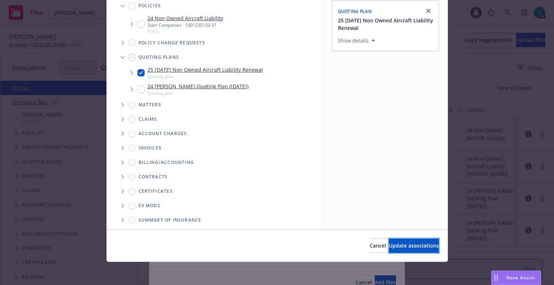
drag, startPoint x: 410, startPoint y: 244, endPoint x: 413, endPoint y: 248, distance: 4.9
click at [412, 246] on span "Update associations" at bounding box center [414, 245] width 50 height 7
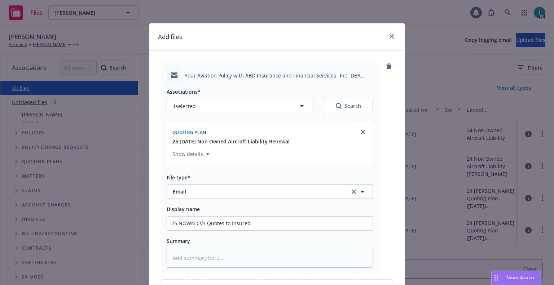
scroll to position [82, 0]
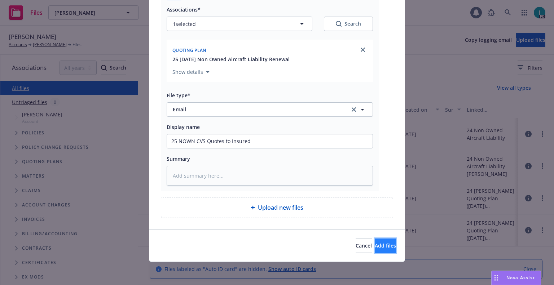
click at [375, 239] on button "Add files" at bounding box center [385, 246] width 21 height 14
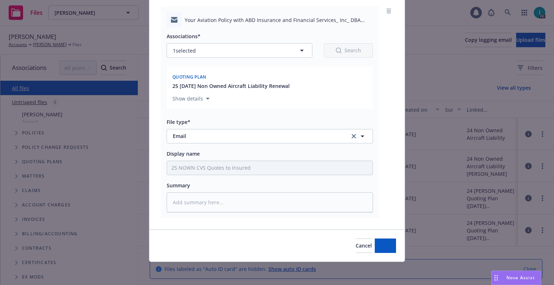
scroll to position [56, 0]
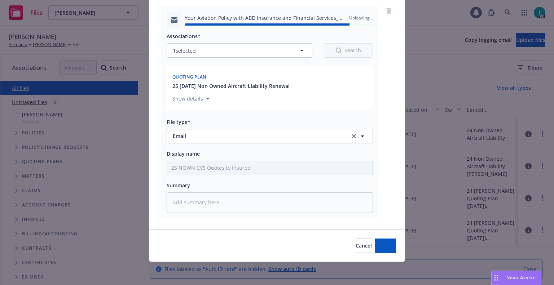
type textarea "x"
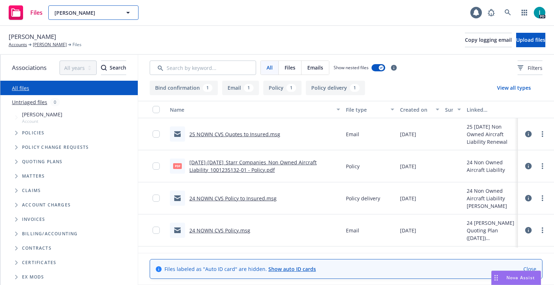
click at [111, 13] on span "Aina Silva" at bounding box center [85, 13] width 62 height 8
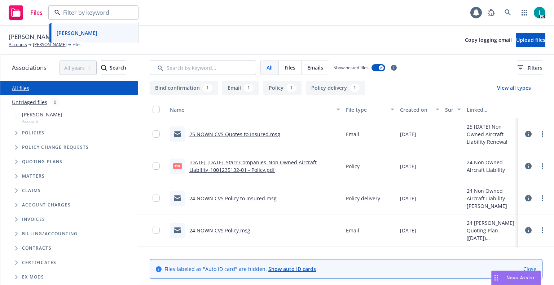
paste input "[PERSON_NAME]"
type input "[PERSON_NAME]"
click at [97, 31] on div "[PERSON_NAME]" at bounding box center [94, 33] width 80 height 10
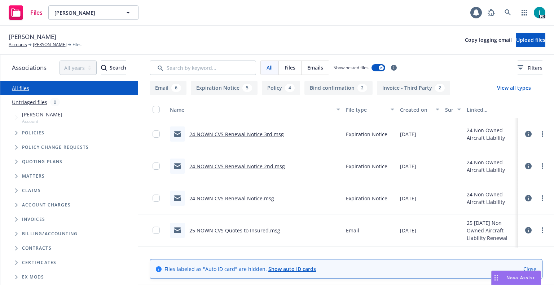
click at [234, 133] on link "24 NOWN CVS Renewal Notice 3rd.msg" at bounding box center [236, 134] width 95 height 7
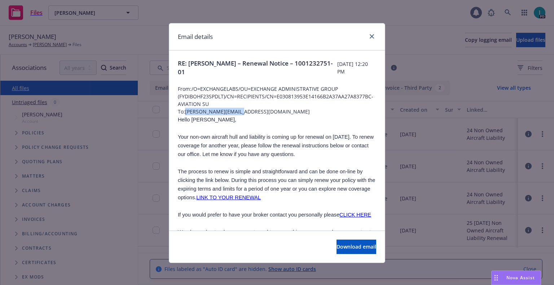
drag, startPoint x: 237, startPoint y: 113, endPoint x: 184, endPoint y: 111, distance: 52.7
click at [184, 111] on span "To: david@sdaviation.net" at bounding box center [277, 112] width 198 height 8
copy span "[PERSON_NAME][EMAIL_ADDRESS][DOMAIN_NAME]"
click at [193, 119] on span "Hello David," at bounding box center [207, 120] width 58 height 6
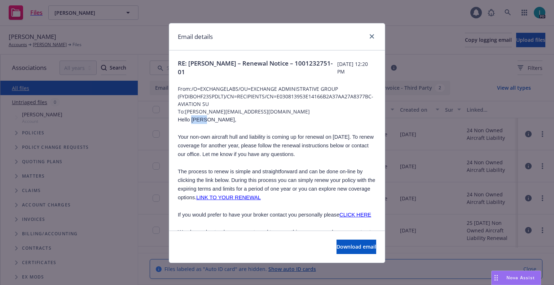
click at [193, 119] on span "Hello David," at bounding box center [207, 120] width 58 height 6
copy span "David"
click at [371, 38] on icon "close" at bounding box center [372, 36] width 4 height 4
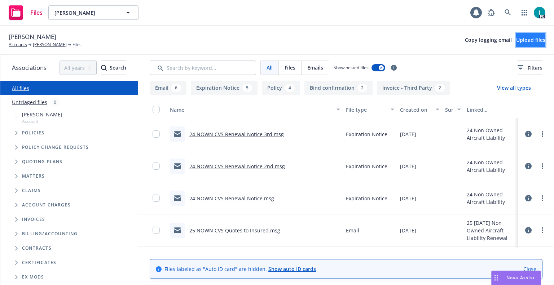
click at [516, 37] on span "Upload files" at bounding box center [530, 39] width 29 height 7
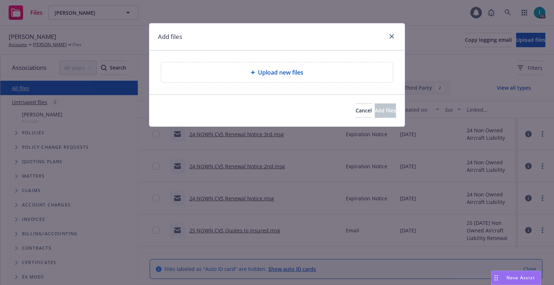
type textarea "x"
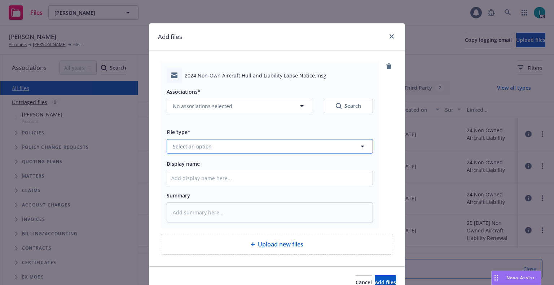
click at [249, 145] on button "Select an option" at bounding box center [270, 146] width 206 height 14
type input "ex"
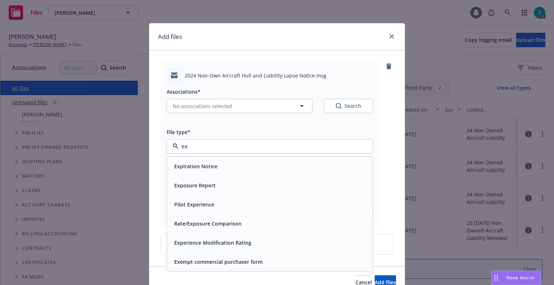
click at [184, 168] on span "Expiration Notice" at bounding box center [195, 167] width 43 height 8
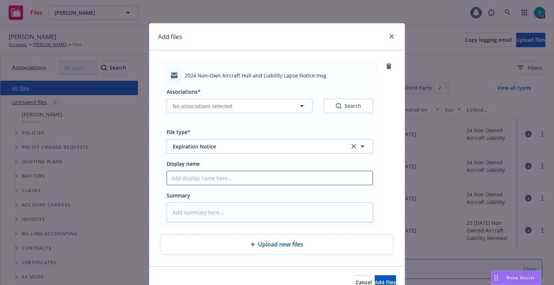
click at [197, 175] on input "Display name" at bounding box center [270, 178] width 206 height 14
type textarea "x"
type input "2"
type textarea "x"
type input "24"
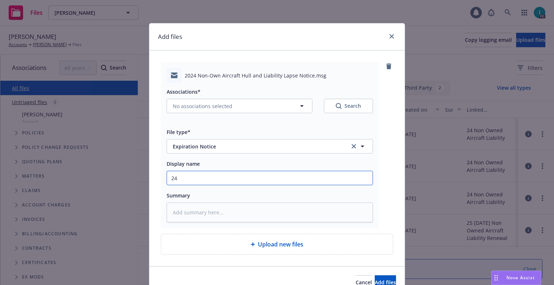
type textarea "x"
type input "24 NOWN CVS Lapse Notice"
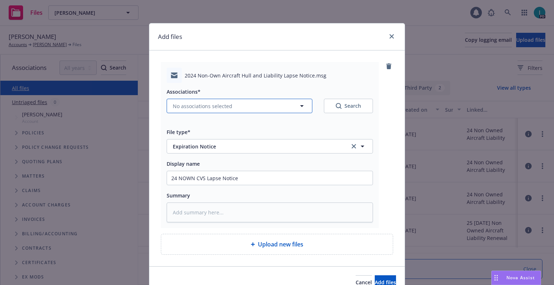
click at [196, 106] on span "No associations selected" at bounding box center [203, 106] width 60 height 8
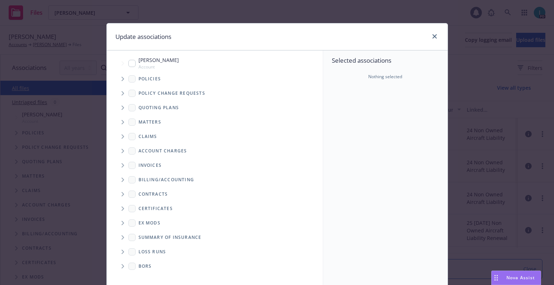
click at [122, 80] on span "Tree Example" at bounding box center [123, 79] width 12 height 12
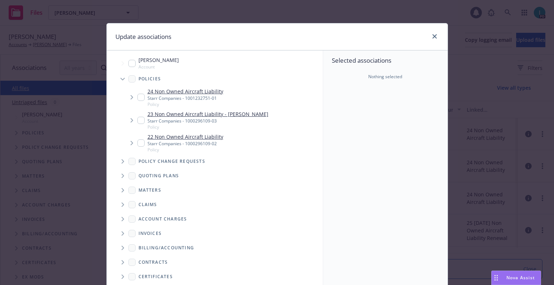
type textarea "x"
click at [139, 96] on input "Tree Example" at bounding box center [140, 97] width 7 height 7
checkbox input "true"
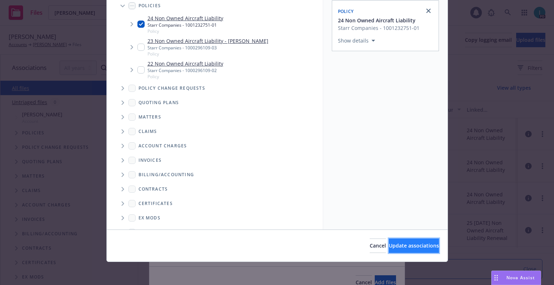
click at [405, 241] on button "Update associations" at bounding box center [414, 246] width 50 height 14
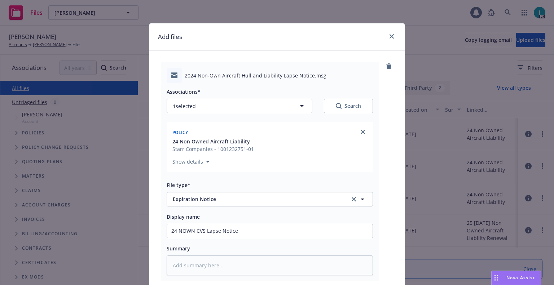
scroll to position [90, 0]
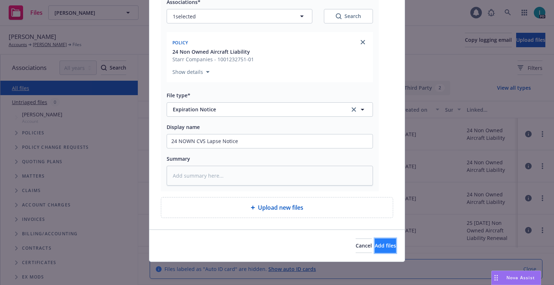
click at [375, 251] on button "Add files" at bounding box center [385, 246] width 21 height 14
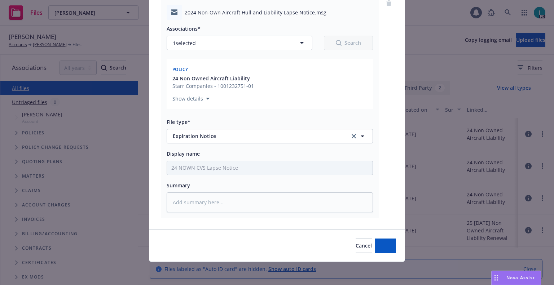
scroll to position [63, 0]
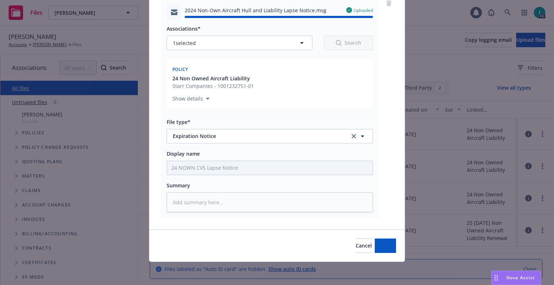
type textarea "x"
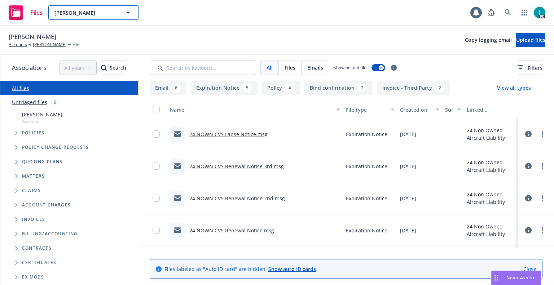
click at [81, 11] on span "[PERSON_NAME]" at bounding box center [85, 13] width 62 height 8
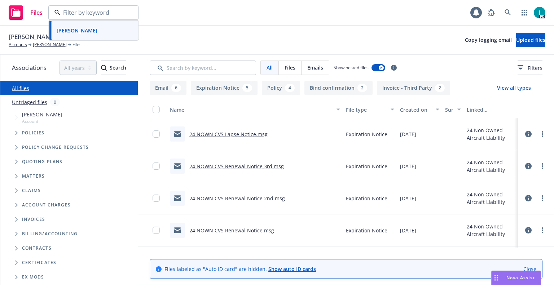
paste input "[PERSON_NAME]"
type input "[PERSON_NAME]"
click at [102, 35] on div "[PERSON_NAME]" at bounding box center [94, 33] width 80 height 10
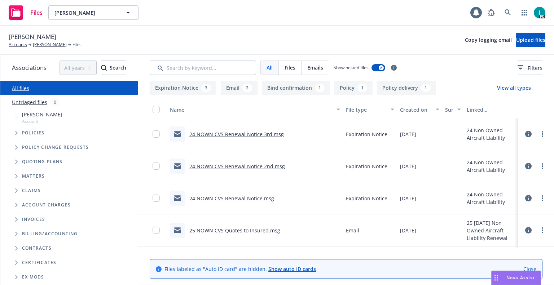
click at [266, 136] on link "24 NOWN CVS Renewal Notice 3rd.msg" at bounding box center [236, 134] width 95 height 7
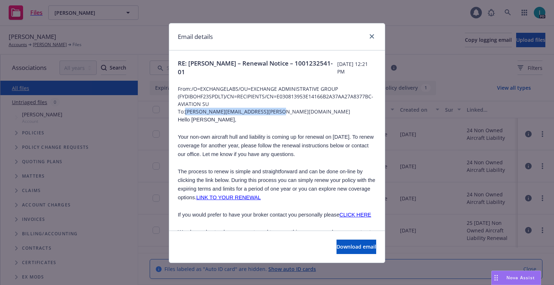
drag, startPoint x: 269, startPoint y: 112, endPoint x: 185, endPoint y: 113, distance: 84.1
click at [185, 113] on span "To: nicholas.griffin@gryphons-lair.net" at bounding box center [277, 112] width 198 height 8
copy span "nicholas.griffin@gryphons-lair.net"
click at [370, 34] on icon "close" at bounding box center [372, 36] width 4 height 4
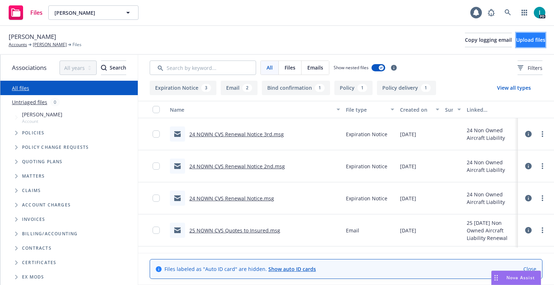
click at [518, 38] on span "Upload files" at bounding box center [530, 39] width 29 height 7
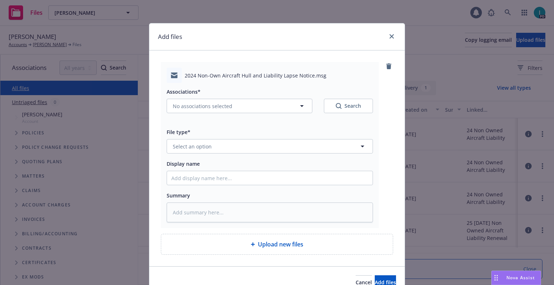
type textarea "x"
click at [193, 142] on button "Select an option" at bounding box center [270, 146] width 206 height 14
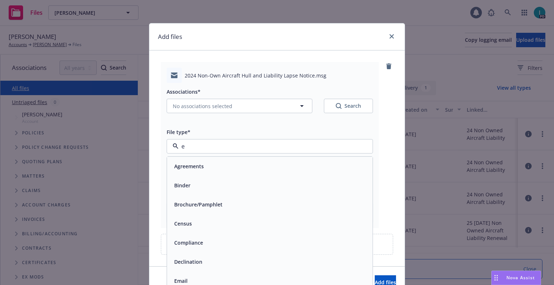
type input "ex"
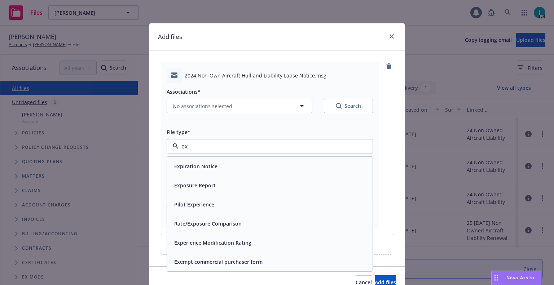
click at [196, 161] on div "Expiration Notice" at bounding box center [195, 166] width 48 height 10
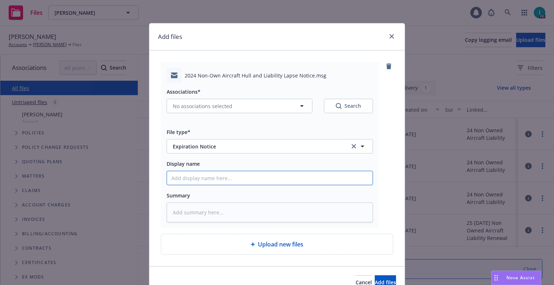
click at [196, 177] on input "Display name" at bounding box center [270, 178] width 206 height 14
type textarea "x"
type input "2"
type textarea "x"
type input "24"
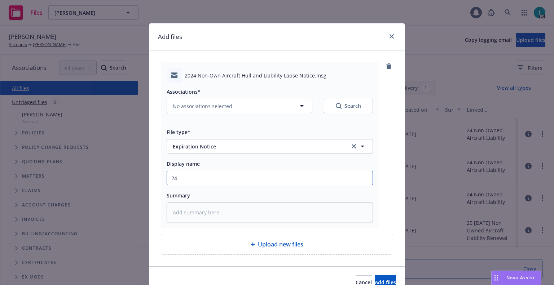
type textarea "x"
type input "24 NOWN CVS Lapse Notice"
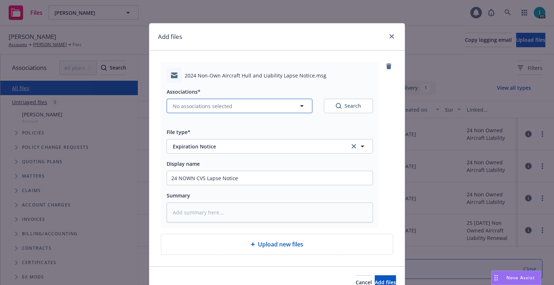
click at [194, 104] on span "No associations selected" at bounding box center [203, 106] width 60 height 8
type textarea "x"
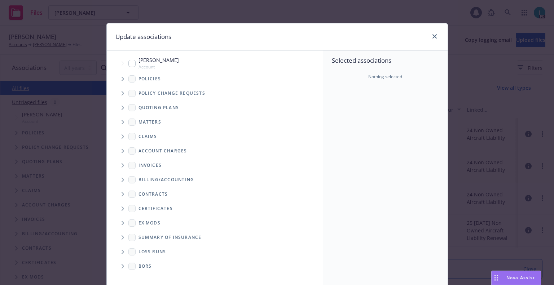
click at [122, 80] on icon "Tree Example" at bounding box center [123, 79] width 3 height 4
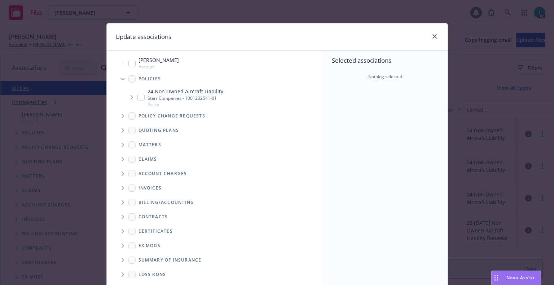
click at [140, 101] on div "24 Non Owned Aircraft Liability Starr Companies - 1001232541-01 Policy" at bounding box center [180, 98] width 86 height 20
checkbox input "true"
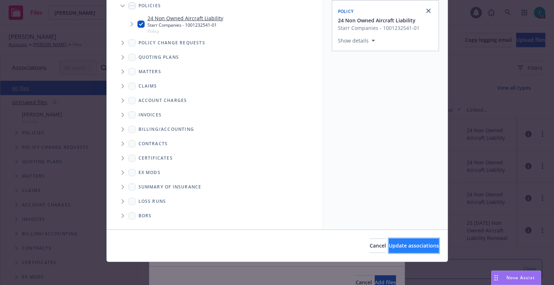
click at [397, 246] on span "Update associations" at bounding box center [414, 245] width 50 height 7
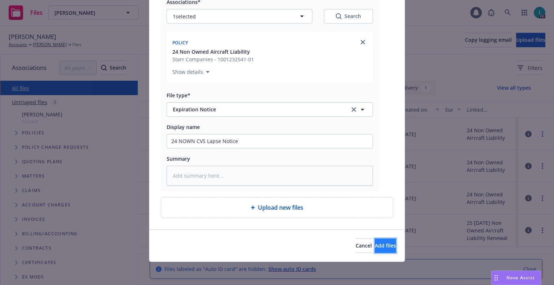
click at [383, 249] on button "Add files" at bounding box center [385, 246] width 21 height 14
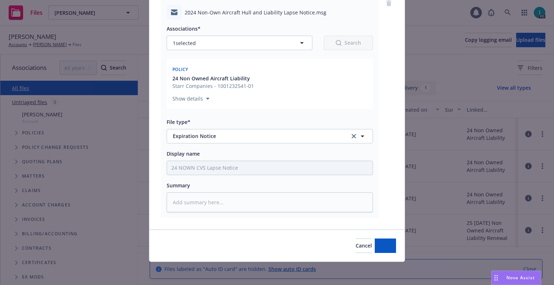
scroll to position [63, 0]
type textarea "x"
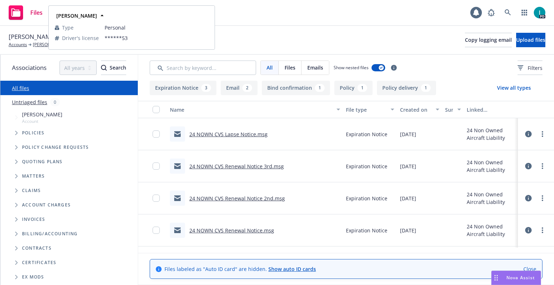
click at [210, 8] on div "[PERSON_NAME] Type Personal Driver's license ******53" at bounding box center [131, 27] width 165 height 43
drag, startPoint x: 249, startPoint y: 21, endPoint x: 244, endPoint y: 23, distance: 5.8
click at [249, 21] on div "Files Nicholas Griffin Nicholas Griffin Nicholas Griffin Type Personal Driver's…" at bounding box center [277, 13] width 554 height 26
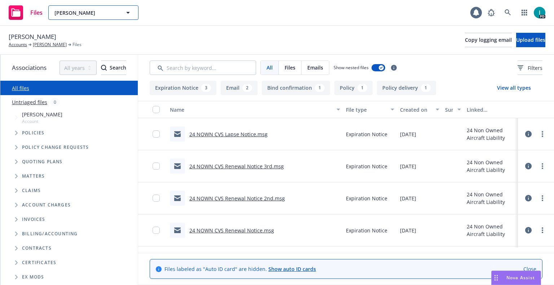
click at [80, 16] on span "[PERSON_NAME]" at bounding box center [85, 13] width 62 height 8
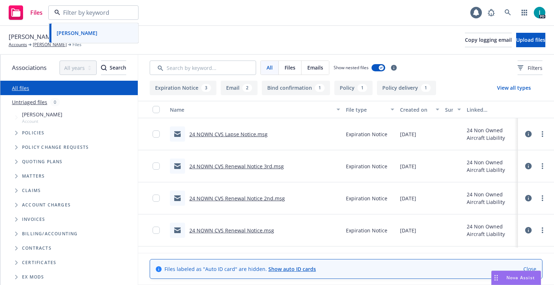
paste input "[PERSON_NAME]"
type input "[PERSON_NAME]"
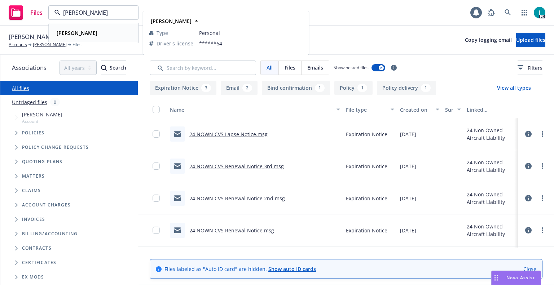
click at [87, 30] on strong "[PERSON_NAME]" at bounding box center [77, 33] width 41 height 7
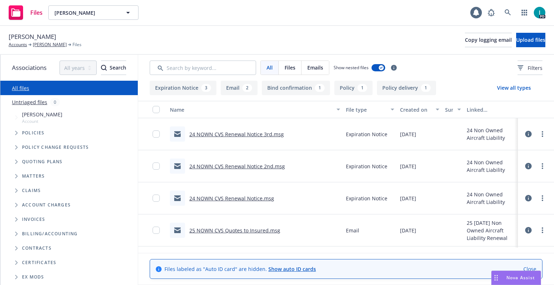
click at [235, 131] on link "24 NOWN CVS Renewal Notice 3rd.msg" at bounding box center [236, 134] width 95 height 7
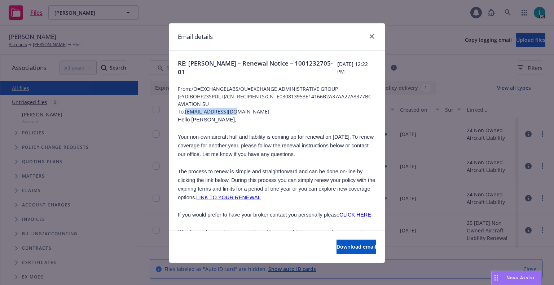
drag, startPoint x: 238, startPoint y: 111, endPoint x: 184, endPoint y: 112, distance: 53.8
click at [184, 112] on span "To: youngc4@icloud.com" at bounding box center [277, 112] width 198 height 8
copy span "youngc4@icloud.com"
click at [247, 49] on div "Email details" at bounding box center [277, 36] width 216 height 27
click at [372, 34] on link "close" at bounding box center [372, 36] width 9 height 9
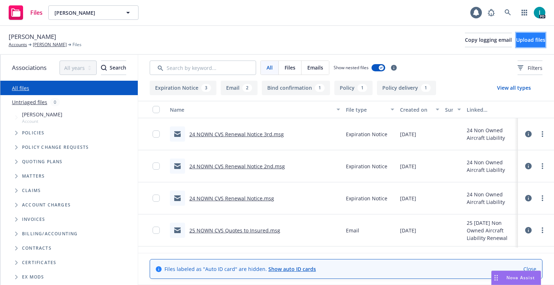
click at [516, 44] on button "Upload files" at bounding box center [530, 40] width 29 height 14
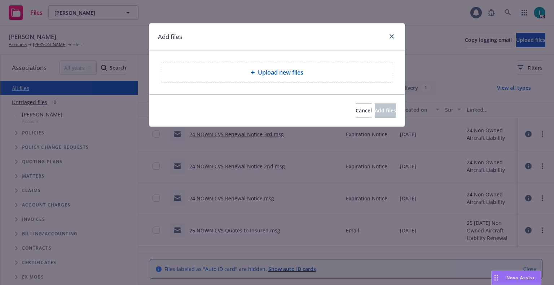
type textarea "x"
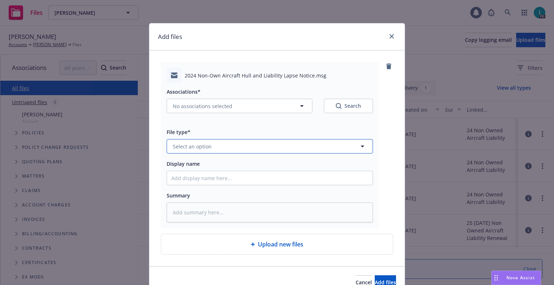
click at [194, 148] on span "Select an option" at bounding box center [192, 147] width 39 height 8
type input "ex"
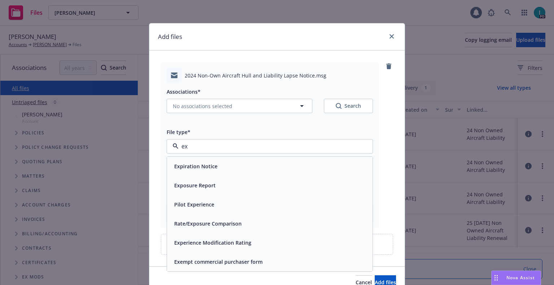
click at [198, 162] on div "Expiration Notice" at bounding box center [195, 166] width 48 height 10
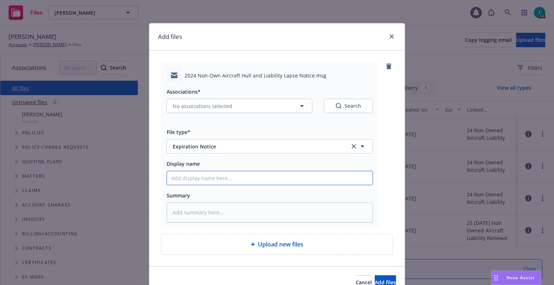
click at [192, 177] on input "Display name" at bounding box center [270, 178] width 206 height 14
type textarea "x"
type input "2"
type textarea "x"
type input "24"
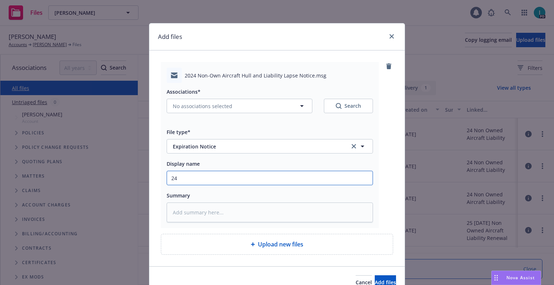
type textarea "x"
type input "24 NOWN CVS Lapse Notice"
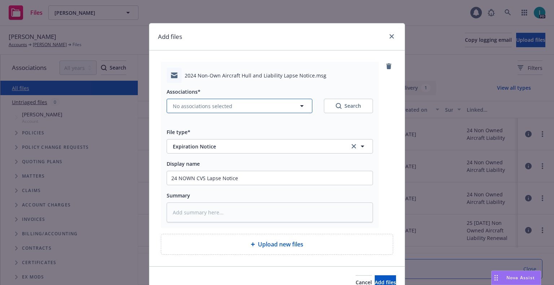
click at [189, 106] on span "No associations selected" at bounding box center [203, 106] width 60 height 8
type textarea "x"
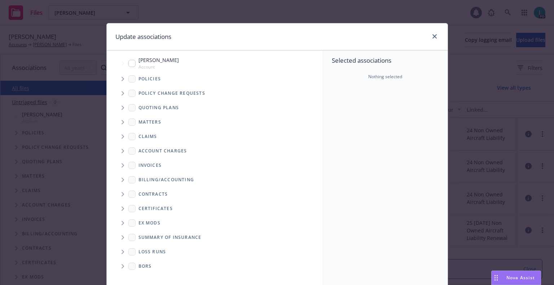
click at [124, 77] on span "Tree Example" at bounding box center [123, 79] width 12 height 12
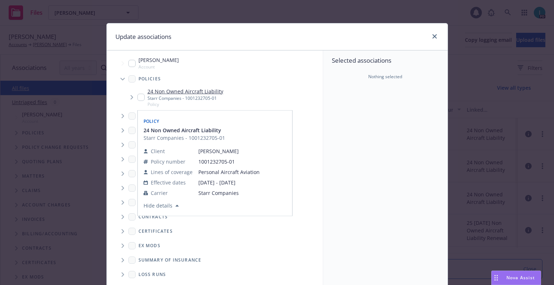
click at [137, 100] on input "Tree Example" at bounding box center [140, 97] width 7 height 7
checkbox input "true"
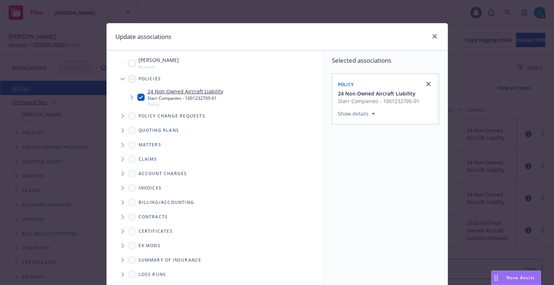
scroll to position [73, 0]
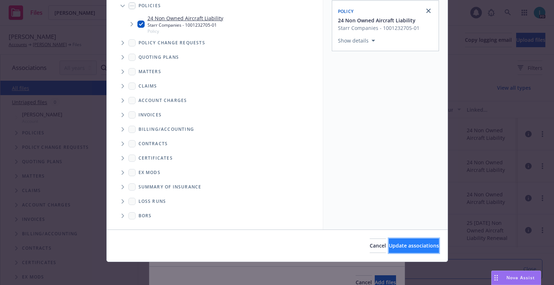
click at [389, 242] on span "Update associations" at bounding box center [414, 245] width 50 height 7
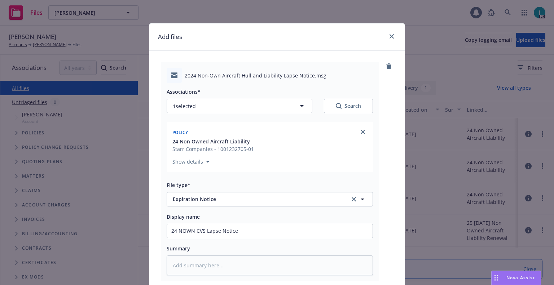
scroll to position [90, 0]
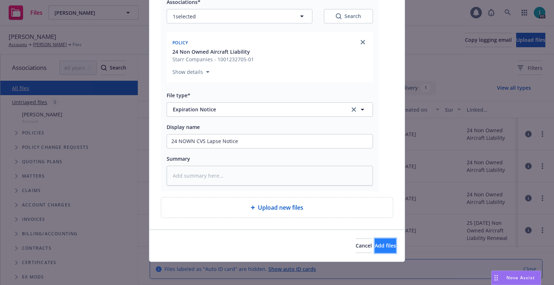
click at [375, 246] on span "Add files" at bounding box center [385, 245] width 21 height 7
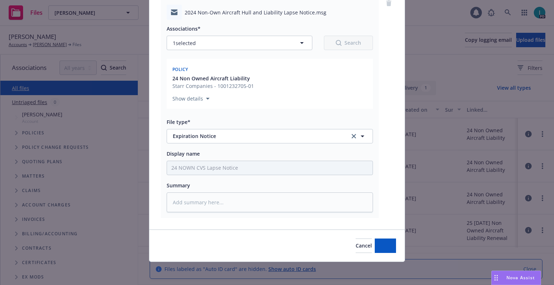
scroll to position [63, 0]
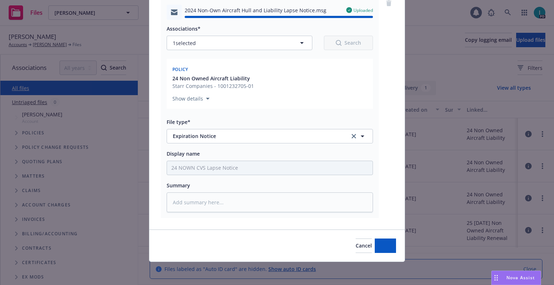
type textarea "x"
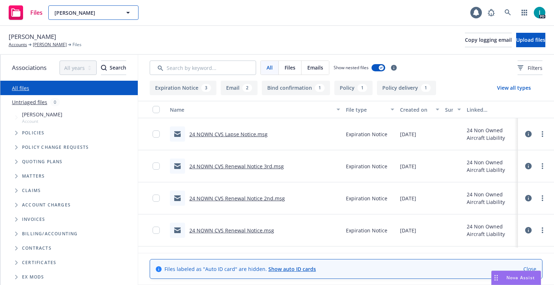
click at [94, 10] on span "[PERSON_NAME]" at bounding box center [85, 13] width 62 height 8
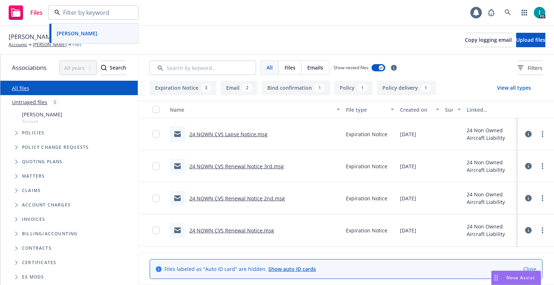
paste input "Tyler Caturegli"
type input "Tyler Caturegli"
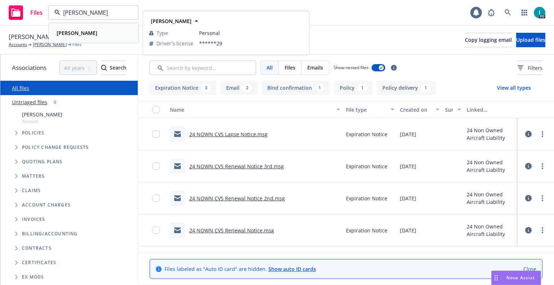
click at [108, 34] on div "Tyler Caturegli" at bounding box center [94, 33] width 80 height 10
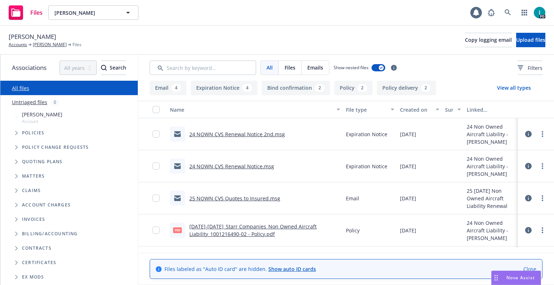
click at [539, 130] on div at bounding box center [536, 134] width 22 height 14
click at [539, 131] on div at bounding box center [536, 134] width 22 height 14
click at [541, 134] on link "more" at bounding box center [542, 134] width 9 height 9
click at [491, 161] on link "Download" at bounding box center [510, 163] width 72 height 14
click at [516, 38] on span "Upload files" at bounding box center [530, 39] width 29 height 7
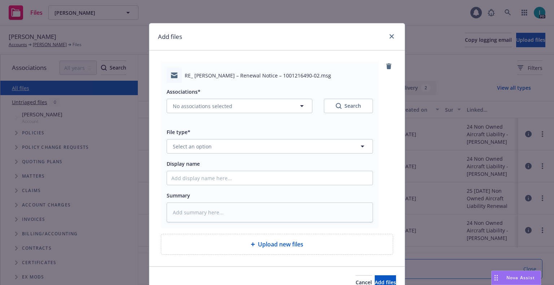
type textarea "x"
click at [197, 151] on button "Select an option" at bounding box center [270, 146] width 206 height 14
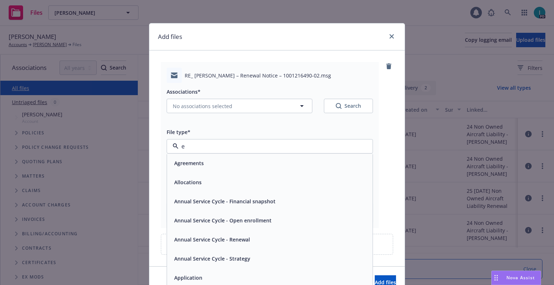
type input "ex"
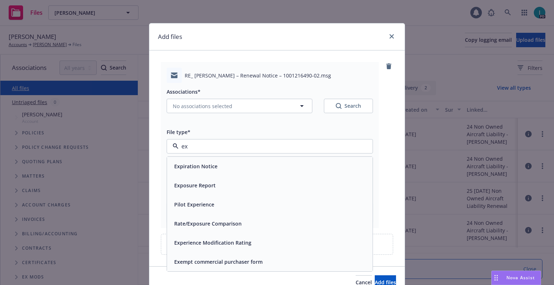
click at [203, 162] on div "Expiration Notice" at bounding box center [195, 166] width 48 height 10
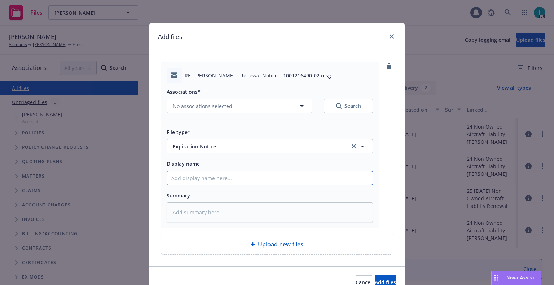
click at [194, 173] on input "Display name" at bounding box center [270, 178] width 206 height 14
type textarea "x"
type input "2"
type textarea "x"
type input "24"
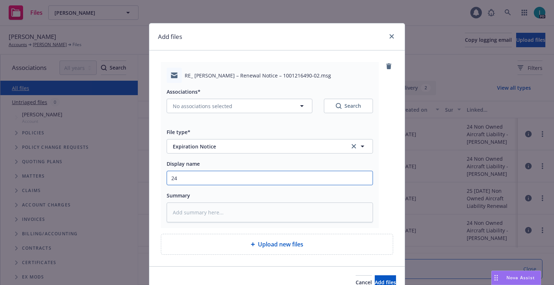
type textarea "x"
type input "24 NOWN CVS Renewal Notice 3rd"
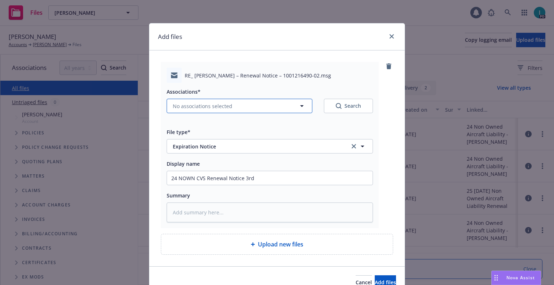
click at [209, 105] on span "No associations selected" at bounding box center [203, 106] width 60 height 8
type textarea "x"
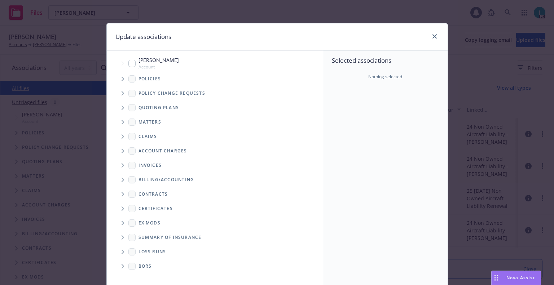
click at [124, 78] on span "Tree Example" at bounding box center [123, 79] width 12 height 12
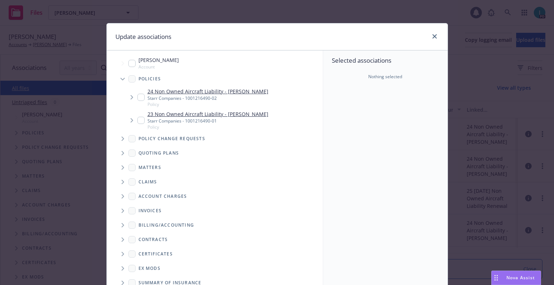
click at [139, 96] on input "Tree Example" at bounding box center [140, 97] width 7 height 7
checkbox input "true"
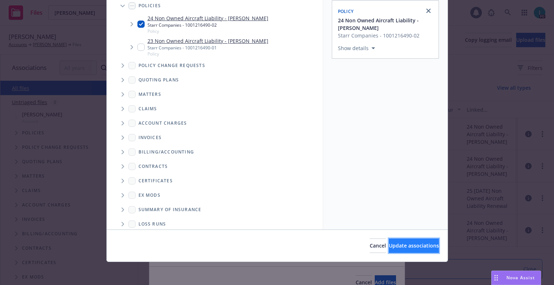
click at [394, 244] on span "Update associations" at bounding box center [414, 245] width 50 height 7
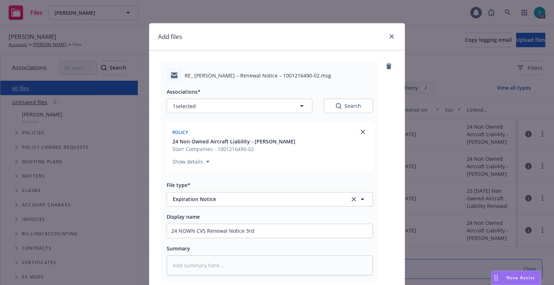
scroll to position [90, 0]
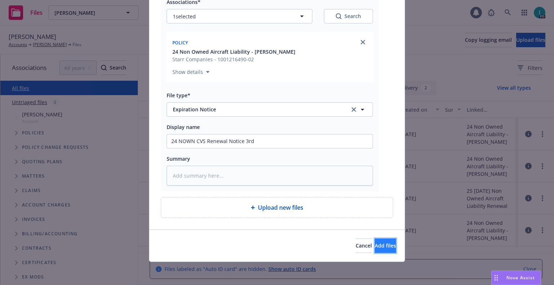
click at [383, 241] on button "Add files" at bounding box center [385, 246] width 21 height 14
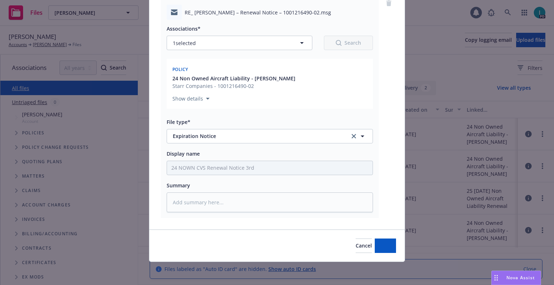
scroll to position [63, 0]
type textarea "x"
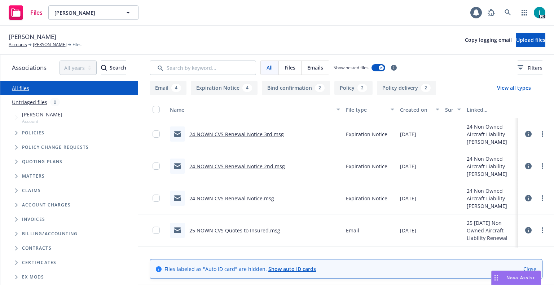
click at [244, 8] on div "Files Tyler Caturegli Tyler Caturegli Tyler Caturegli Type Personal Driver's li…" at bounding box center [277, 13] width 554 height 26
click at [103, 13] on span "Tyler Caturegli" at bounding box center [85, 13] width 62 height 8
paste input "William Zwiebach"
type input "William Zwiebach"
click at [102, 26] on div "William Zwiebach Type Personal Driver's license ******68" at bounding box center [93, 32] width 89 height 19
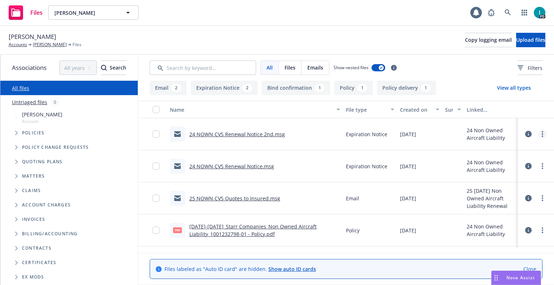
click at [539, 135] on link "more" at bounding box center [542, 134] width 9 height 9
click at [479, 160] on link "Download" at bounding box center [510, 163] width 72 height 14
click at [516, 38] on span "Upload files" at bounding box center [530, 39] width 29 height 7
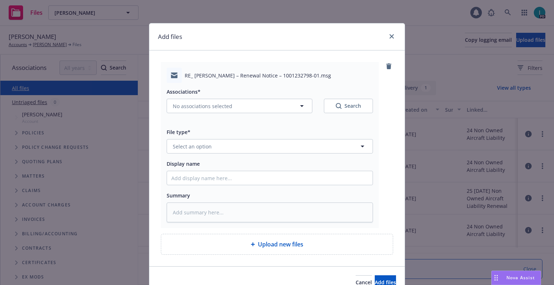
type textarea "x"
click at [244, 145] on button "Select an option" at bounding box center [270, 146] width 206 height 14
type input "ex"
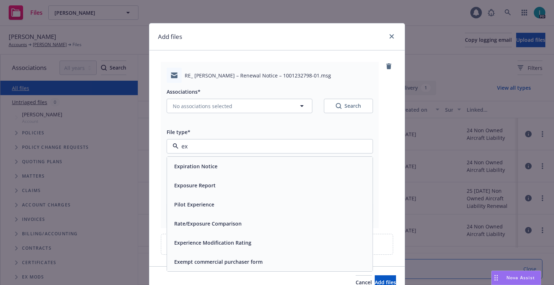
click at [184, 169] on span "Expiration Notice" at bounding box center [195, 167] width 43 height 8
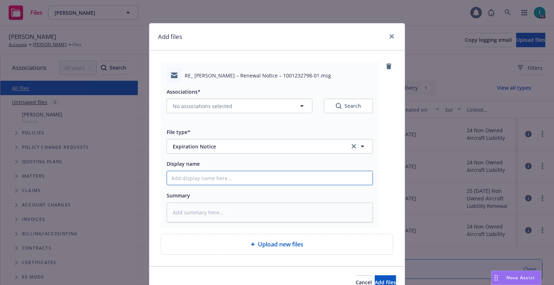
click at [210, 174] on input "Display name" at bounding box center [270, 178] width 206 height 14
type textarea "x"
type input "2"
type textarea "x"
type input "24"
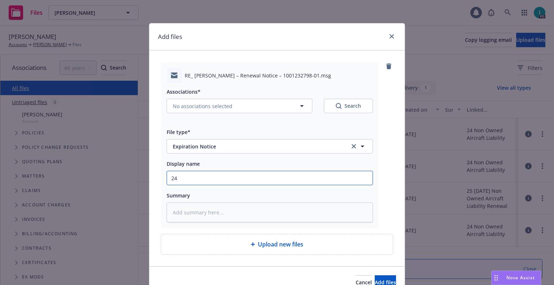
type textarea "x"
type input "24 NOWN CVS Renewal Notice 3rd"
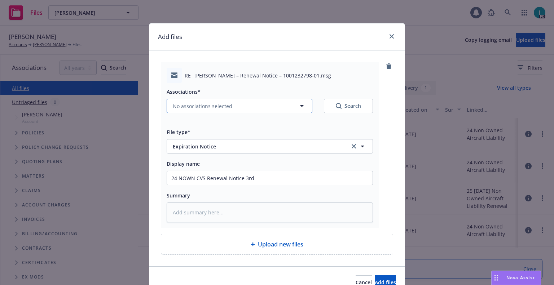
click at [192, 109] on span "No associations selected" at bounding box center [203, 106] width 60 height 8
type textarea "x"
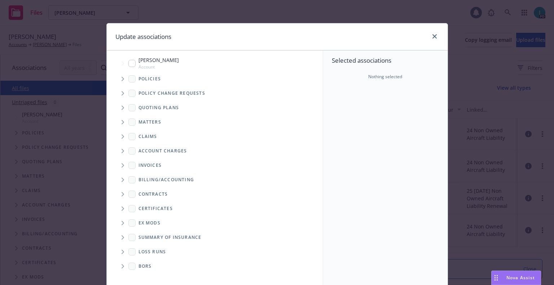
click at [117, 78] on span "Tree Example" at bounding box center [123, 79] width 12 height 12
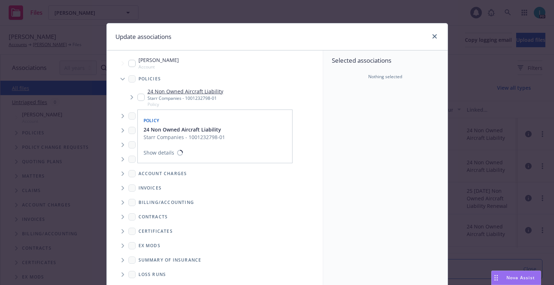
click at [141, 96] on input "Tree Example" at bounding box center [140, 97] width 7 height 7
checkbox input "true"
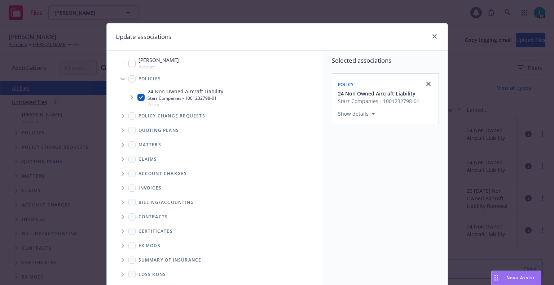
scroll to position [73, 0]
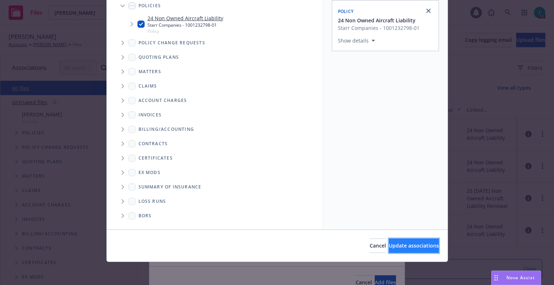
click at [389, 242] on span "Update associations" at bounding box center [414, 245] width 50 height 7
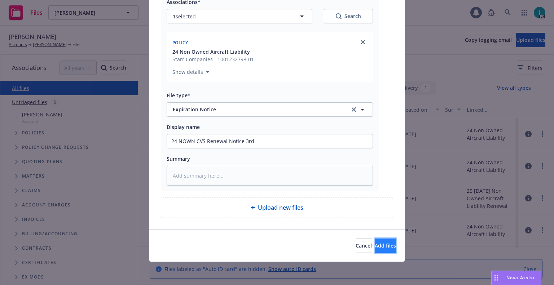
click at [375, 248] on span "Add files" at bounding box center [385, 245] width 21 height 7
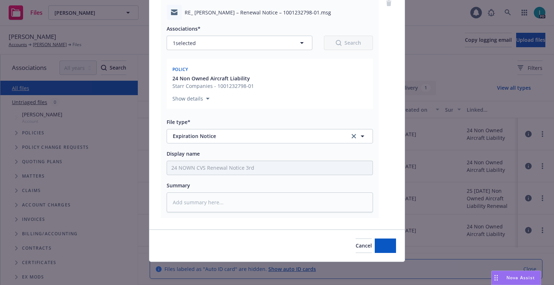
type textarea "x"
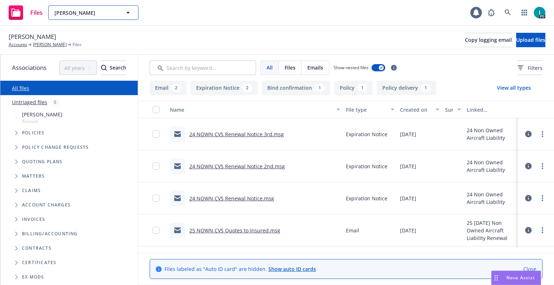
click at [101, 17] on button "William Zwiebach" at bounding box center [93, 12] width 90 height 14
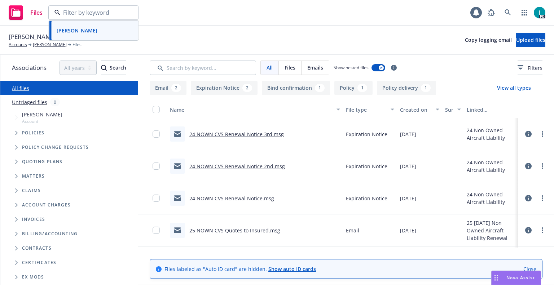
paste input "Philip Dabuet"
type input "Philip Dabuet"
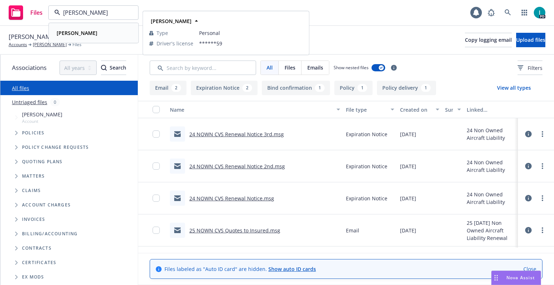
click at [100, 33] on div "Philip Dabuet" at bounding box center [94, 33] width 80 height 10
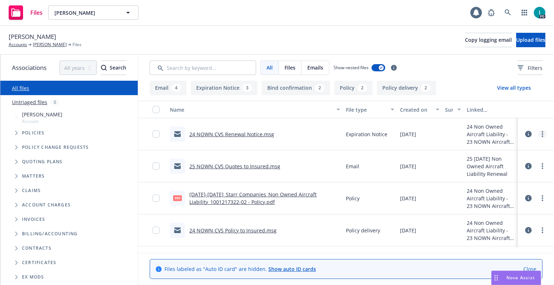
click at [542, 133] on icon "more" at bounding box center [542, 134] width 1 height 6
drag, startPoint x: 490, startPoint y: 163, endPoint x: 513, endPoint y: 100, distance: 66.8
click at [490, 163] on link "Download" at bounding box center [510, 163] width 72 height 14
click at [516, 41] on span "Upload files" at bounding box center [530, 39] width 29 height 7
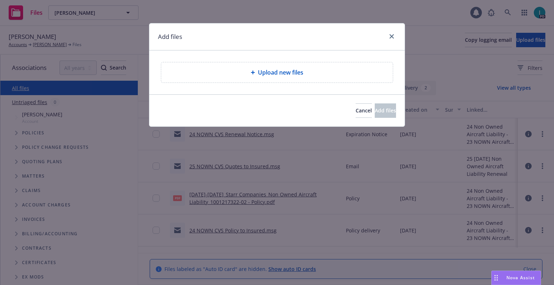
type textarea "x"
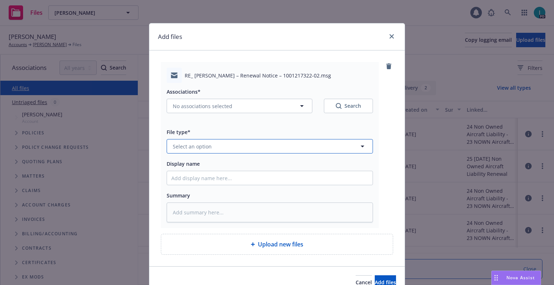
click at [206, 151] on button "Select an option" at bounding box center [270, 146] width 206 height 14
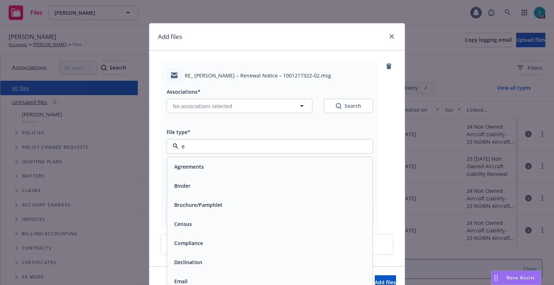
type input "ex"
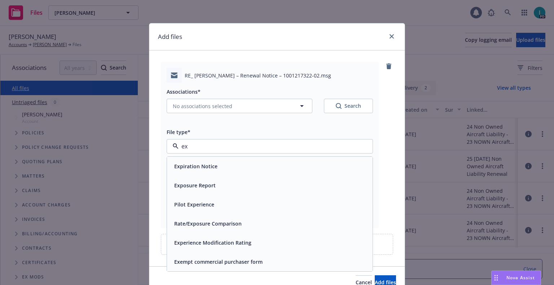
click at [197, 166] on span "Expiration Notice" at bounding box center [195, 167] width 43 height 8
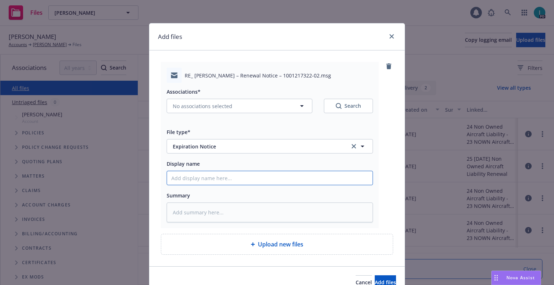
click at [197, 172] on input "Display name" at bounding box center [270, 178] width 206 height 14
type textarea "x"
type input "2"
type textarea "x"
type input "24"
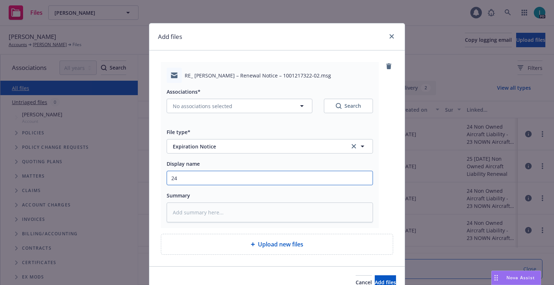
type textarea "x"
type input "24 NOWN CVS Renewal Notice 2nd"
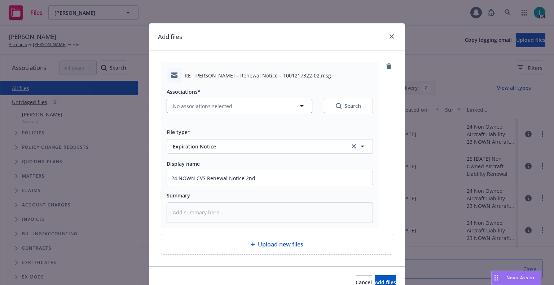
click at [188, 105] on span "No associations selected" at bounding box center [203, 106] width 60 height 8
type textarea "x"
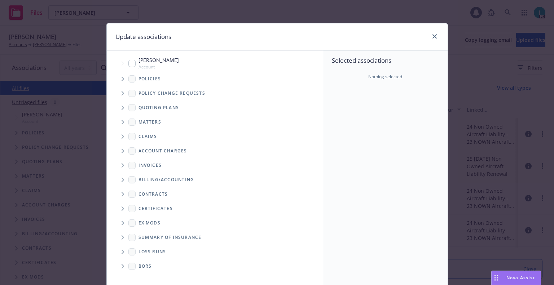
click at [118, 78] on span "Tree Example" at bounding box center [123, 79] width 12 height 12
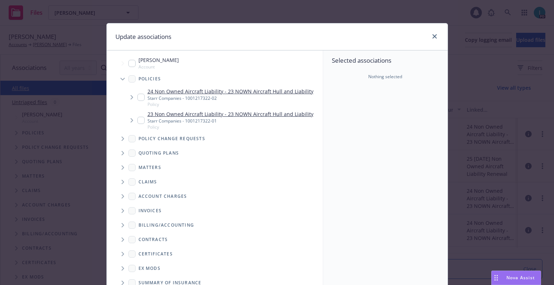
click at [137, 97] on input "Tree Example" at bounding box center [140, 97] width 7 height 7
checkbox input "true"
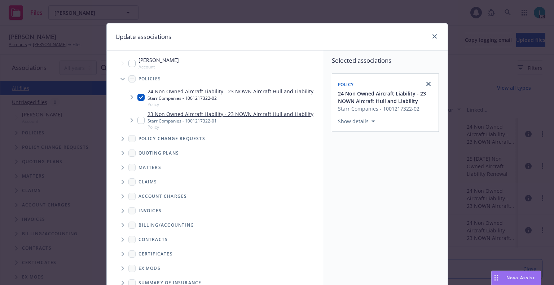
scroll to position [73, 0]
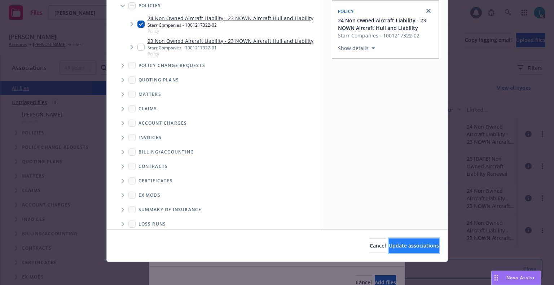
click at [389, 245] on span "Update associations" at bounding box center [414, 245] width 50 height 7
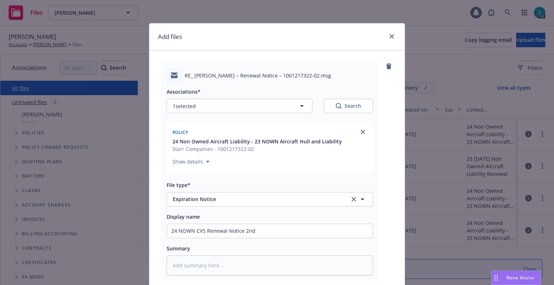
scroll to position [90, 0]
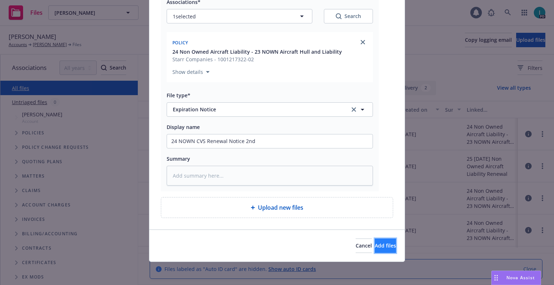
click at [375, 245] on span "Add files" at bounding box center [385, 245] width 21 height 7
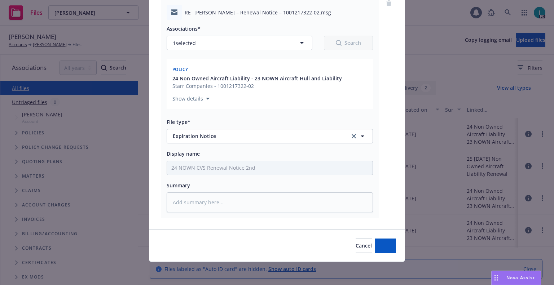
scroll to position [63, 0]
type textarea "x"
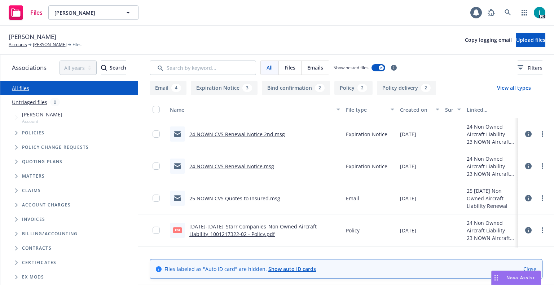
click at [76, 16] on span "Philip Dabuet" at bounding box center [76, 14] width 41 height 8
click at [197, 47] on div "Philip Dabuet Accounts Philip Dabuet Files Copy logging email Upload files" at bounding box center [277, 40] width 537 height 16
click at [95, 13] on span "Philip Dabuet" at bounding box center [85, 13] width 62 height 8
paste input "Dirrick Williams"
type input "Dirrick Williams"
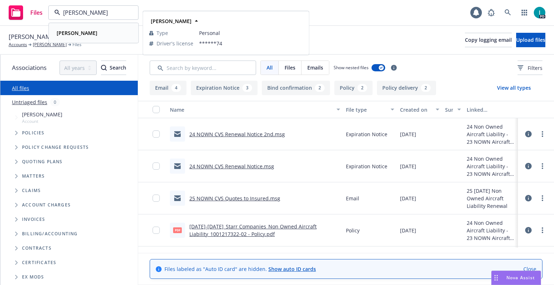
click at [87, 32] on strong "Dirrick Williams" at bounding box center [77, 33] width 41 height 7
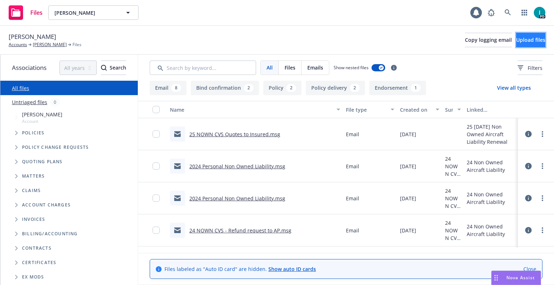
click at [522, 42] on span "Upload files" at bounding box center [530, 39] width 29 height 7
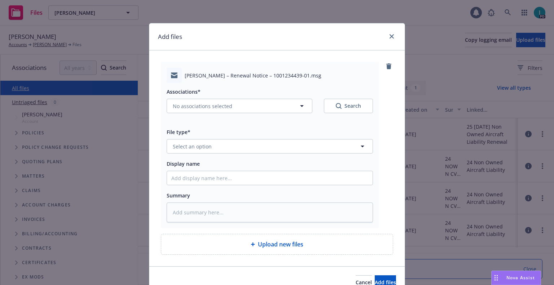
type textarea "x"
click at [196, 146] on span "Select an option" at bounding box center [192, 147] width 39 height 8
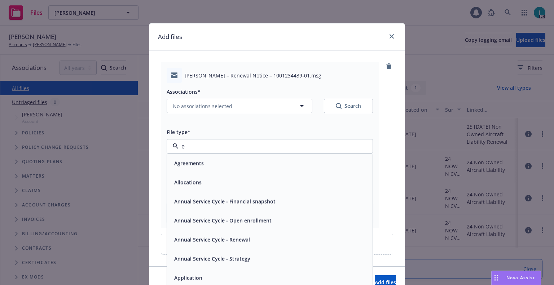
type input "ex"
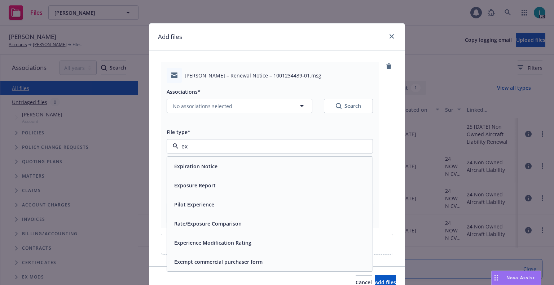
click at [195, 168] on span "Expiration Notice" at bounding box center [195, 167] width 43 height 8
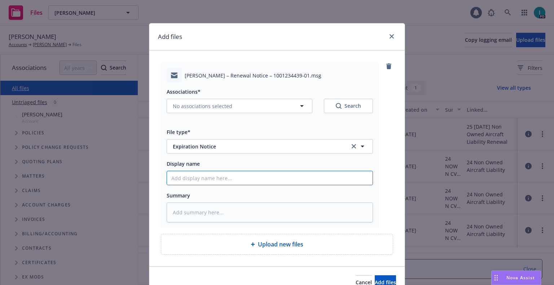
click at [204, 179] on input "Display name" at bounding box center [270, 178] width 206 height 14
type textarea "x"
type input "2"
type textarea "x"
type input "24"
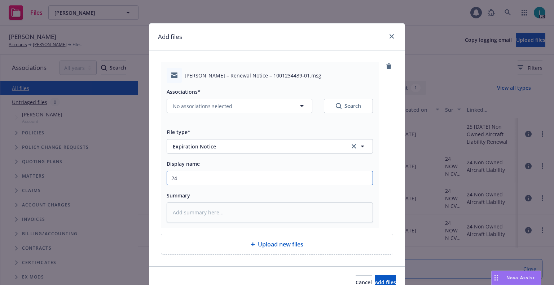
type textarea "x"
type input "24 NOWN CVS Renewal Notice"
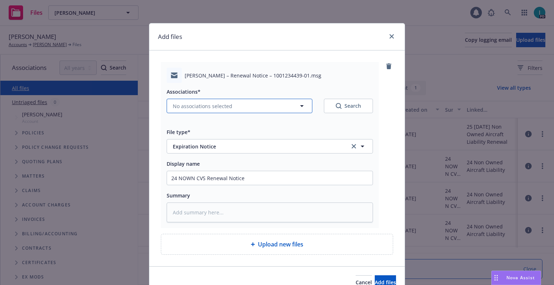
click at [212, 110] on button "No associations selected" at bounding box center [240, 106] width 146 height 14
type textarea "x"
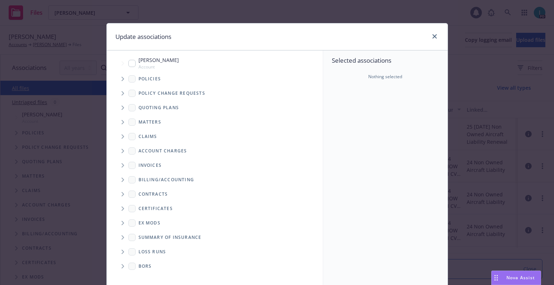
click at [118, 75] on span "Tree Example" at bounding box center [123, 79] width 12 height 12
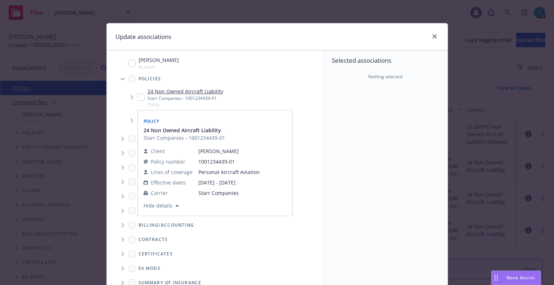
click at [141, 96] on input "Tree Example" at bounding box center [140, 97] width 7 height 7
checkbox input "true"
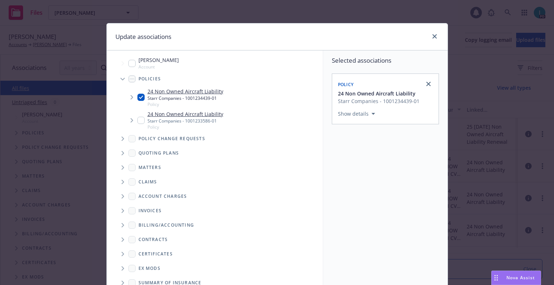
scroll to position [73, 0]
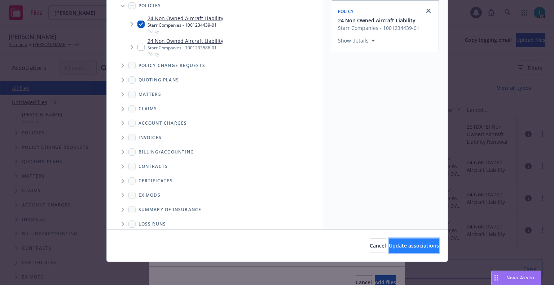
click at [404, 245] on span "Update associations" at bounding box center [414, 245] width 50 height 7
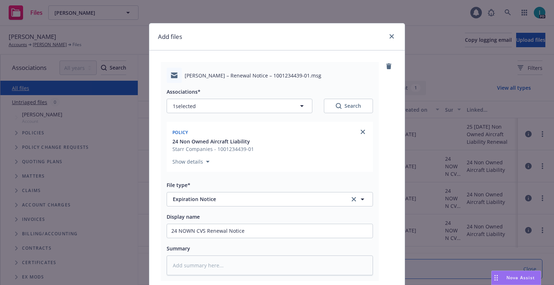
scroll to position [90, 0]
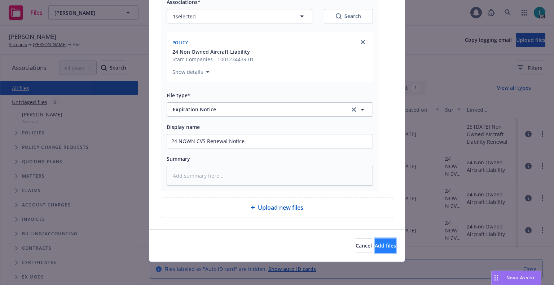
click at [375, 241] on button "Add files" at bounding box center [385, 246] width 21 height 14
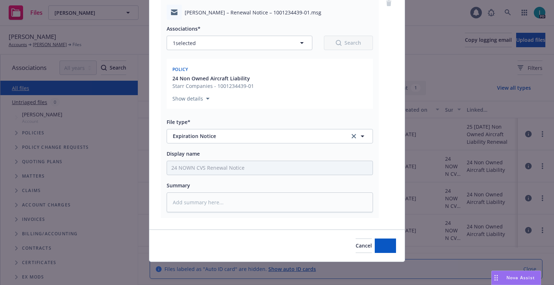
scroll to position [63, 0]
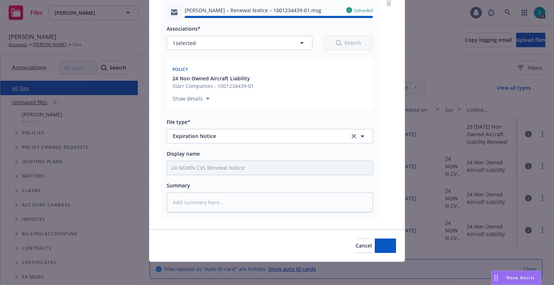
type textarea "x"
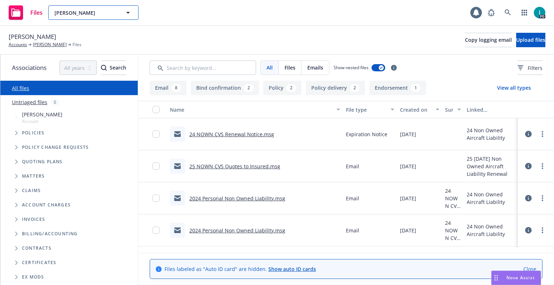
click at [73, 14] on span "Dirrick Williams" at bounding box center [85, 13] width 62 height 8
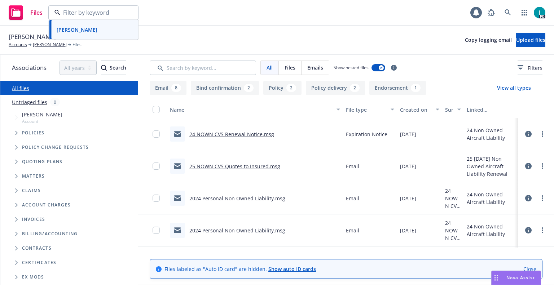
paste input "Edward Neffinger"
type input "Edward Neffinger"
click at [107, 33] on div "Edward Neffinger" at bounding box center [94, 33] width 80 height 10
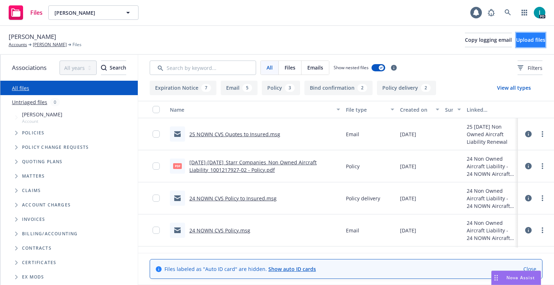
click at [523, 45] on button "Upload files" at bounding box center [530, 40] width 29 height 14
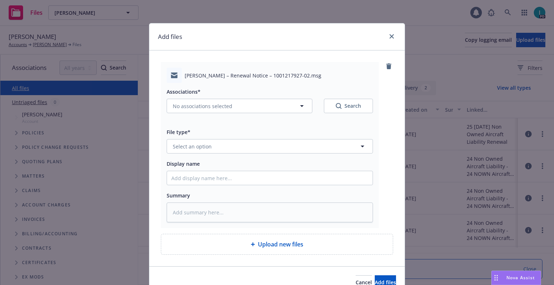
type textarea "x"
click at [195, 146] on span "Select an option" at bounding box center [192, 147] width 39 height 8
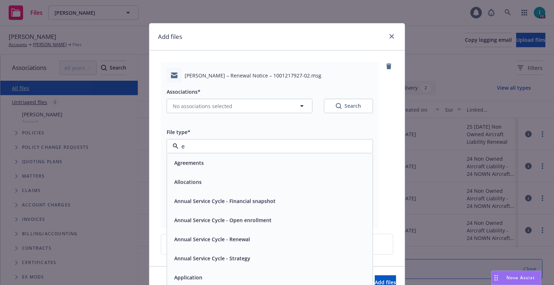
type input "ex"
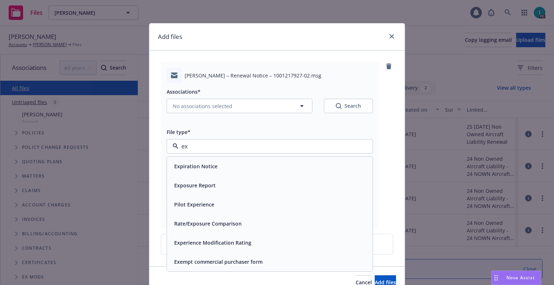
click at [194, 163] on span "Expiration Notice" at bounding box center [195, 167] width 43 height 8
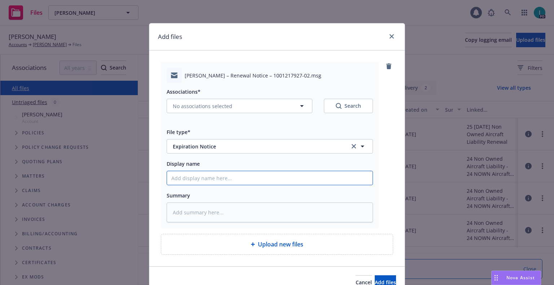
click at [194, 179] on input "Display name" at bounding box center [270, 178] width 206 height 14
type textarea "x"
type input "2"
type textarea "x"
type input "24"
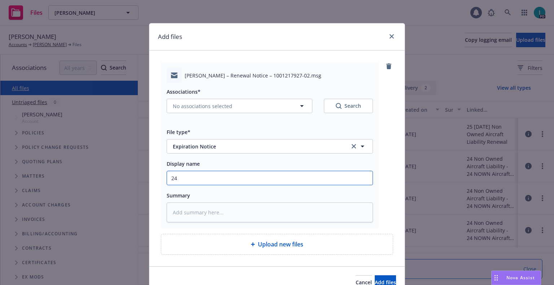
type textarea "x"
type input "24 NOWN CVS Renewal Notice"
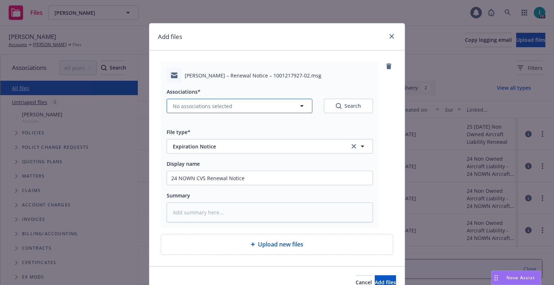
click at [210, 109] on span "No associations selected" at bounding box center [203, 106] width 60 height 8
type textarea "x"
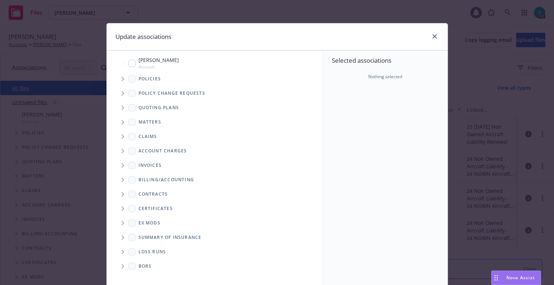
click at [122, 77] on icon "Tree Example" at bounding box center [123, 79] width 3 height 4
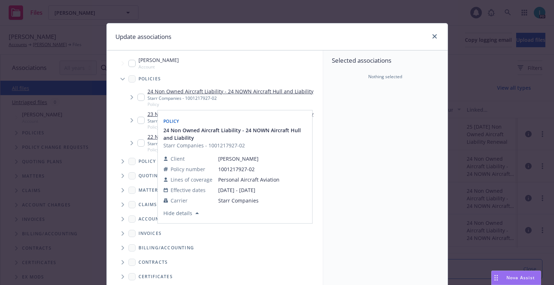
click at [140, 99] on input "Tree Example" at bounding box center [140, 97] width 7 height 7
checkbox input "true"
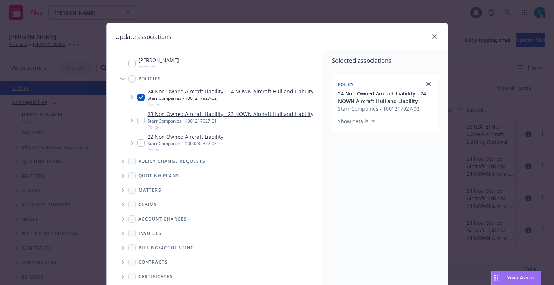
scroll to position [73, 0]
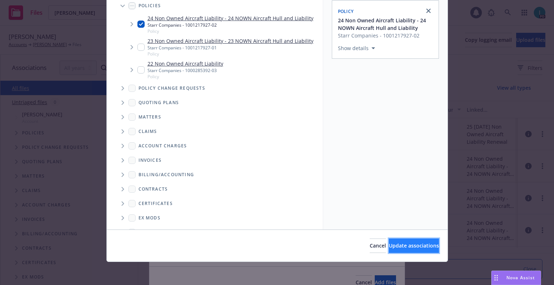
click at [389, 248] on span "Update associations" at bounding box center [414, 245] width 50 height 7
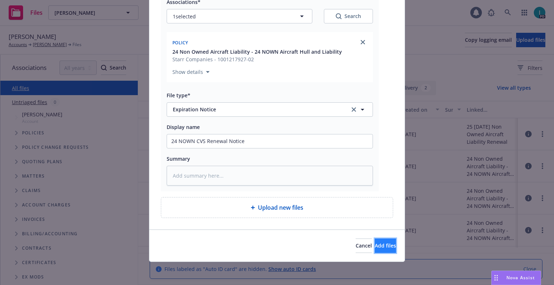
click at [375, 249] on span "Add files" at bounding box center [385, 245] width 21 height 7
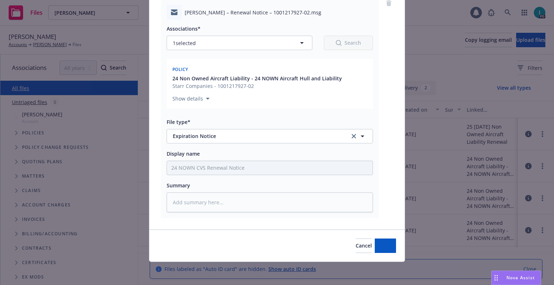
scroll to position [63, 0]
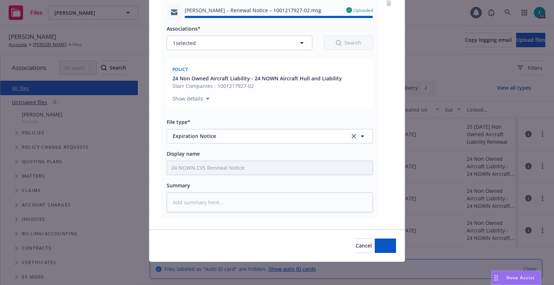
type textarea "x"
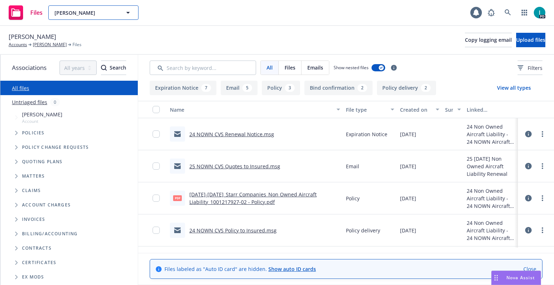
click at [78, 12] on span "Edward Neffinger" at bounding box center [85, 13] width 62 height 8
paste input "Sean McKenna"
type input "Sean McKenna"
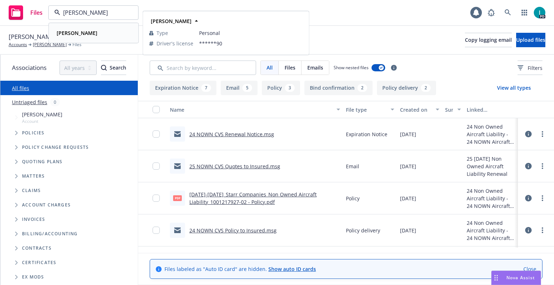
click at [100, 34] on div "Sean McKenna" at bounding box center [94, 33] width 80 height 10
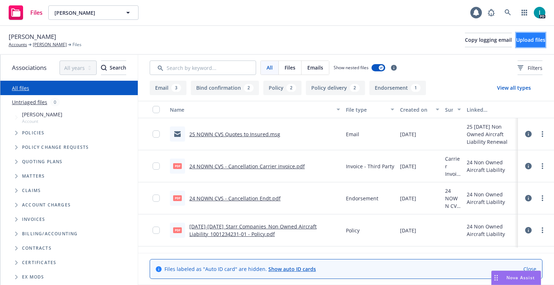
click at [530, 47] on button "Upload files" at bounding box center [530, 40] width 29 height 14
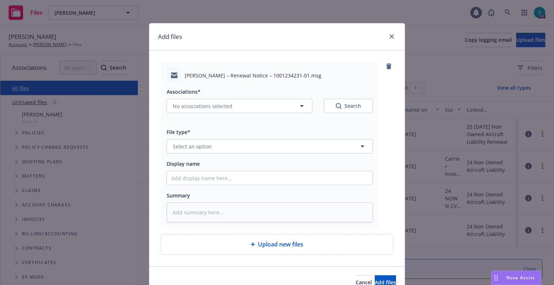
type textarea "x"
click at [228, 143] on button "Select an option" at bounding box center [270, 146] width 206 height 14
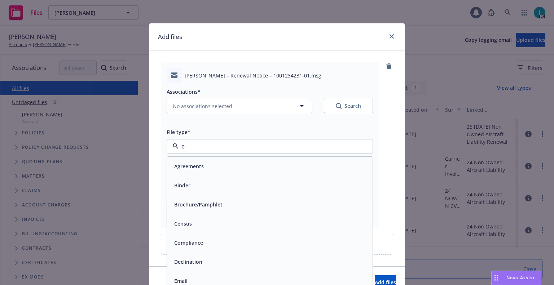
type input "ex"
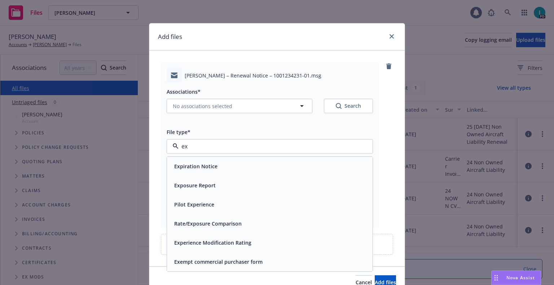
click at [194, 159] on div "Expiration Notice" at bounding box center [270, 166] width 206 height 19
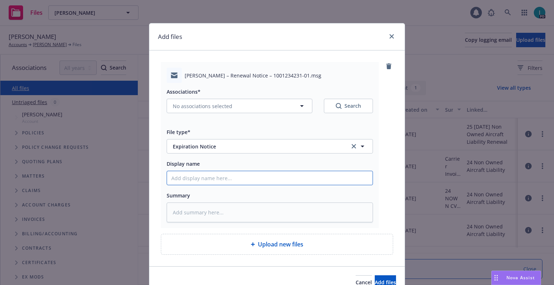
click at [195, 177] on input "Display name" at bounding box center [270, 178] width 206 height 14
type textarea "x"
type input "2"
type textarea "x"
type input "24"
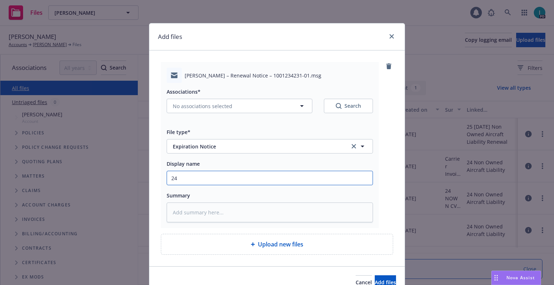
type textarea "x"
type input "24 NOWN CVS Renewal Notice"
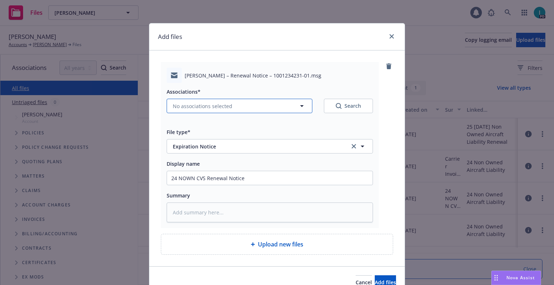
click at [199, 106] on span "No associations selected" at bounding box center [203, 106] width 60 height 8
type textarea "x"
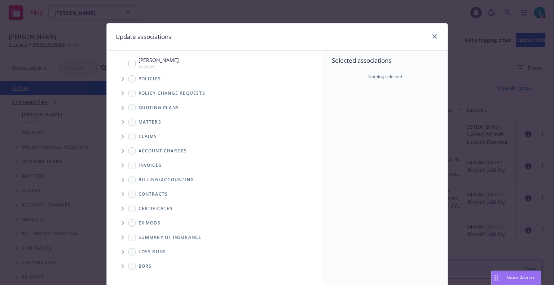
click at [122, 78] on span "Tree Example" at bounding box center [123, 79] width 12 height 12
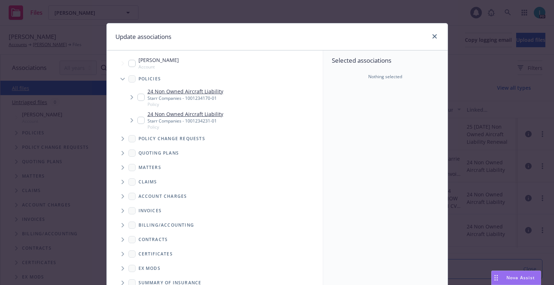
click at [138, 97] on input "Tree Example" at bounding box center [140, 97] width 7 height 7
checkbox input "true"
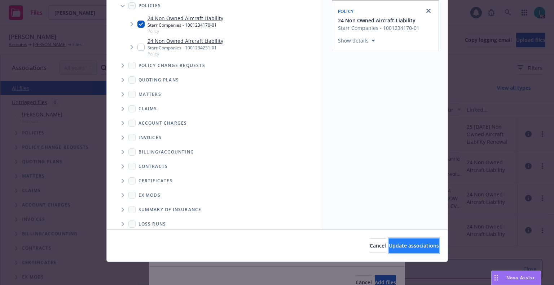
click at [392, 246] on span "Update associations" at bounding box center [414, 245] width 50 height 7
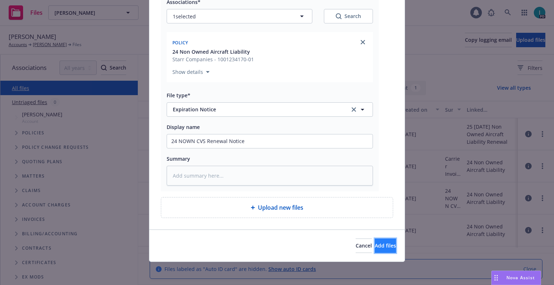
click at [377, 250] on button "Add files" at bounding box center [385, 246] width 21 height 14
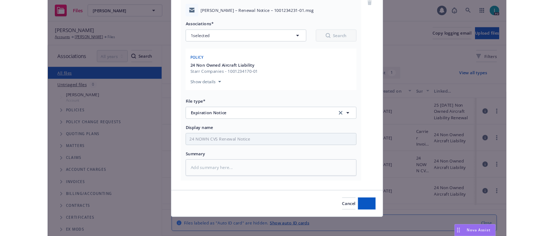
scroll to position [63, 0]
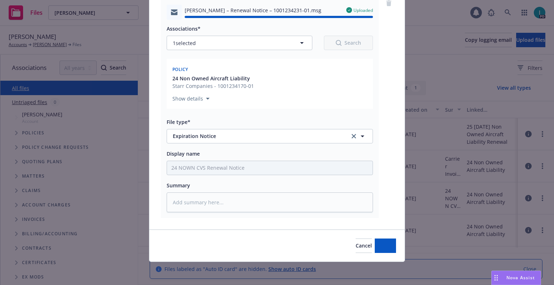
type textarea "x"
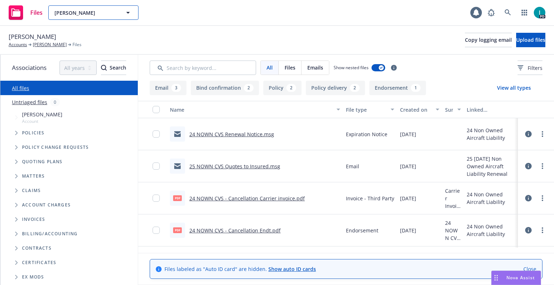
click at [97, 8] on div "Sean McKenna" at bounding box center [93, 12] width 90 height 14
click at [264, 33] on div "Sean McKenna Accounts Sean McKenna Files Copy logging email Upload files" at bounding box center [277, 40] width 537 height 16
click at [95, 12] on span "Sean McKenna" at bounding box center [85, 13] width 62 height 8
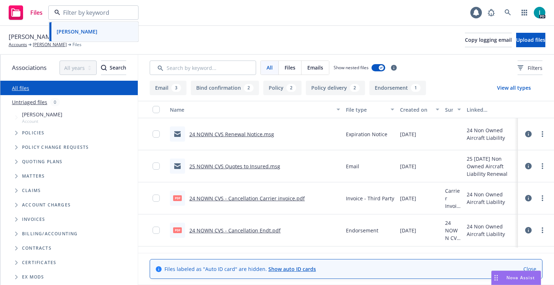
paste input "Zachary Zweizig"
type input "Zachary Zweizig"
click at [100, 30] on div "Zachary Zweizig" at bounding box center [94, 33] width 80 height 10
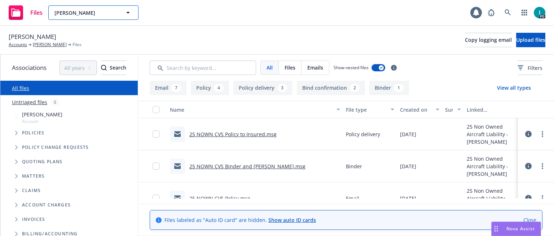
click at [91, 10] on span "Zachary Zweizig" at bounding box center [85, 13] width 62 height 8
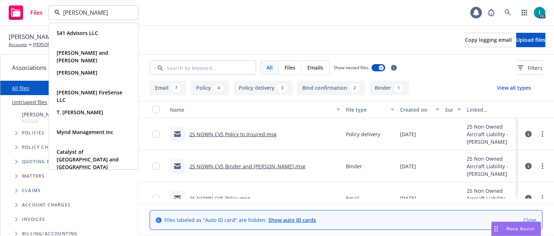
type input "harpal sandhu"
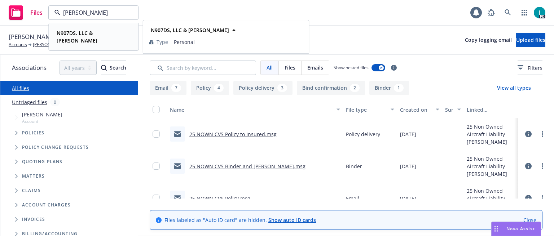
click at [82, 40] on span "N907DS, LLC & Harpal Sandhu" at bounding box center [93, 36] width 73 height 15
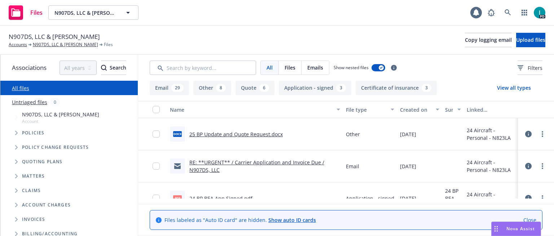
click at [54, 39] on span "N907DS, LLC & Harpal Sandhu" at bounding box center [54, 36] width 91 height 9
copy span "N907DS, LLC & Harpal Sandhu"
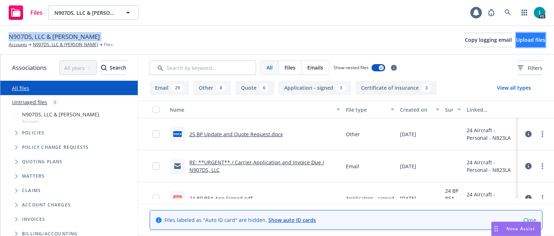
click at [516, 37] on span "Upload files" at bounding box center [530, 39] width 29 height 7
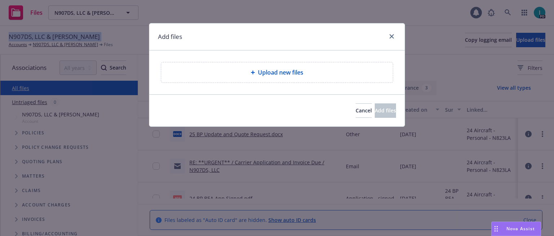
type textarea "x"
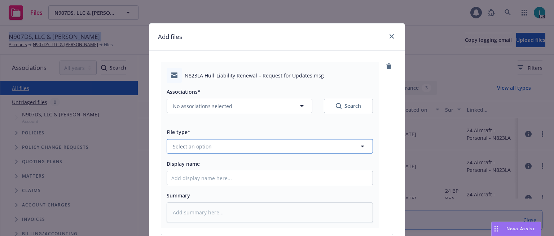
drag, startPoint x: 177, startPoint y: 145, endPoint x: 177, endPoint y: 141, distance: 4.0
click at [177, 146] on span "Select an option" at bounding box center [192, 147] width 39 height 8
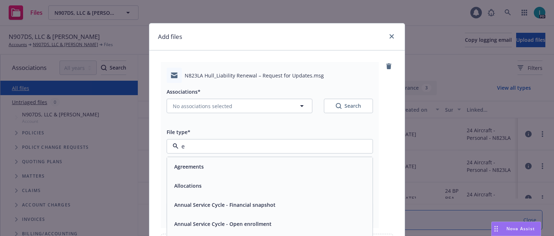
type input "em"
click at [185, 182] on div "Email" at bounding box center [180, 185] width 18 height 10
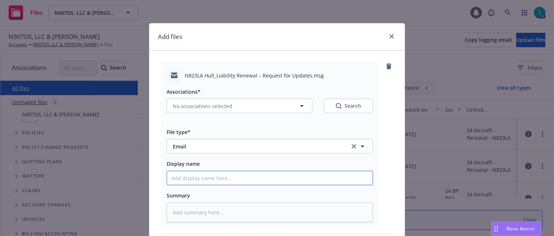
click at [191, 178] on input "Display name" at bounding box center [270, 178] width 206 height 14
type textarea "x"
type input "2"
type textarea "x"
type input "25"
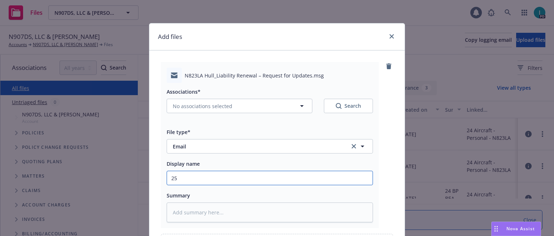
type textarea "x"
type input "25"
type textarea "x"
type input "25 BP Update and Quote Request to Insured"
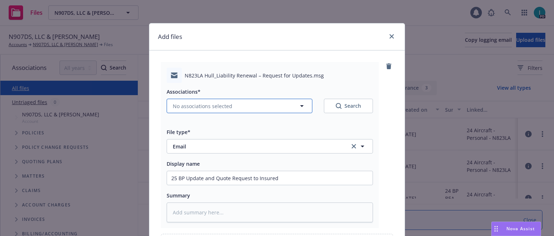
click at [198, 108] on span "No associations selected" at bounding box center [203, 106] width 60 height 8
type textarea "x"
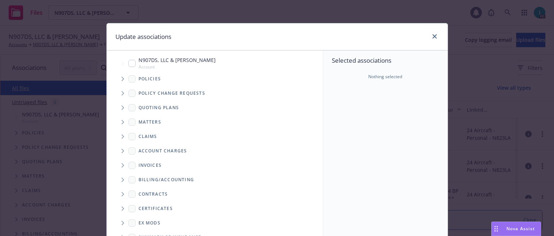
click at [123, 75] on span "Tree Example" at bounding box center [123, 79] width 12 height 12
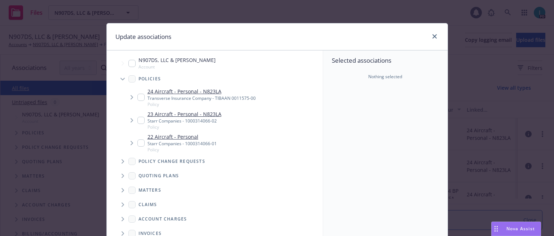
click at [141, 98] on input "Tree Example" at bounding box center [140, 97] width 7 height 7
checkbox input "true"
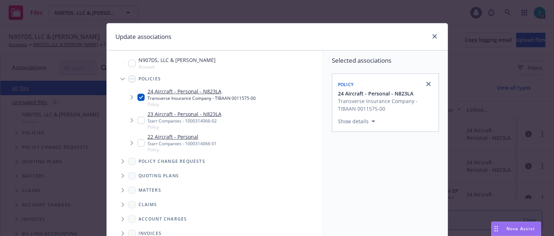
scroll to position [122, 0]
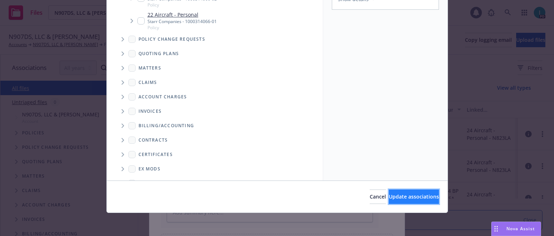
click at [389, 200] on span "Update associations" at bounding box center [414, 196] width 50 height 7
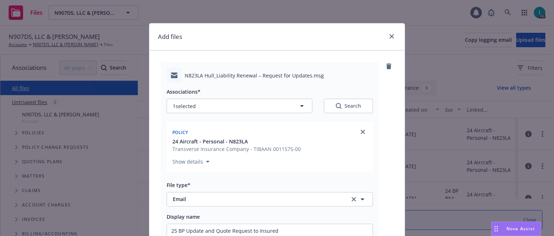
scroll to position [139, 0]
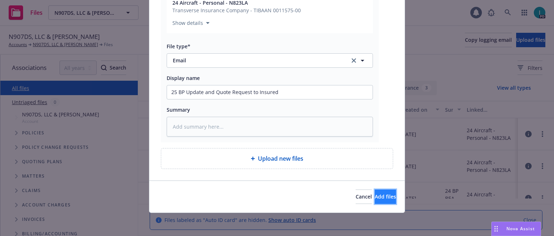
click at [375, 200] on span "Add files" at bounding box center [385, 196] width 21 height 7
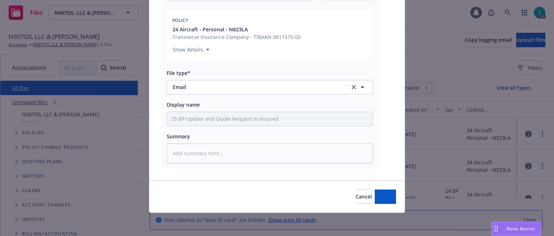
scroll to position [112, 0]
type textarea "x"
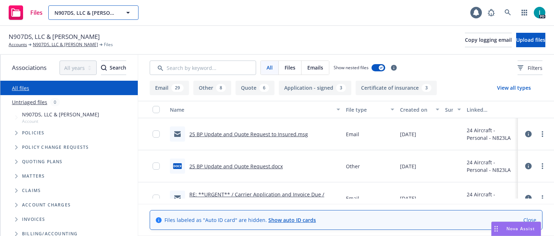
click at [94, 13] on span "N907DS, LLC & Harpal Sandhu" at bounding box center [85, 13] width 62 height 8
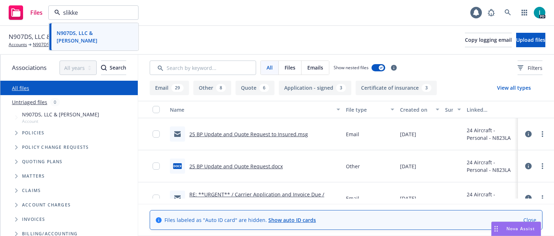
type input "slikker"
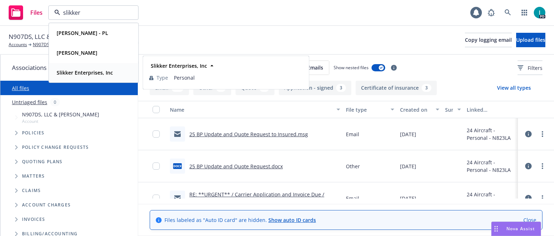
click at [94, 66] on div "Slikker Enterprises, Inc Type Personal" at bounding box center [93, 72] width 89 height 19
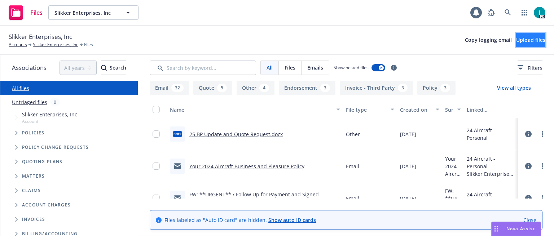
click at [516, 35] on button "Upload files" at bounding box center [530, 40] width 29 height 14
click at [33, 39] on span "Slikker Enterprises, Inc" at bounding box center [40, 36] width 63 height 9
copy span "Slikker Enterprises, Inc"
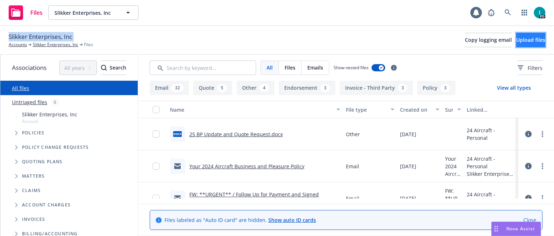
click at [527, 41] on span "Upload files" at bounding box center [530, 39] width 29 height 7
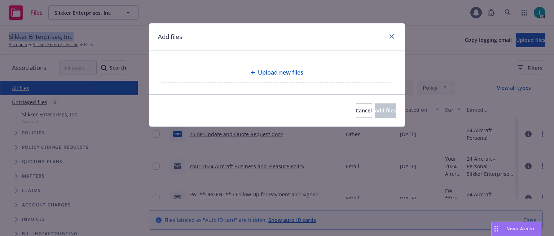
type textarea "x"
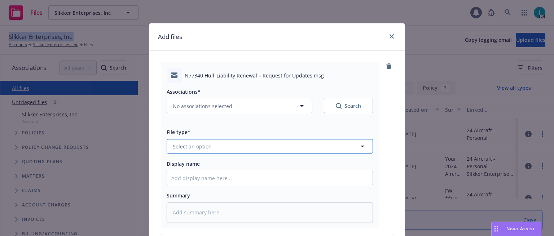
click at [224, 140] on button "Select an option" at bounding box center [270, 146] width 206 height 14
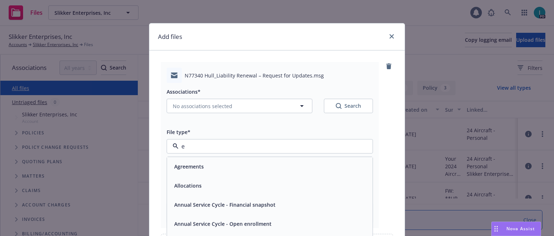
type input "em"
click at [175, 187] on span "Email" at bounding box center [180, 186] width 13 height 8
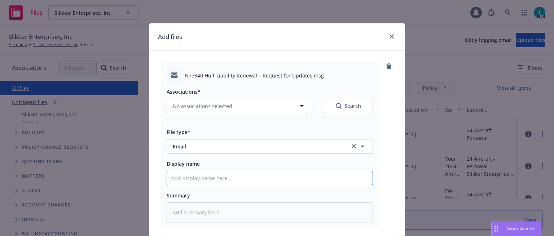
click at [207, 179] on input "Display name" at bounding box center [270, 178] width 206 height 14
type textarea "x"
type input "2"
type textarea "x"
type input "25"
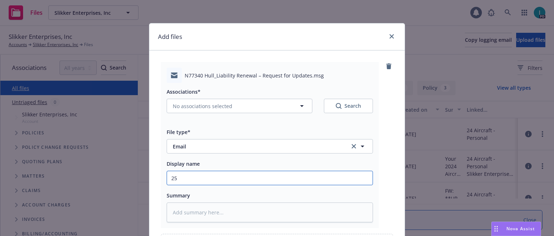
type textarea "x"
type input "252"
click at [203, 175] on input "252" at bounding box center [270, 178] width 206 height 14
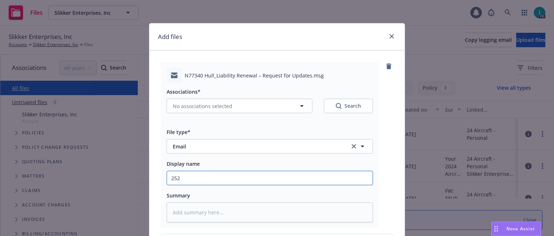
click at [203, 175] on input "252" at bounding box center [270, 178] width 206 height 14
type textarea "x"
type input "2"
type textarea "x"
type input "25"
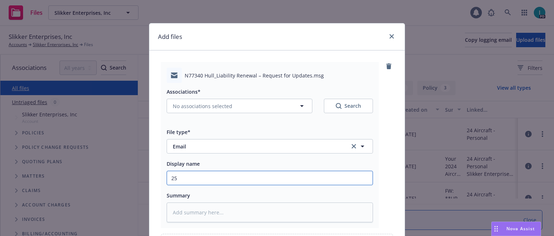
type textarea "x"
type input "25 BP Update and Quote Request to Insured"
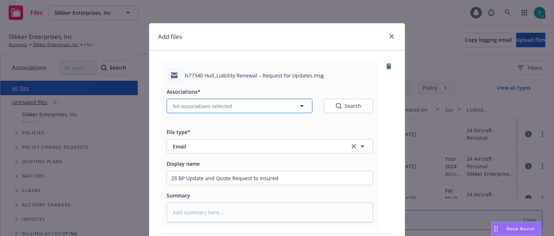
click at [215, 107] on span "No associations selected" at bounding box center [203, 106] width 60 height 8
type textarea "x"
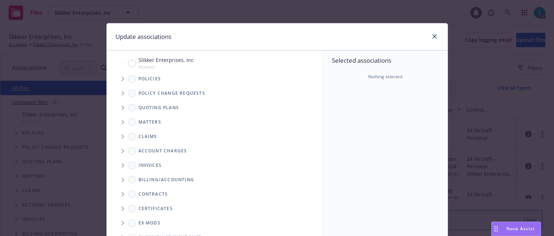
click at [117, 80] on span "Tree Example" at bounding box center [123, 79] width 12 height 12
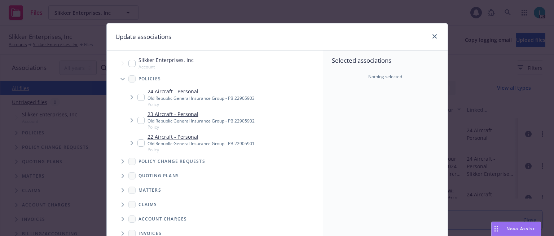
click at [140, 96] on input "Tree Example" at bounding box center [140, 97] width 7 height 7
checkbox input "true"
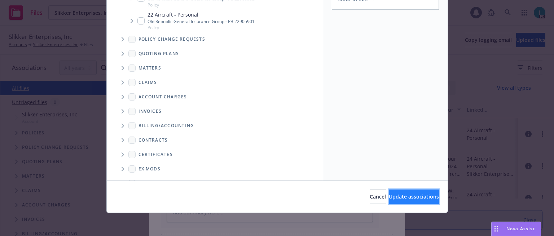
click at [389, 203] on button "Update associations" at bounding box center [414, 197] width 50 height 14
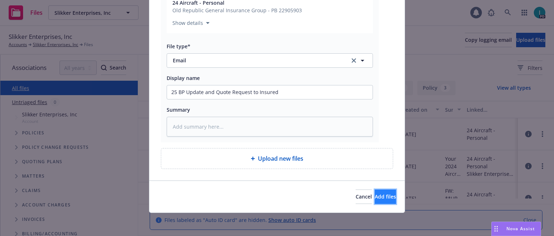
click at [383, 196] on button "Add files" at bounding box center [385, 197] width 21 height 14
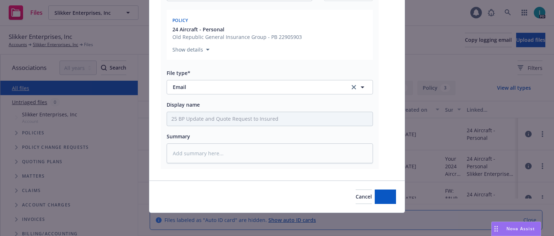
scroll to position [112, 0]
type textarea "x"
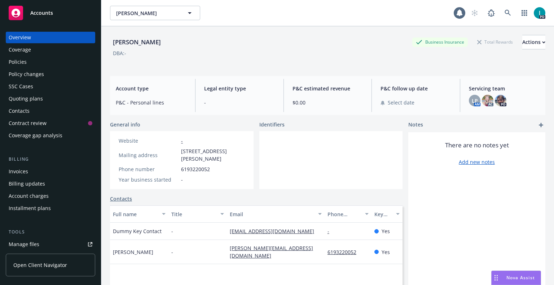
click at [38, 101] on div "Quoting plans" at bounding box center [26, 99] width 34 height 12
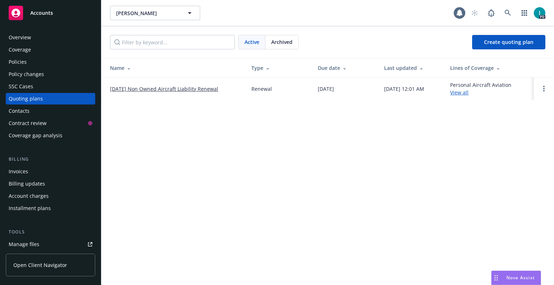
click at [548, 86] on div at bounding box center [544, 88] width 9 height 9
click at [545, 88] on link "Open options" at bounding box center [544, 88] width 9 height 9
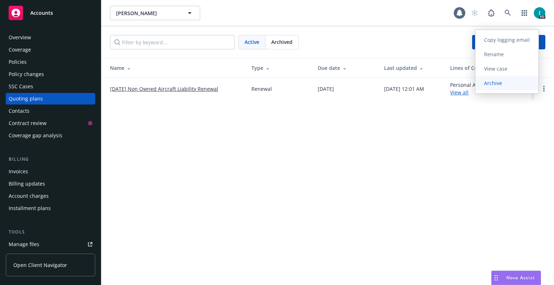
click at [495, 88] on link "Archive" at bounding box center [506, 83] width 63 height 14
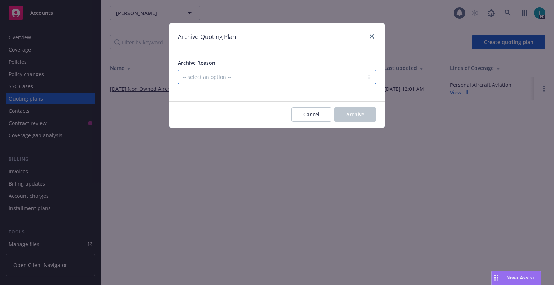
click at [211, 77] on select "-- select an option -- All policies in this renewal plan are auto-renewed Creat…" at bounding box center [277, 77] width 198 height 14
select select "ARCHIVED_RENEWAL_CANCELED"
click at [178, 70] on select "-- select an option -- All policies in this renewal plan are auto-renewed Creat…" at bounding box center [277, 77] width 198 height 14
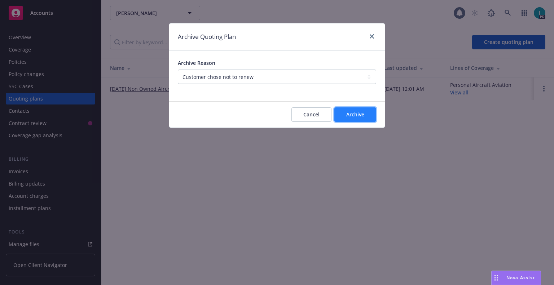
click at [372, 118] on button "Archive" at bounding box center [355, 114] width 42 height 14
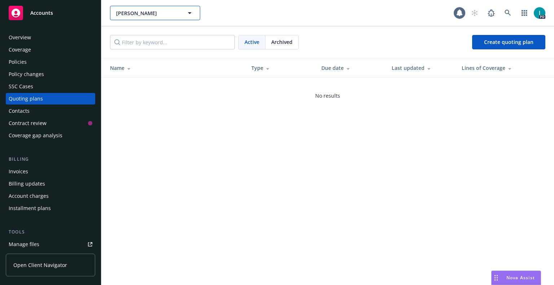
click at [129, 7] on button "[PERSON_NAME]" at bounding box center [155, 13] width 90 height 14
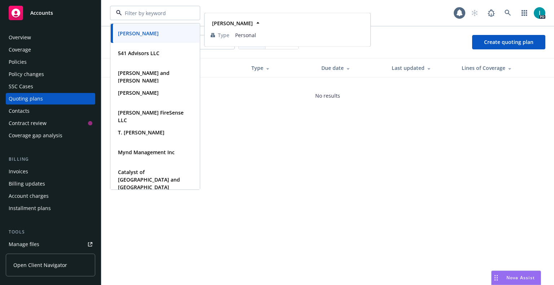
paste input "[PERSON_NAME]"
type input "[PERSON_NAME]"
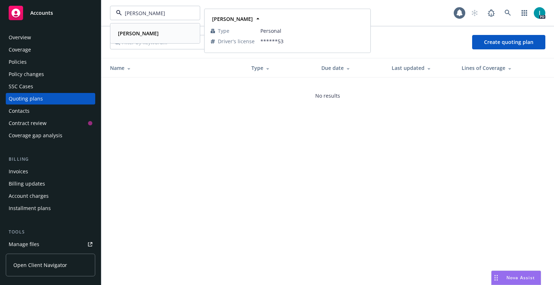
click at [141, 35] on strong "[PERSON_NAME]" at bounding box center [138, 33] width 41 height 7
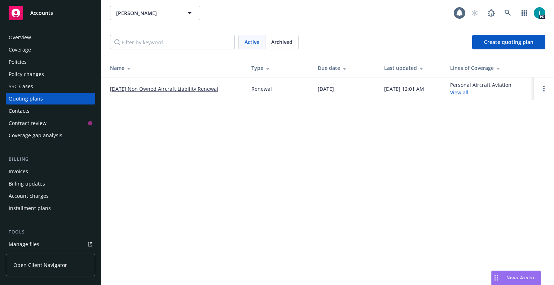
drag, startPoint x: 543, startPoint y: 89, endPoint x: 532, endPoint y: 104, distance: 18.3
click at [541, 89] on link "Open options" at bounding box center [544, 88] width 9 height 9
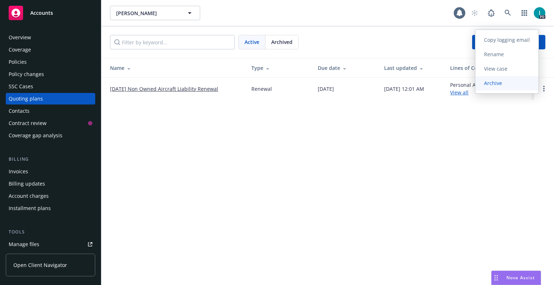
click at [506, 86] on span "Archive" at bounding box center [492, 83] width 35 height 7
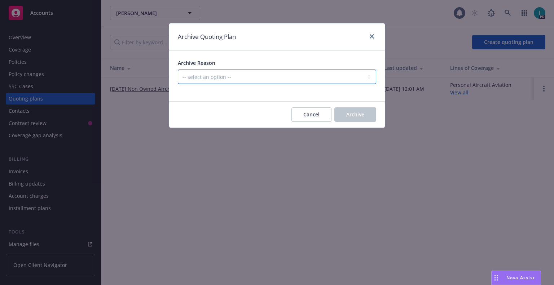
click at [308, 77] on select "-- select an option -- All policies in this renewal plan are auto-renewed Creat…" at bounding box center [277, 77] width 198 height 14
select select "ARCHIVED_RENEWAL_CANCELED"
click at [178, 70] on select "-- select an option -- All policies in this renewal plan are auto-renewed Creat…" at bounding box center [277, 77] width 198 height 14
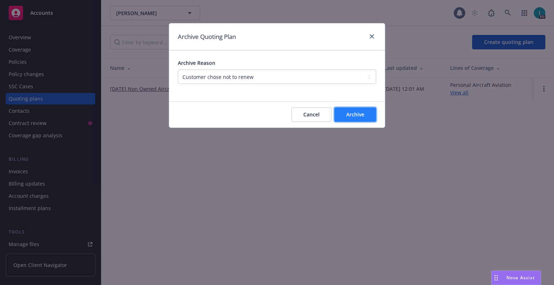
click at [355, 113] on span "Archive" at bounding box center [355, 114] width 18 height 7
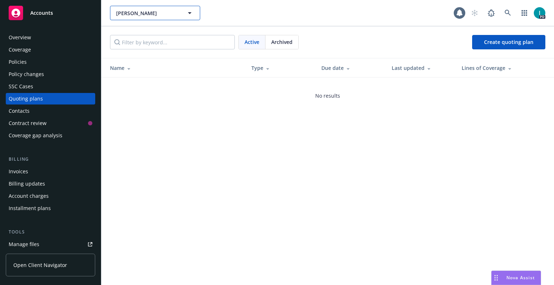
click at [123, 12] on span "[PERSON_NAME]" at bounding box center [147, 13] width 62 height 8
paste input "[PERSON_NAME]"
type input "[PERSON_NAME]"
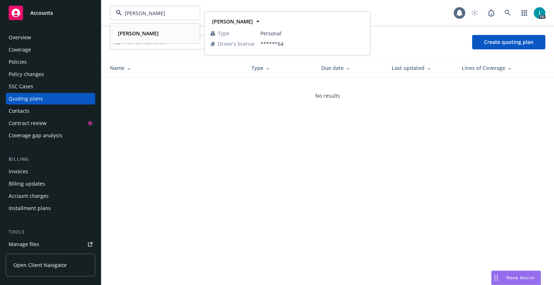
click at [145, 31] on strong "[PERSON_NAME]" at bounding box center [138, 33] width 41 height 7
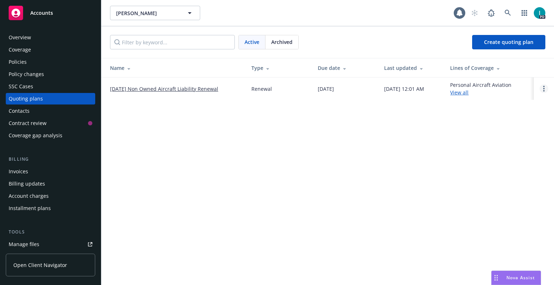
drag, startPoint x: 547, startPoint y: 88, endPoint x: 542, endPoint y: 88, distance: 5.1
click at [543, 88] on link "Open options" at bounding box center [544, 88] width 9 height 9
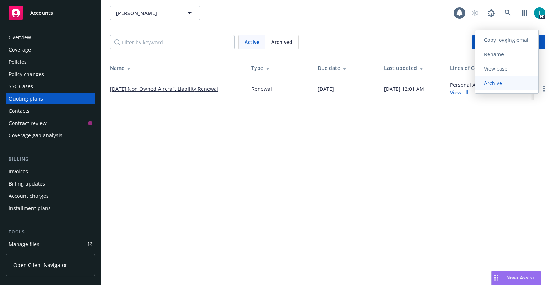
click at [505, 86] on span "Archive" at bounding box center [492, 83] width 35 height 7
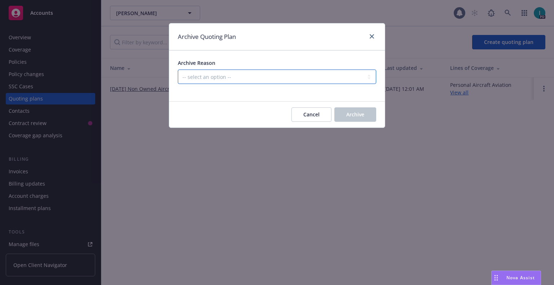
click at [298, 74] on select "-- select an option -- All policies in this renewal plan are auto-renewed Creat…" at bounding box center [277, 77] width 198 height 14
select select "ARCHIVED_RENEWAL_CANCELED"
click at [178, 70] on select "-- select an option -- All policies in this renewal plan are auto-renewed Creat…" at bounding box center [277, 77] width 198 height 14
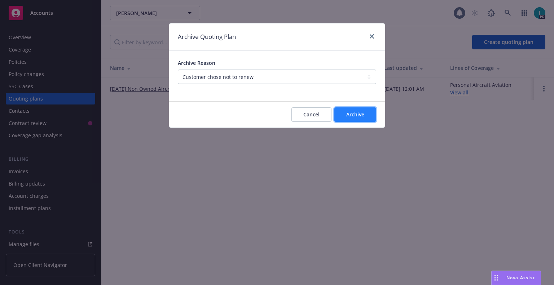
click at [356, 114] on span "Archive" at bounding box center [355, 114] width 18 height 7
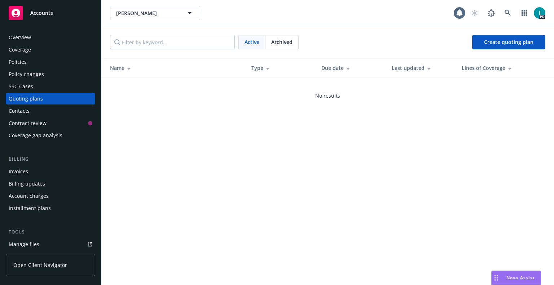
click at [152, 20] on div "[PERSON_NAME] [PERSON_NAME] 1 PD" at bounding box center [327, 13] width 453 height 26
click at [152, 16] on span "[PERSON_NAME]" at bounding box center [147, 13] width 62 height 8
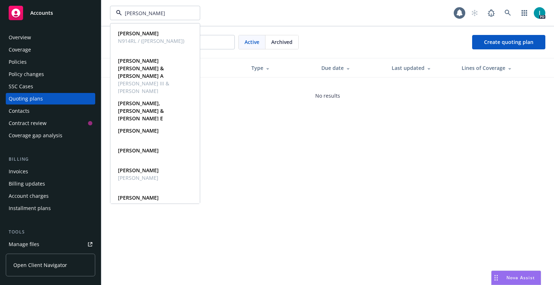
type input "[PERSON_NAME]"
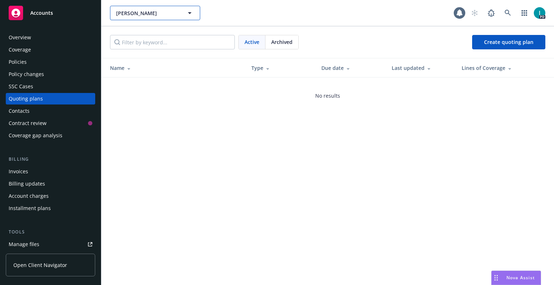
click at [166, 17] on button "[PERSON_NAME]" at bounding box center [155, 13] width 90 height 14
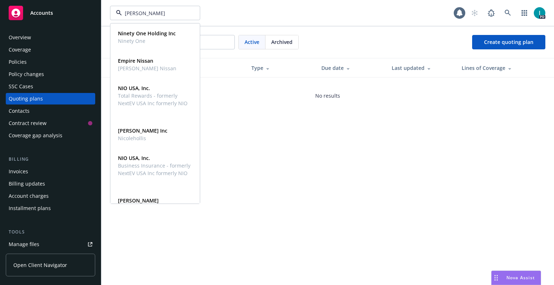
type input "[PERSON_NAME]"
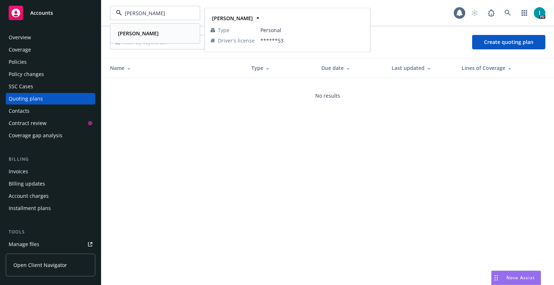
click at [150, 24] on div "[PERSON_NAME] Type Personal Driver's license ******53" at bounding box center [155, 33] width 89 height 19
click at [149, 27] on div "Active Archived Create quoting plan" at bounding box center [327, 42] width 453 height 32
